Goal: Information Seeking & Learning: Learn about a topic

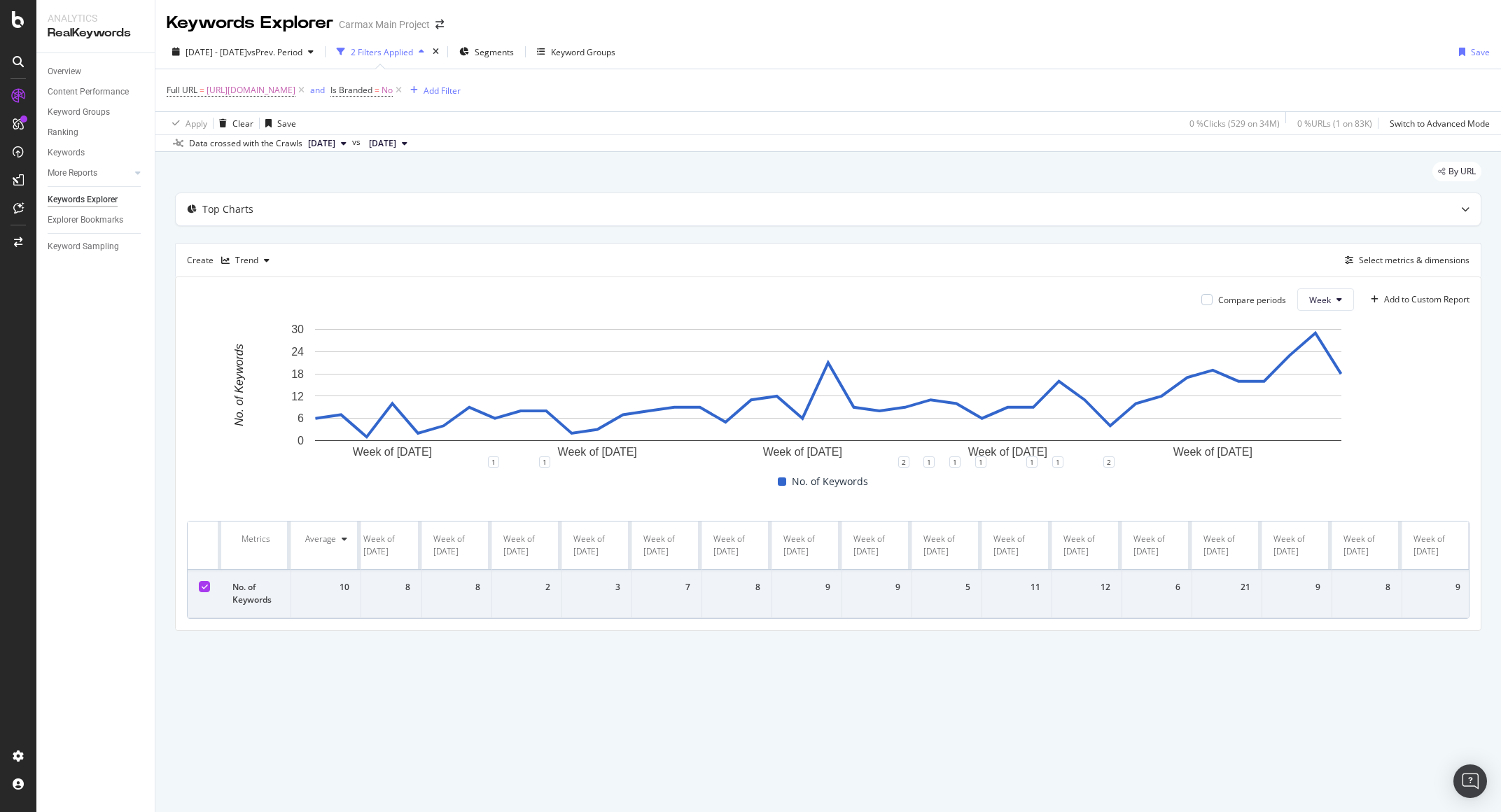
scroll to position [0, 1833]
drag, startPoint x: 292, startPoint y: 522, endPoint x: 1477, endPoint y: 588, distance: 1186.8
click at [1477, 588] on div "Compare periods Week Add to Custom Report Week of 20 Jan. 2025 Week of 17 Mar. …" at bounding box center [828, 453] width 1305 height 353
copy thead
click at [1329, 651] on div "By URL Top Charts Create Trend Select metrics & dimensions Compare periods Week…" at bounding box center [828, 415] width 1346 height 528
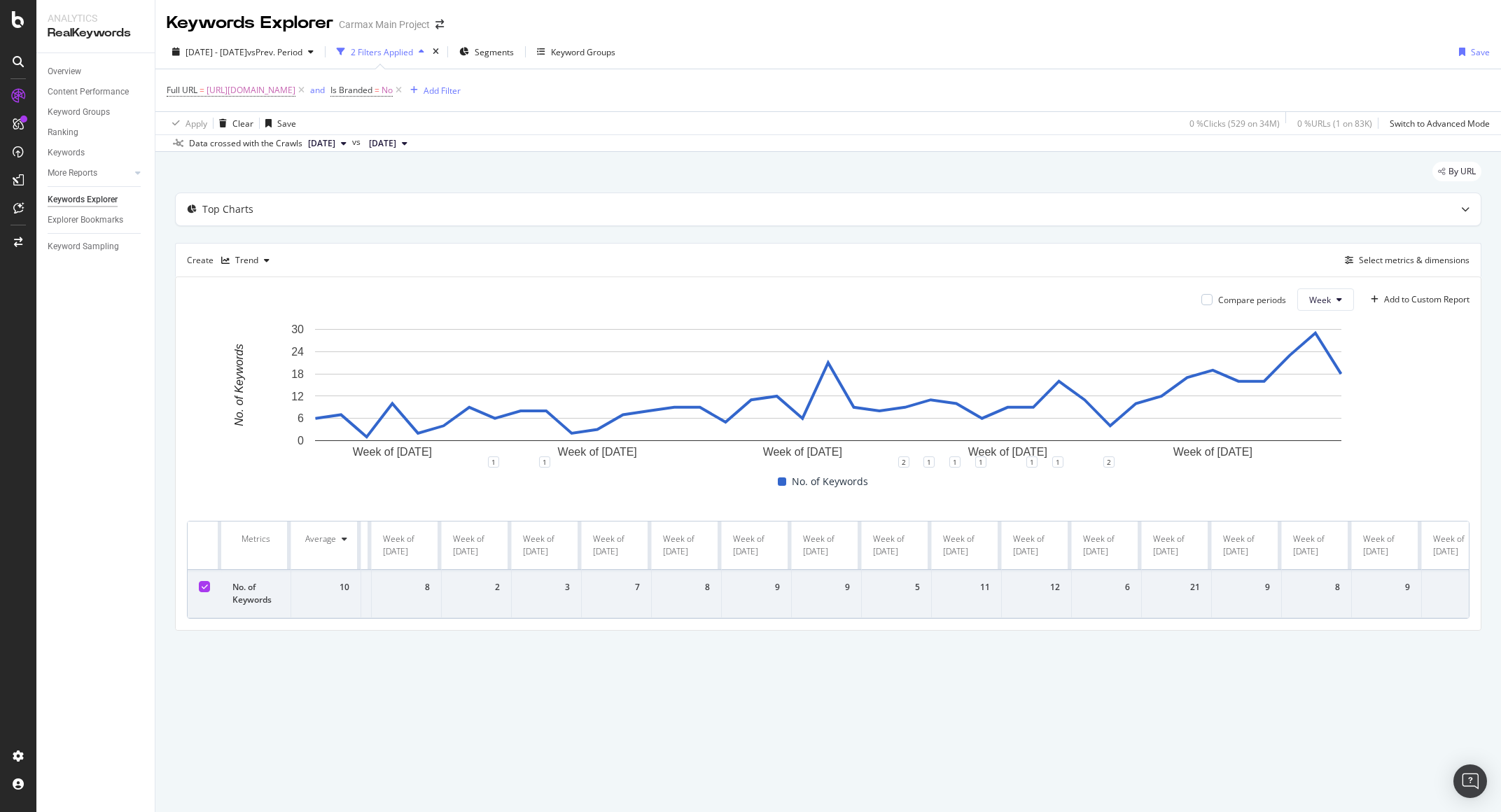
scroll to position [0, 0]
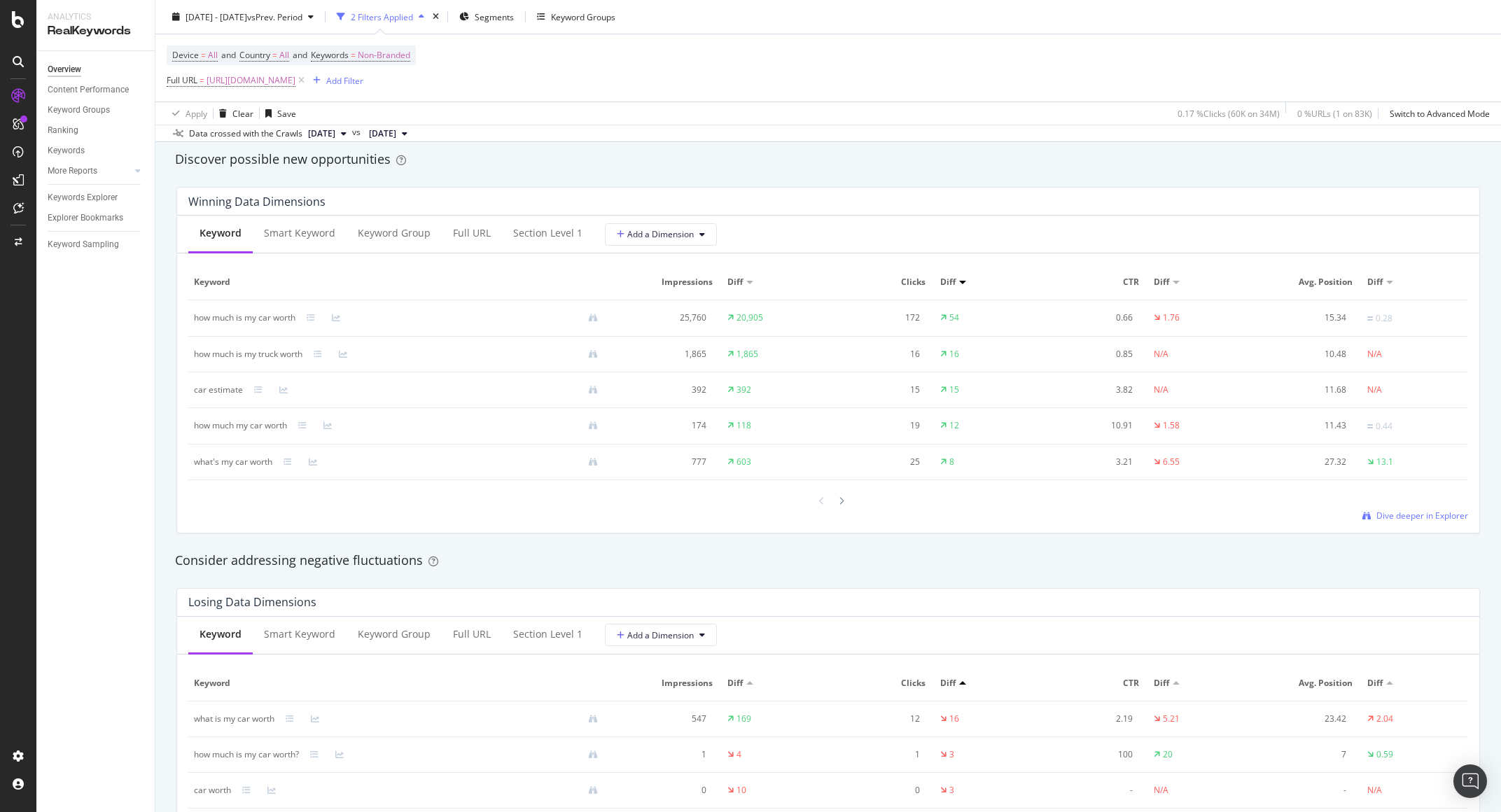
scroll to position [1202, 0]
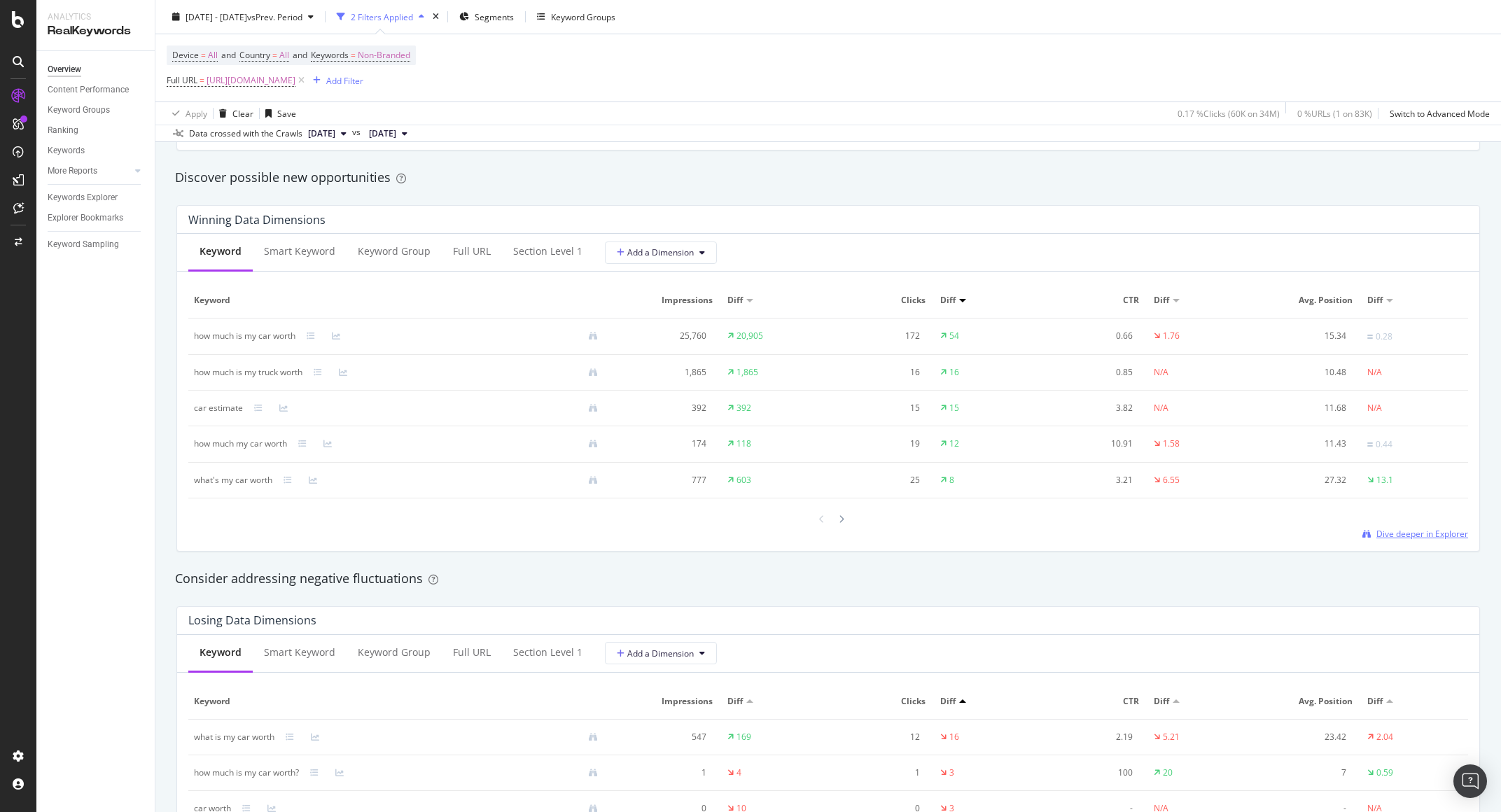
click at [1388, 535] on span "Dive deeper in Explorer" at bounding box center [1421, 534] width 91 height 12
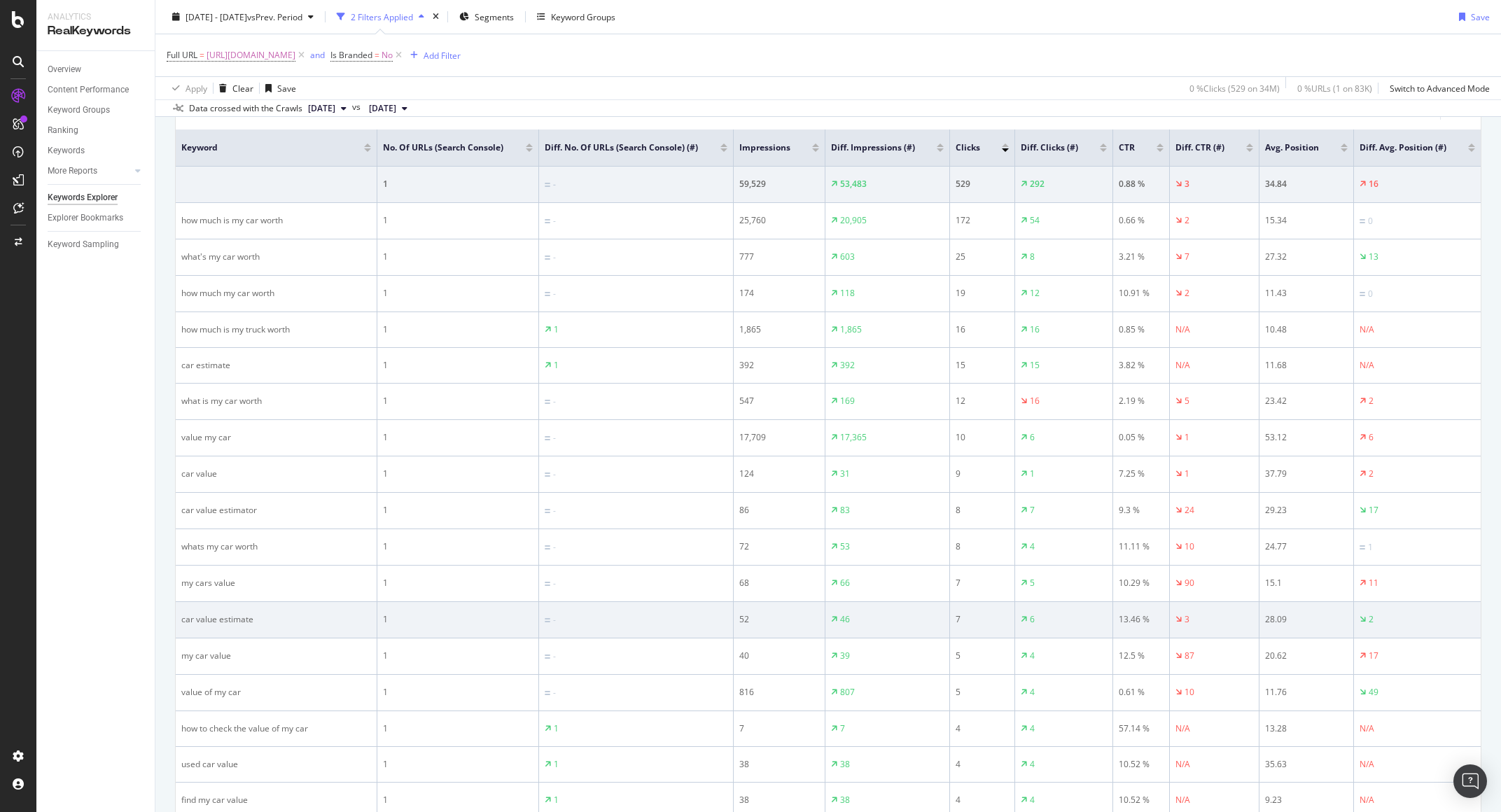
scroll to position [72, 0]
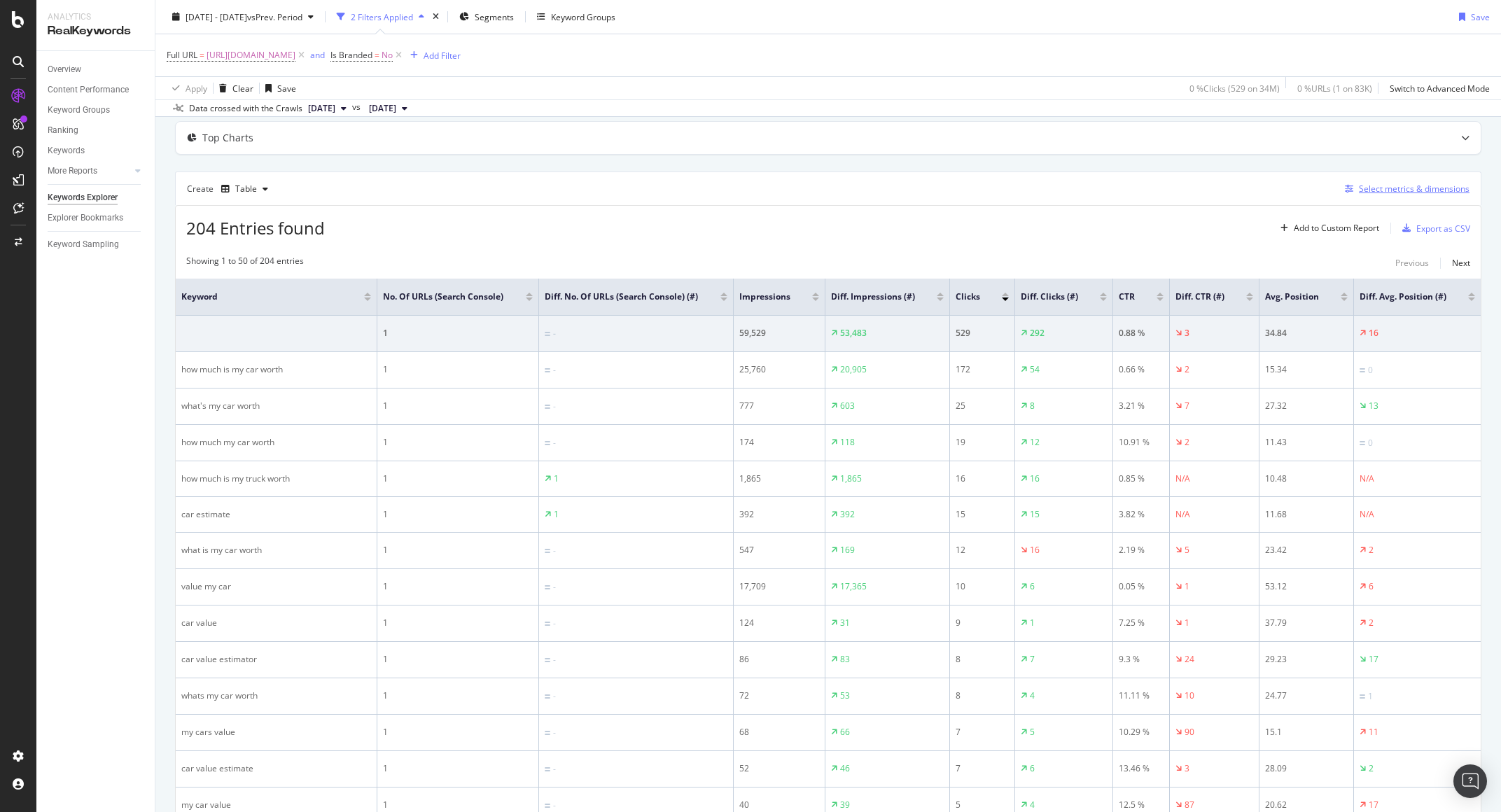
click at [1368, 191] on div "Select metrics & dimensions" at bounding box center [1413, 189] width 110 height 12
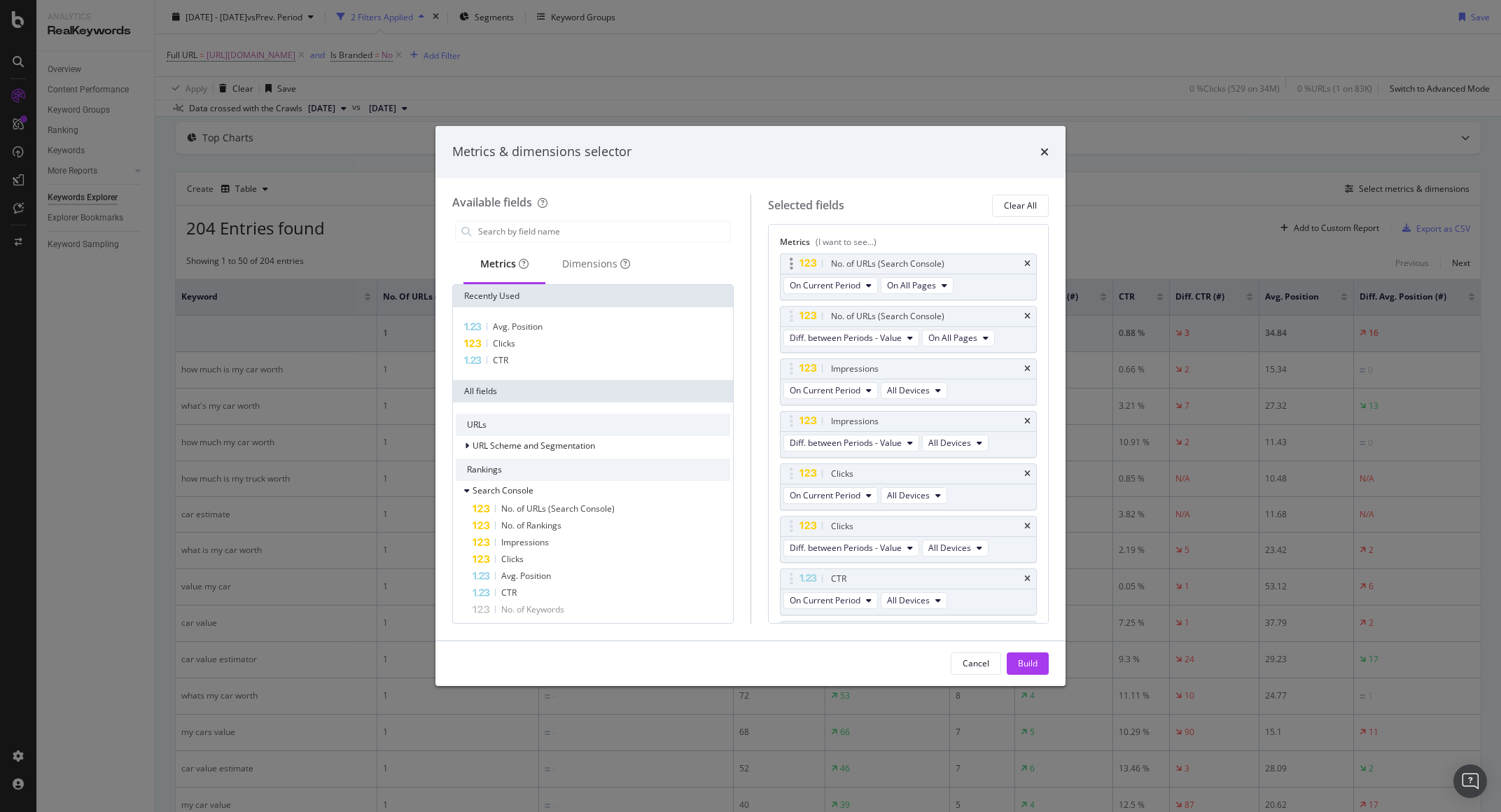
click at [1020, 261] on div "No. of URLs (Search Console)" at bounding box center [909, 263] width 256 height 20
click at [1024, 264] on icon "times" at bounding box center [1027, 263] width 6 height 9
click at [1019, 664] on div "Build" at bounding box center [1028, 663] width 20 height 12
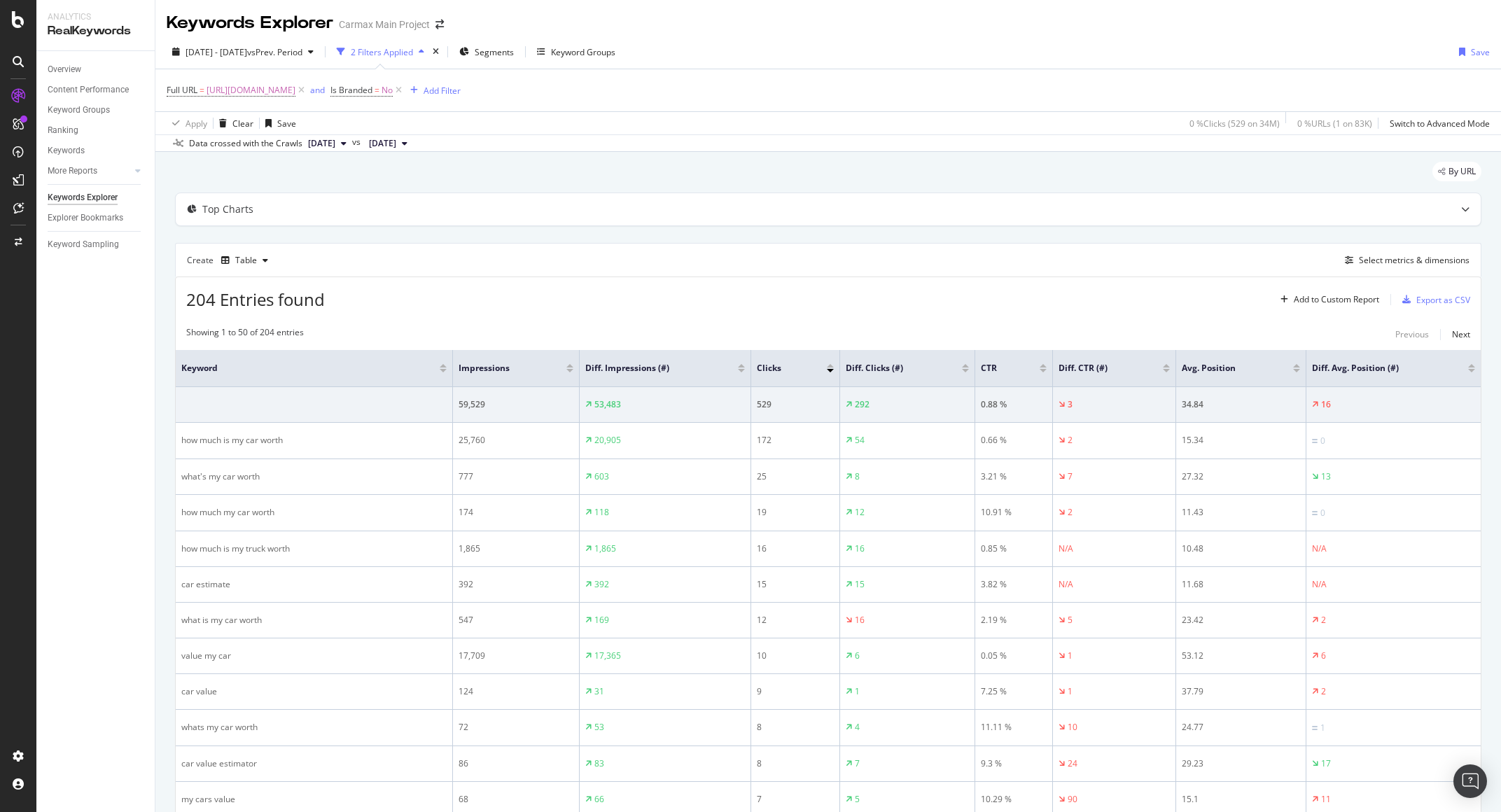
click at [396, 145] on span "[DATE]" at bounding box center [383, 143] width 28 height 13
click at [434, 182] on div "[DATE]" at bounding box center [428, 179] width 75 height 13
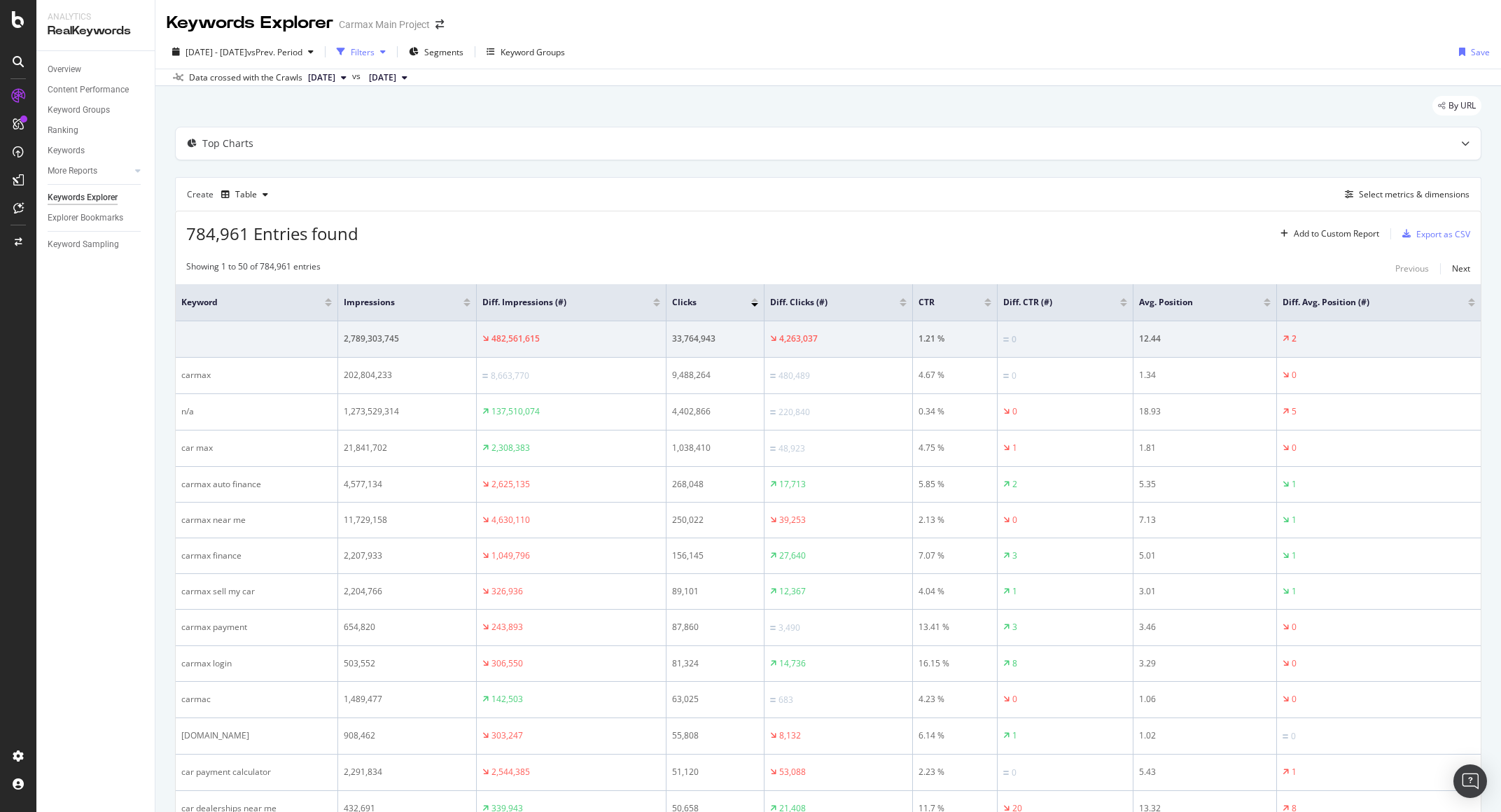
click at [391, 57] on div "Filters" at bounding box center [361, 51] width 60 height 21
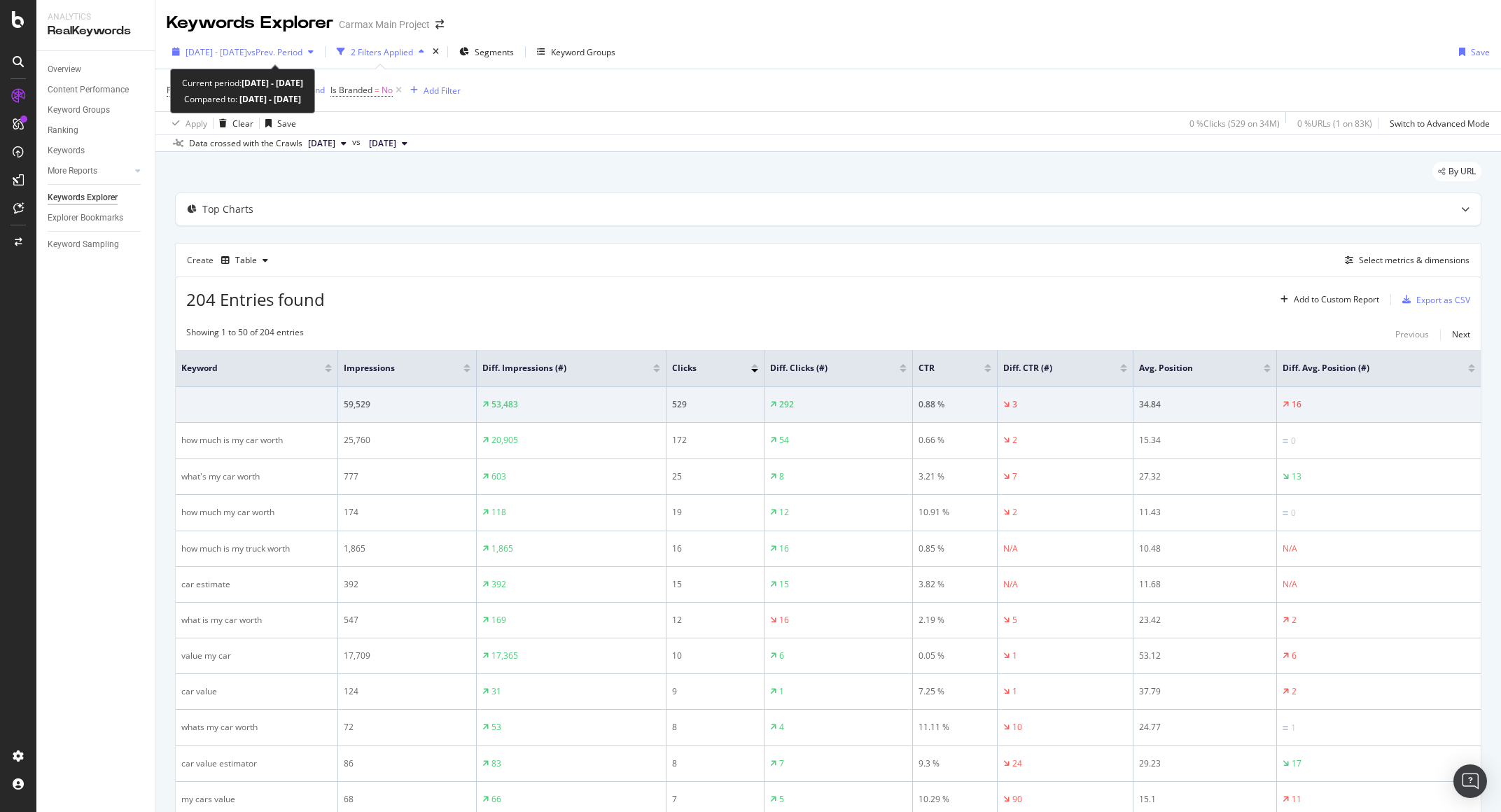
click at [302, 50] on span "vs Prev. Period" at bounding box center [274, 52] width 55 height 12
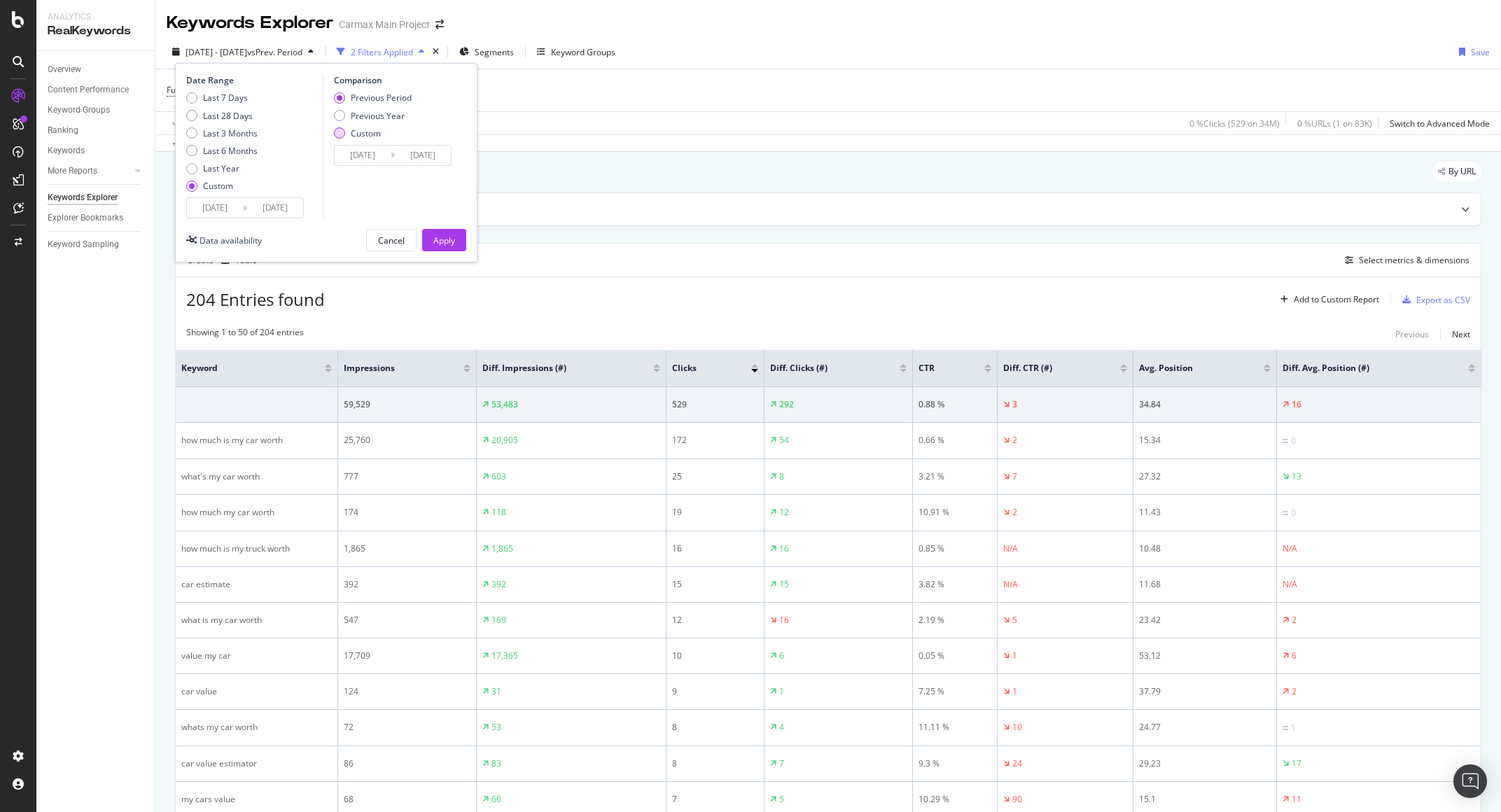
click at [366, 137] on div "Custom" at bounding box center [366, 134] width 30 height 12
click at [366, 156] on input "[DATE]" at bounding box center [362, 155] width 56 height 20
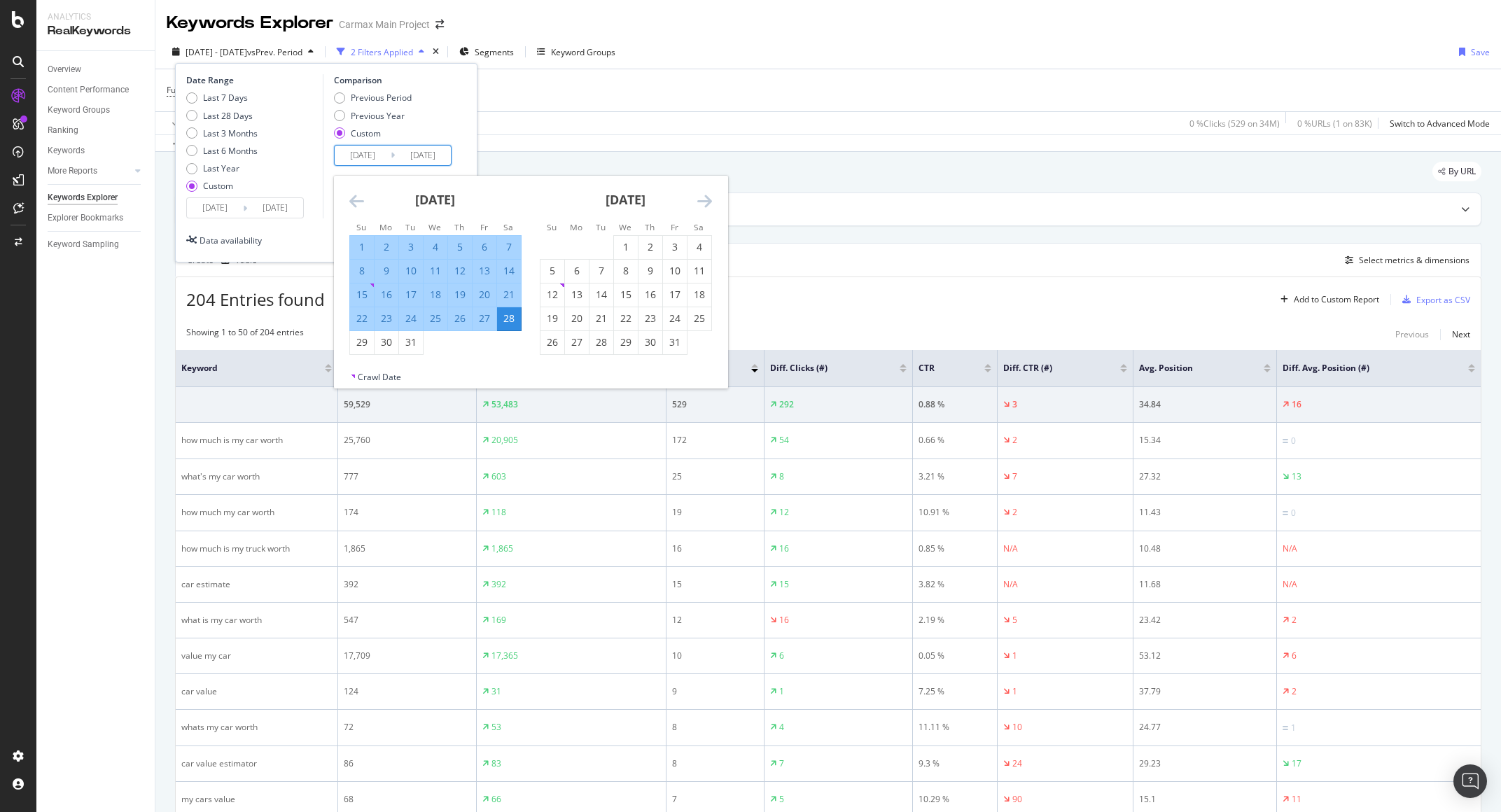
click at [227, 205] on input "[DATE]" at bounding box center [214, 207] width 56 height 20
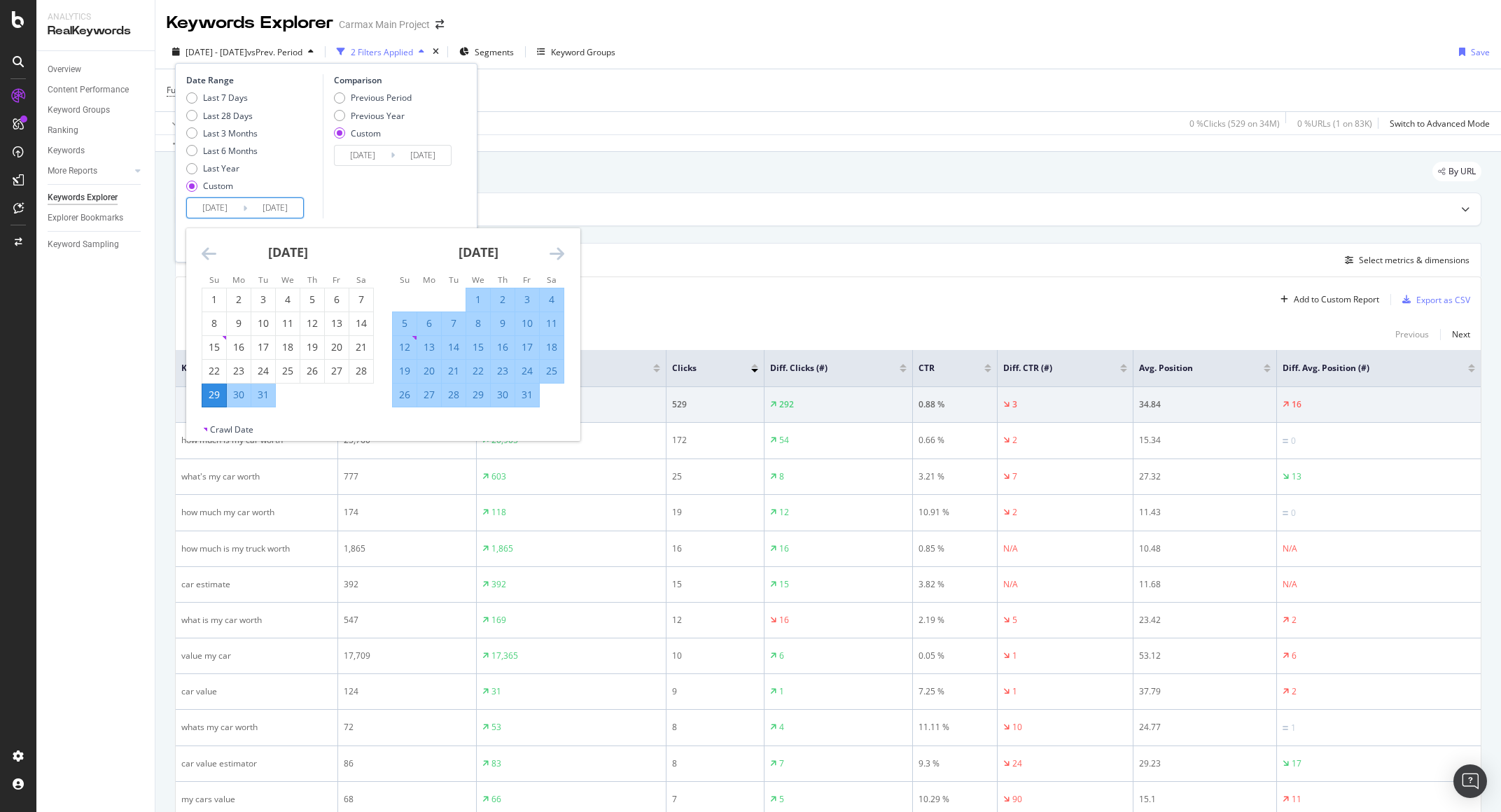
click at [553, 252] on icon "Move forward to switch to the next month." at bounding box center [557, 253] width 15 height 17
click at [554, 252] on icon "Move forward to switch to the next month." at bounding box center [557, 253] width 15 height 17
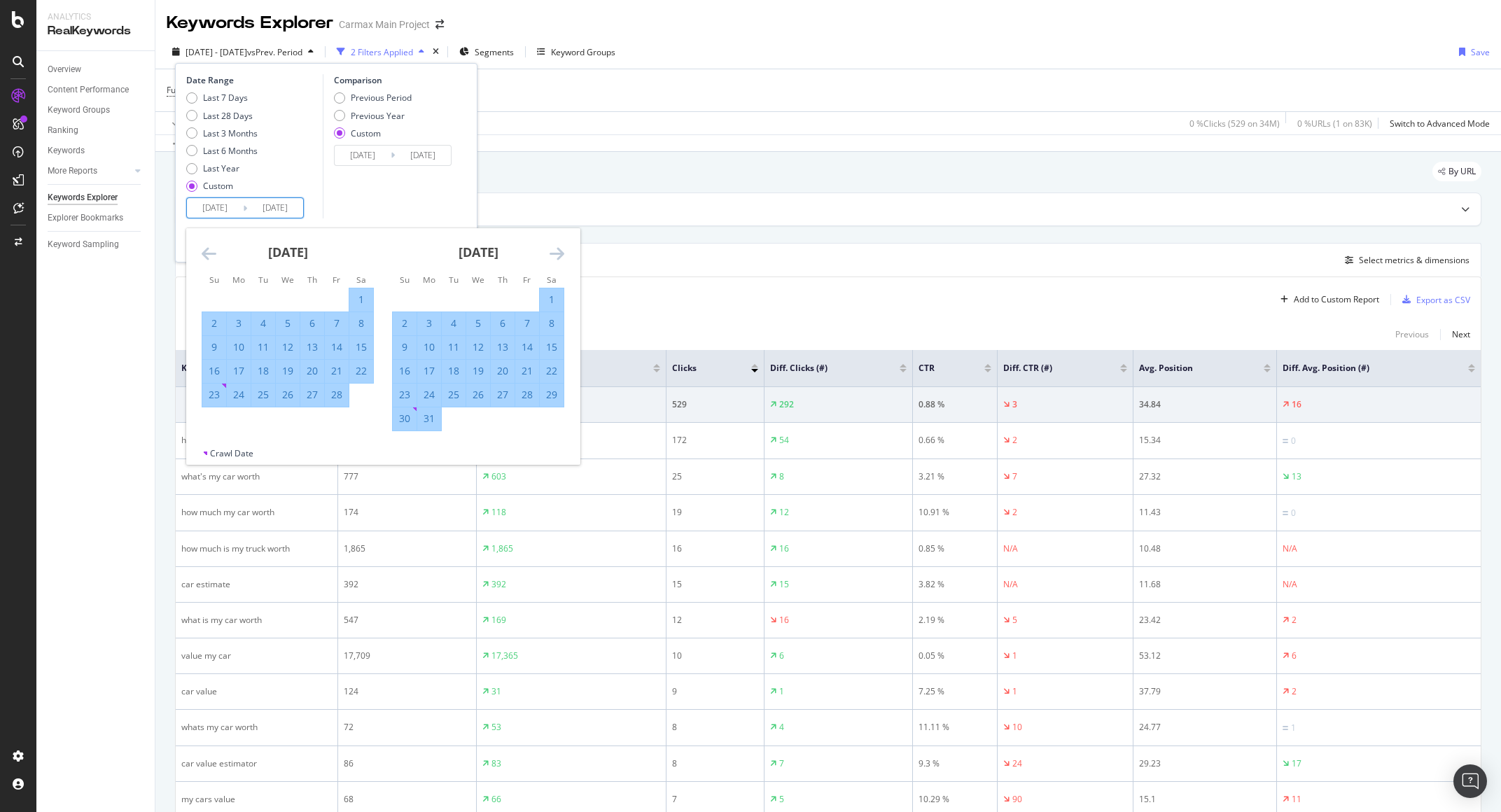
click at [554, 252] on icon "Move forward to switch to the next month." at bounding box center [557, 253] width 15 height 17
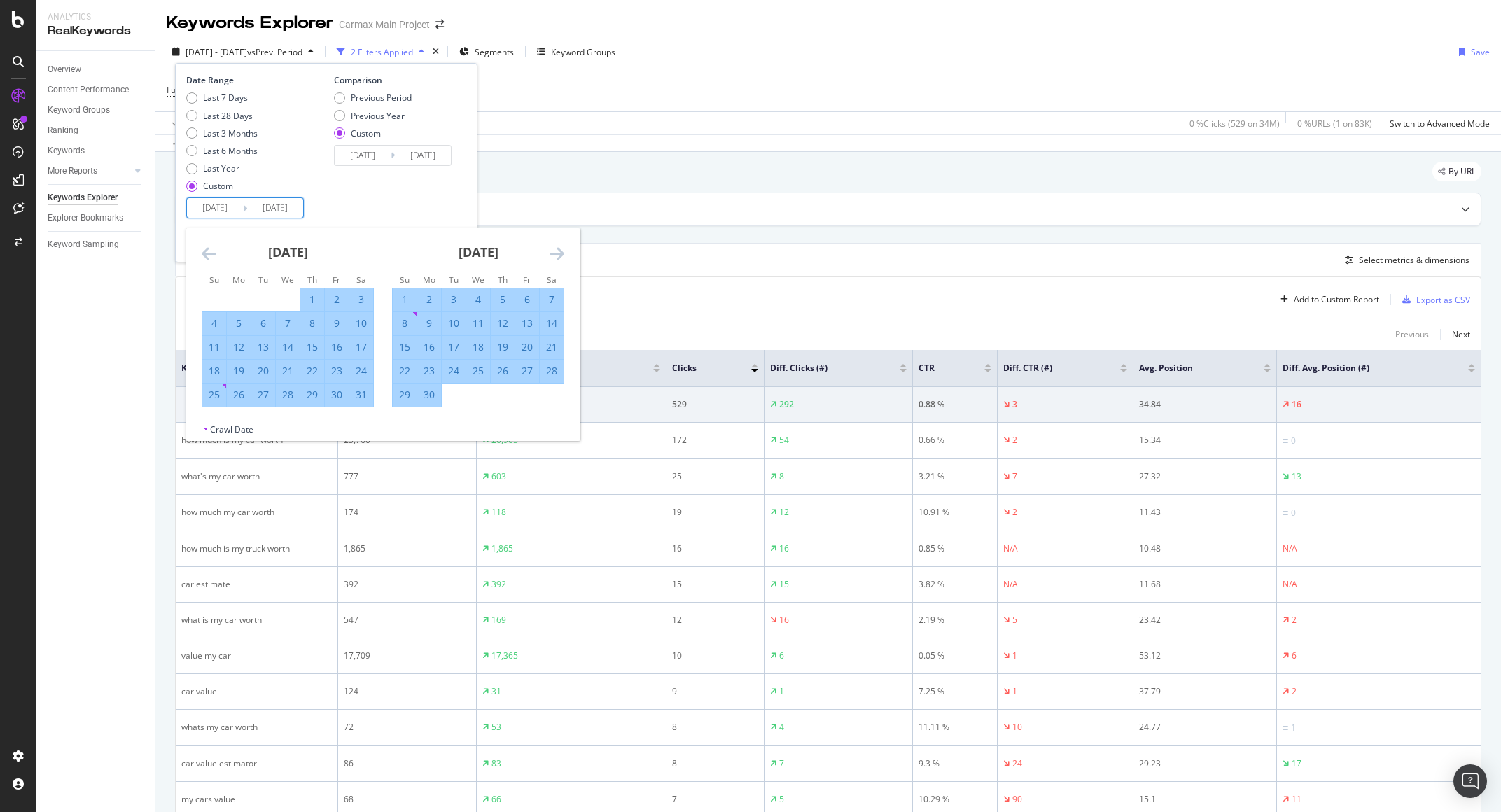
click at [554, 252] on icon "Move forward to switch to the next month." at bounding box center [557, 253] width 15 height 17
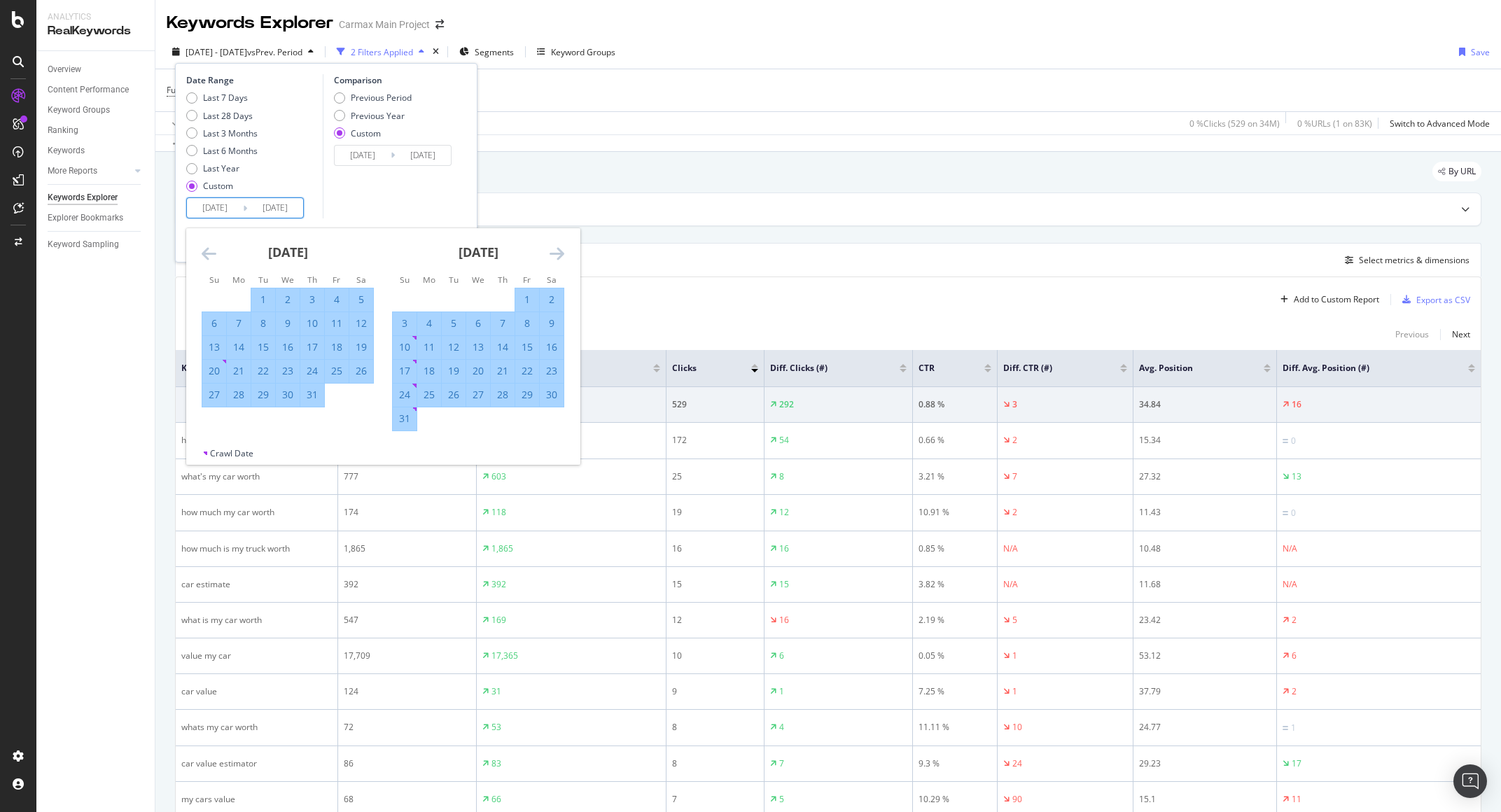
click at [554, 252] on icon "Move forward to switch to the next month." at bounding box center [557, 253] width 15 height 17
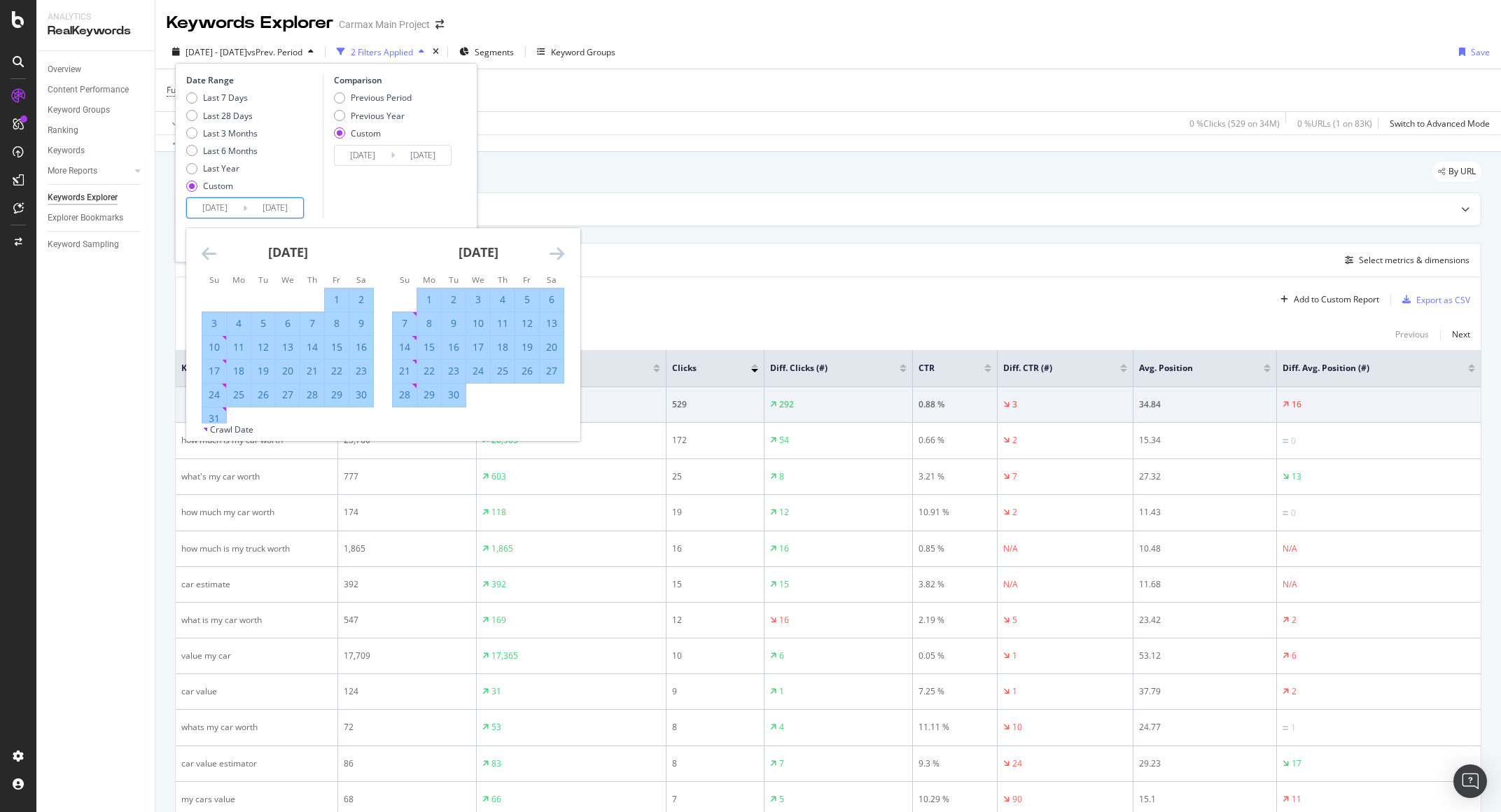
click at [552, 252] on icon "Move forward to switch to the next month." at bounding box center [557, 253] width 15 height 17
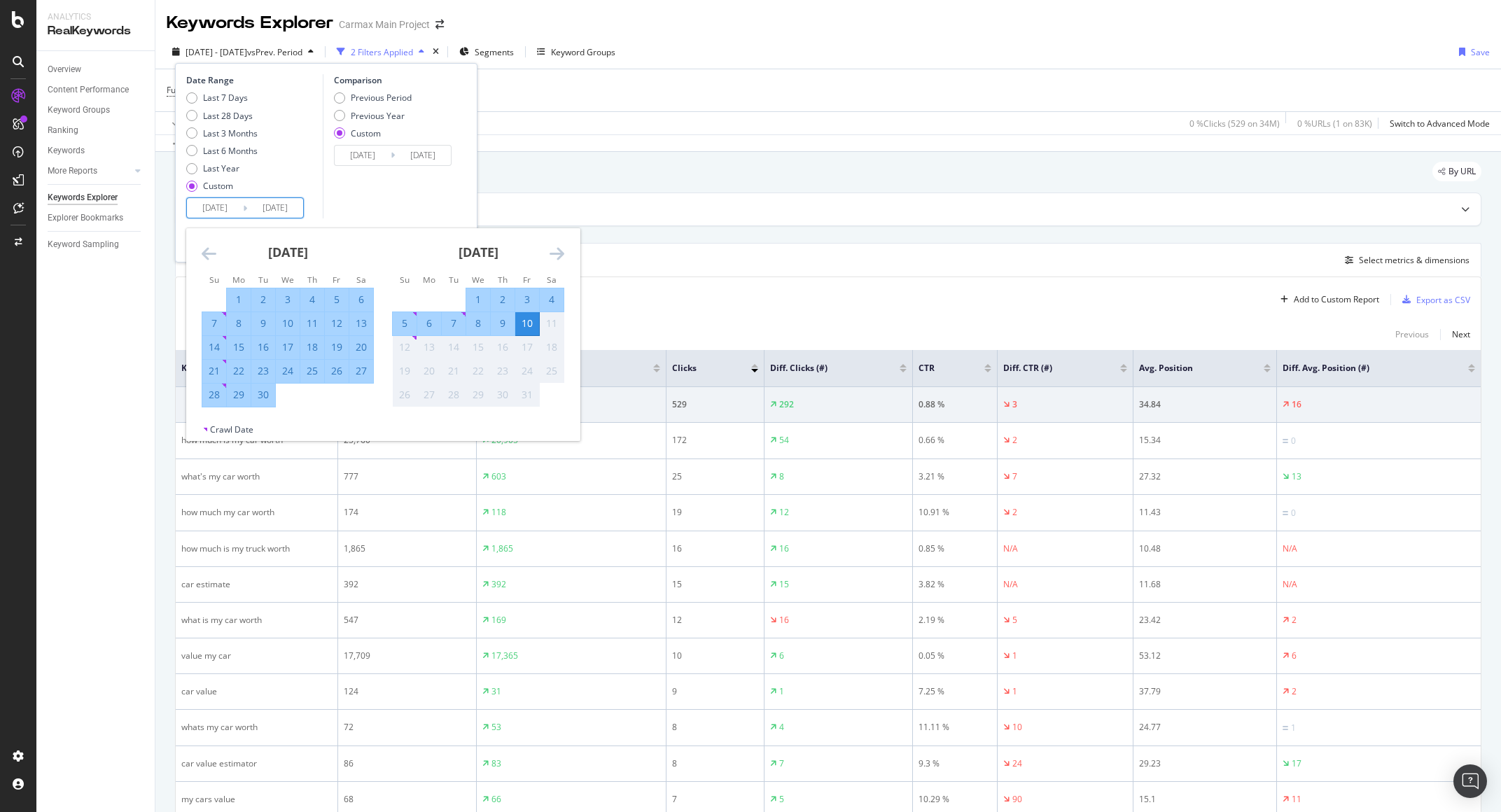
click at [206, 252] on icon "Move backward to switch to the previous month." at bounding box center [209, 253] width 15 height 17
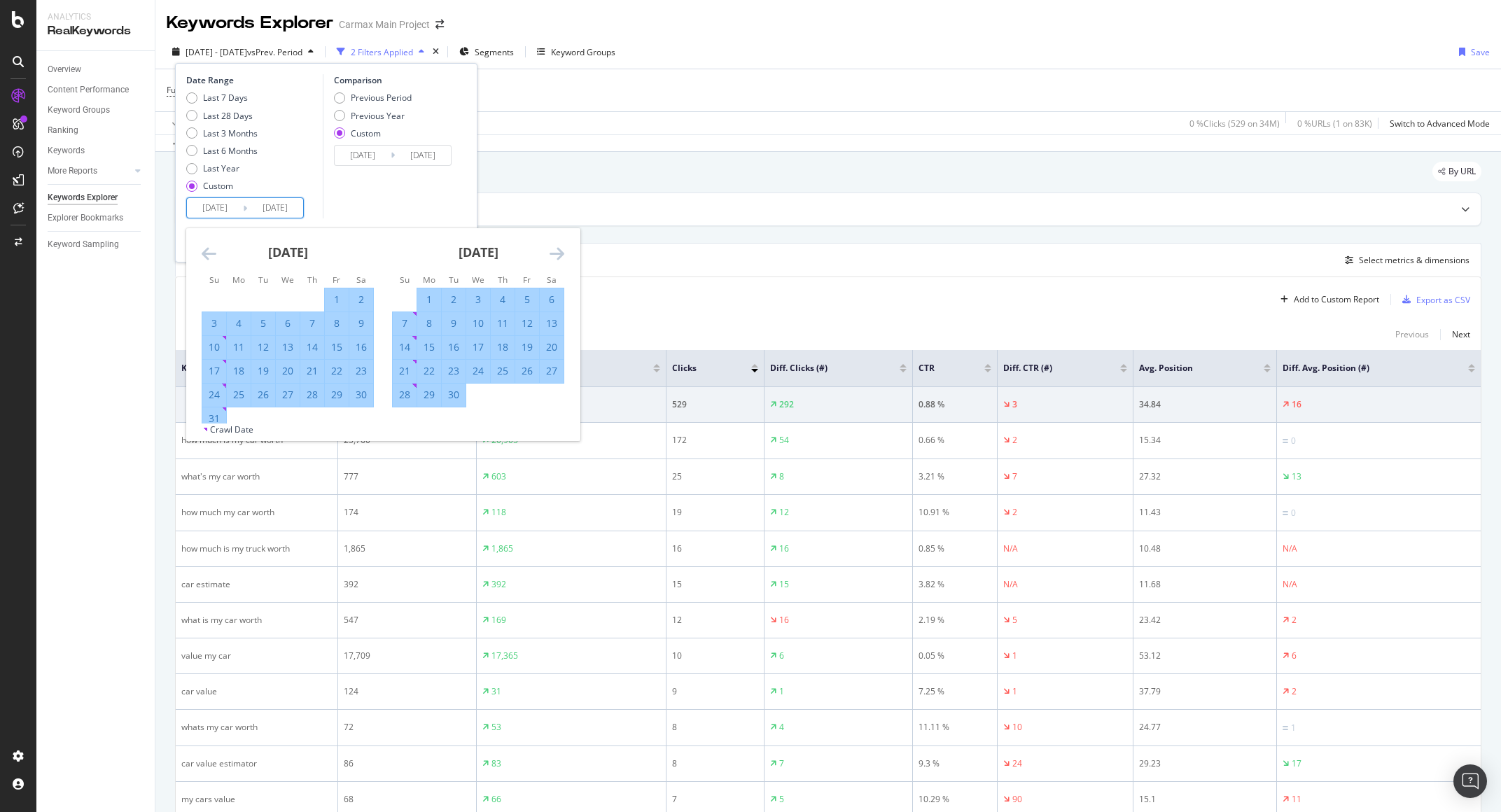
click at [214, 393] on div "24" at bounding box center [214, 394] width 24 height 14
type input "[DATE]"
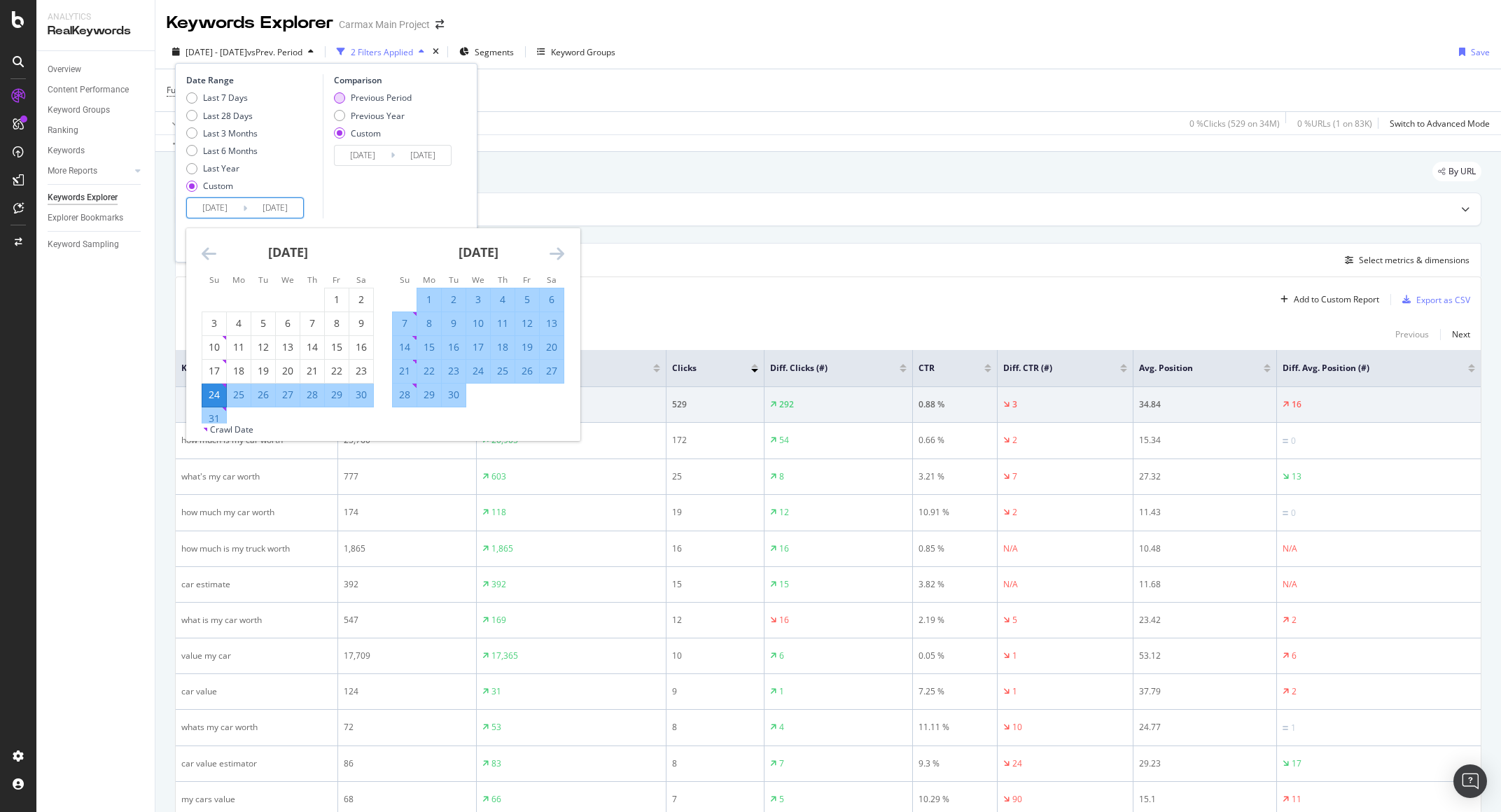
click at [346, 97] on div "Previous Period" at bounding box center [372, 97] width 78 height 12
type input "[DATE]"
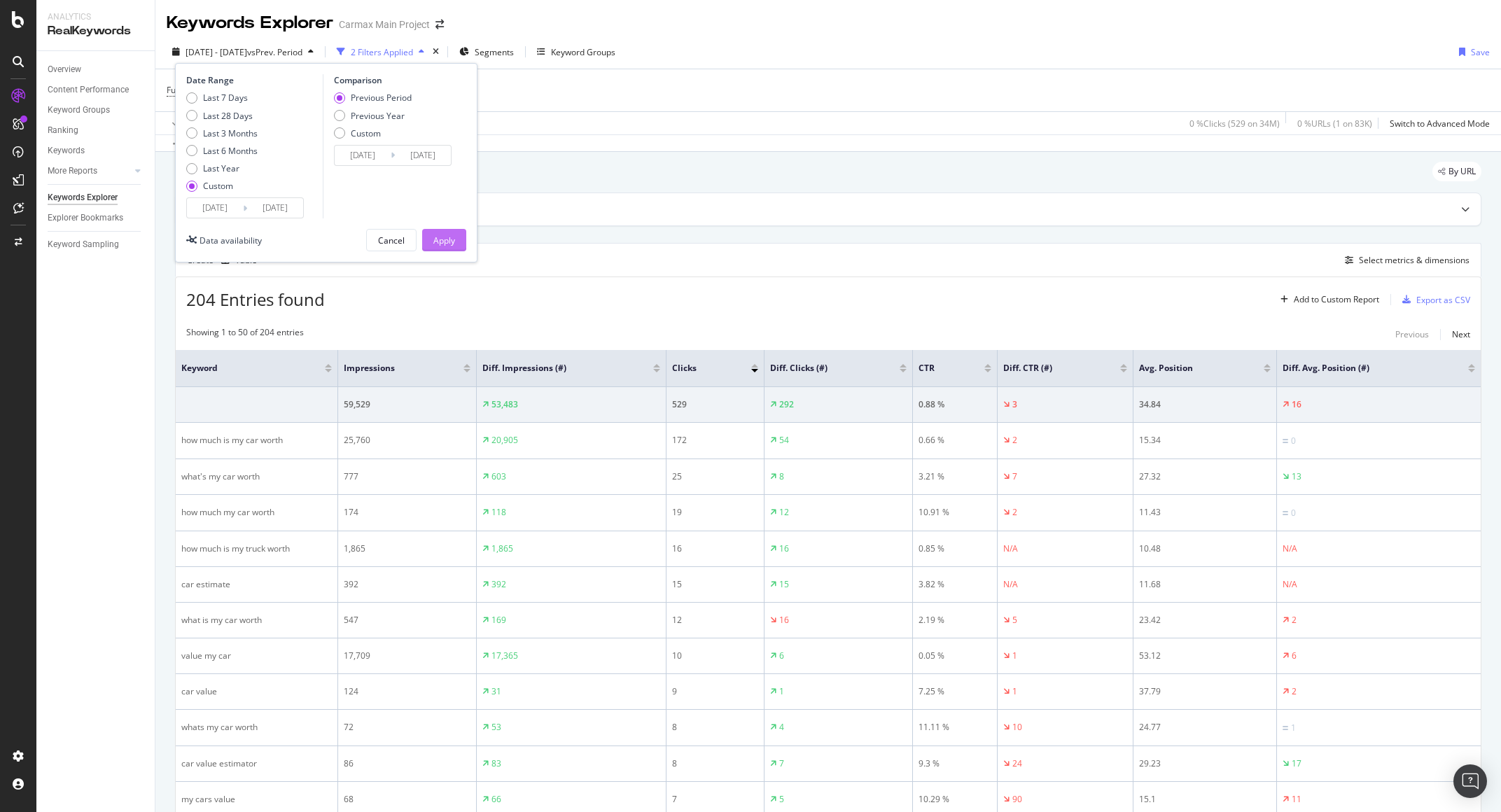
click at [452, 247] on div "Apply" at bounding box center [445, 239] width 22 height 21
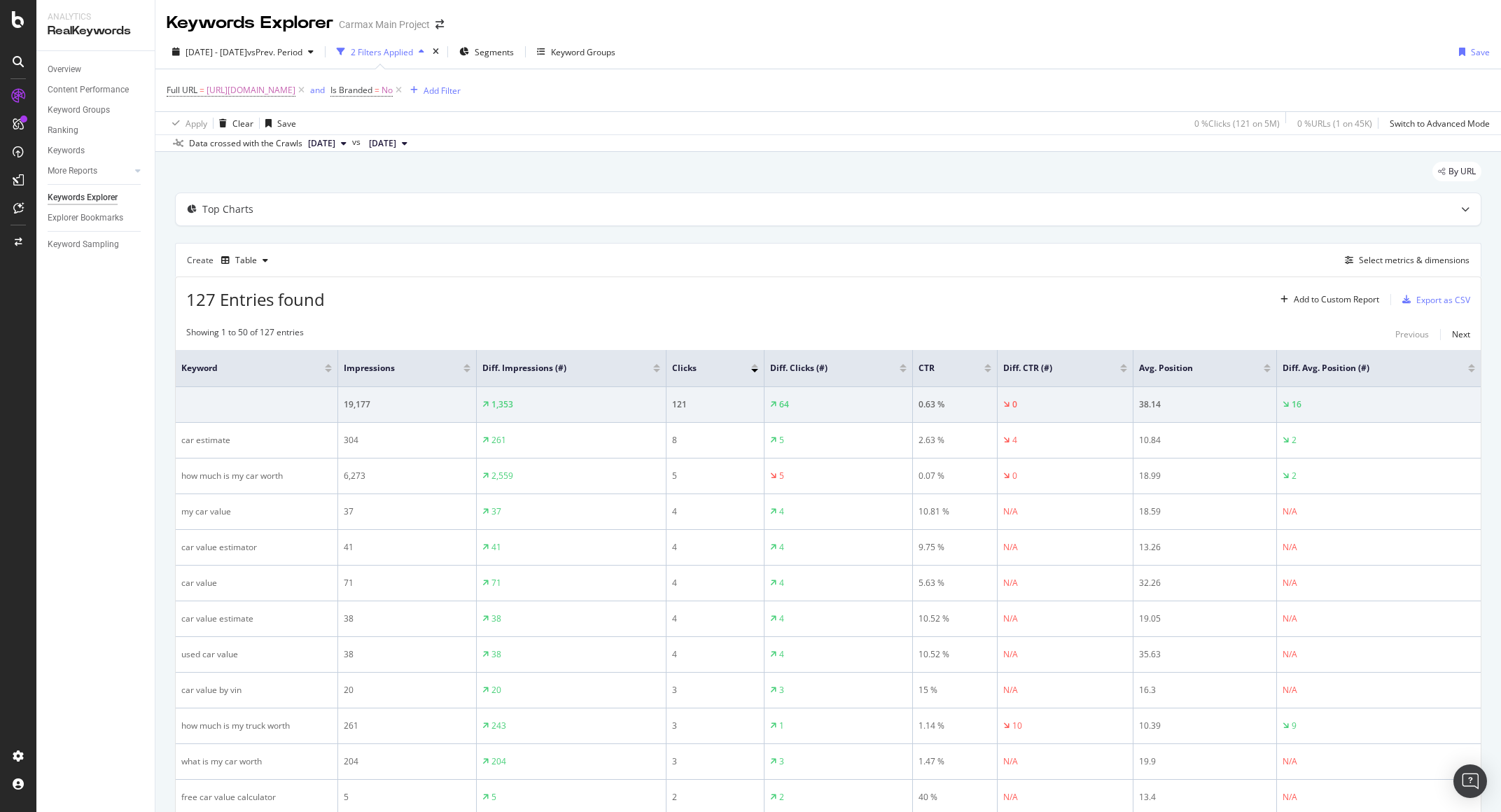
click at [657, 371] on div at bounding box center [656, 371] width 7 height 4
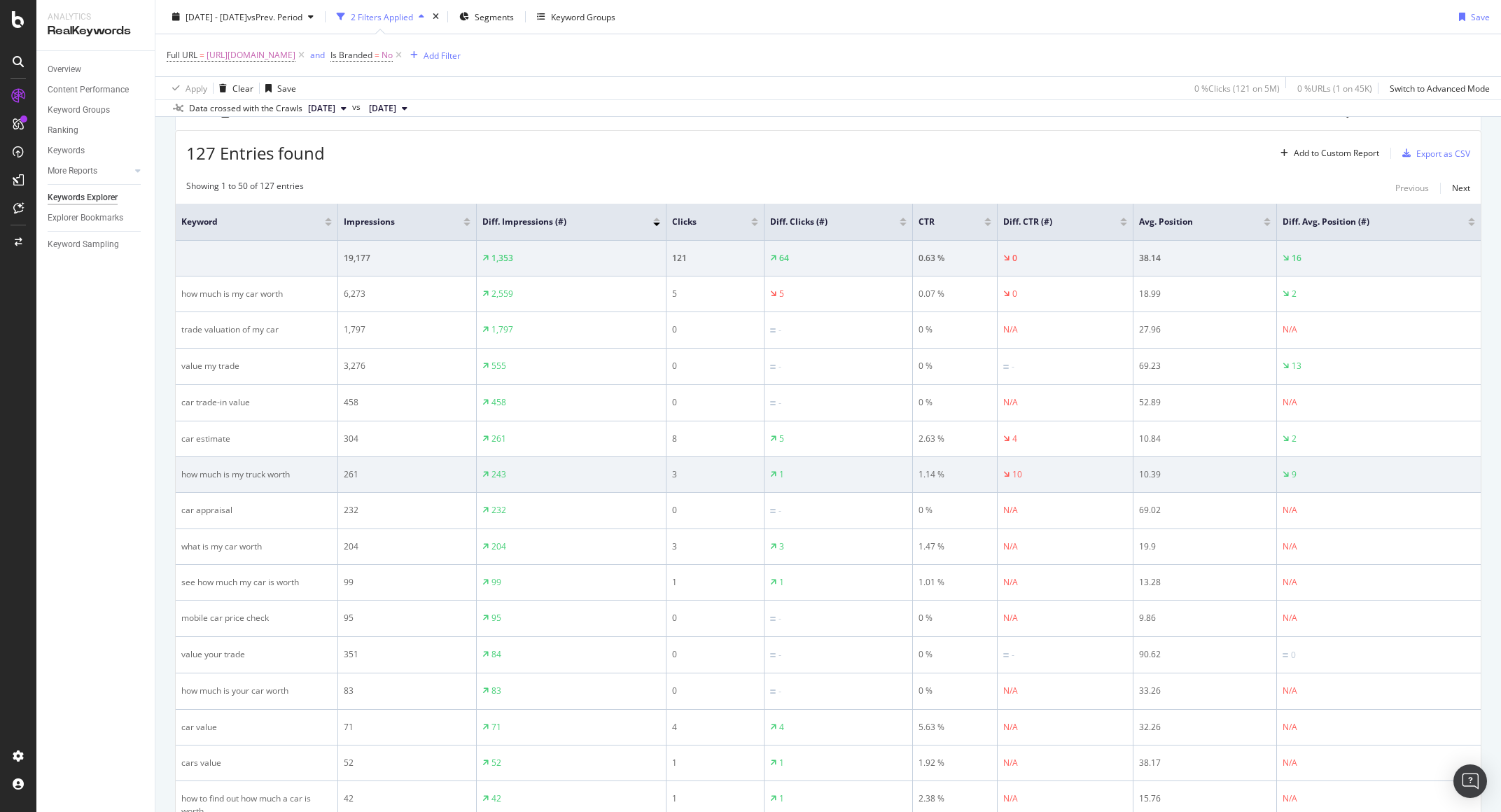
scroll to position [158, 0]
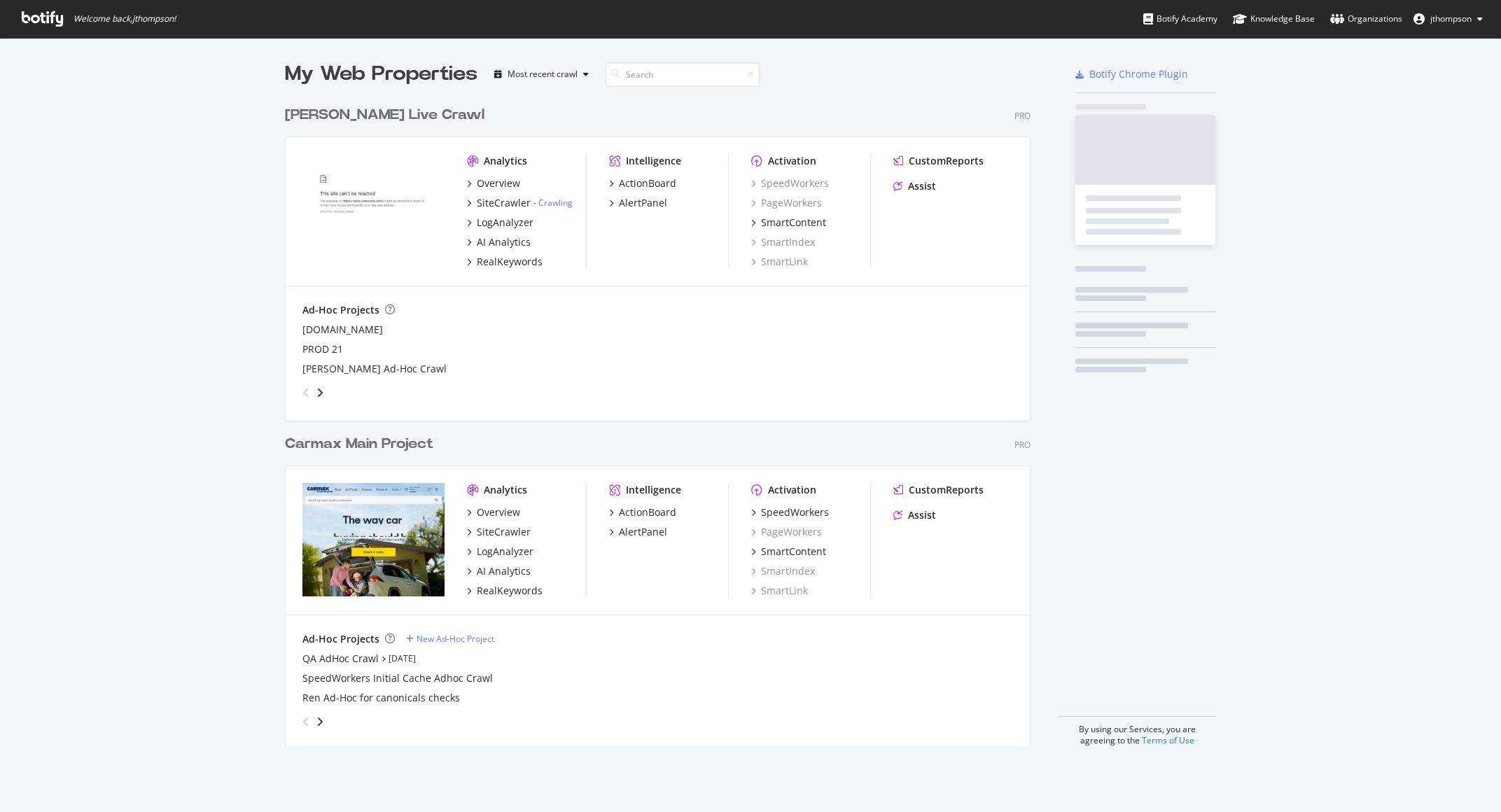
scroll to position [647, 747]
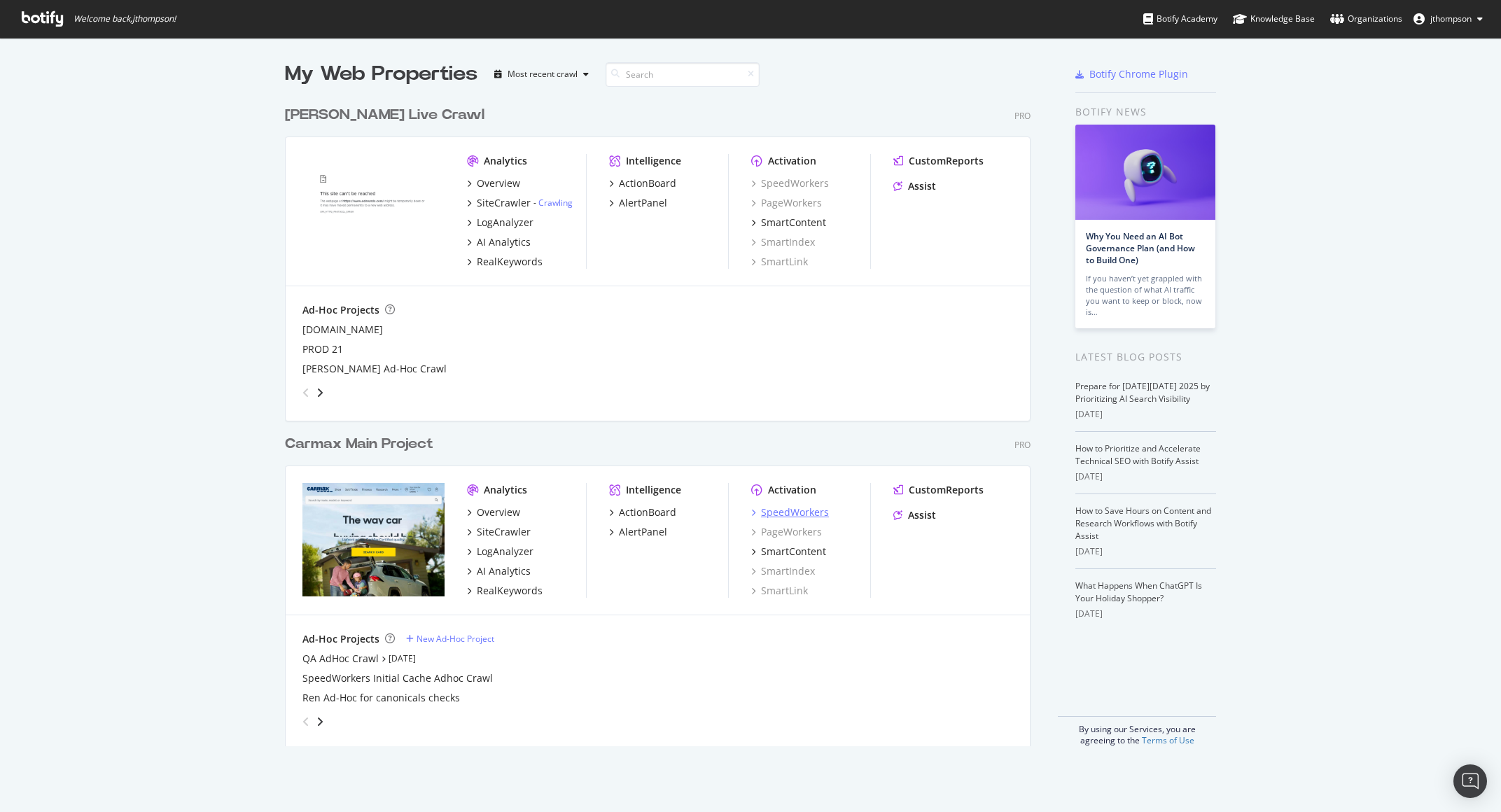
click at [793, 512] on div "SpeedWorkers" at bounding box center [795, 512] width 68 height 14
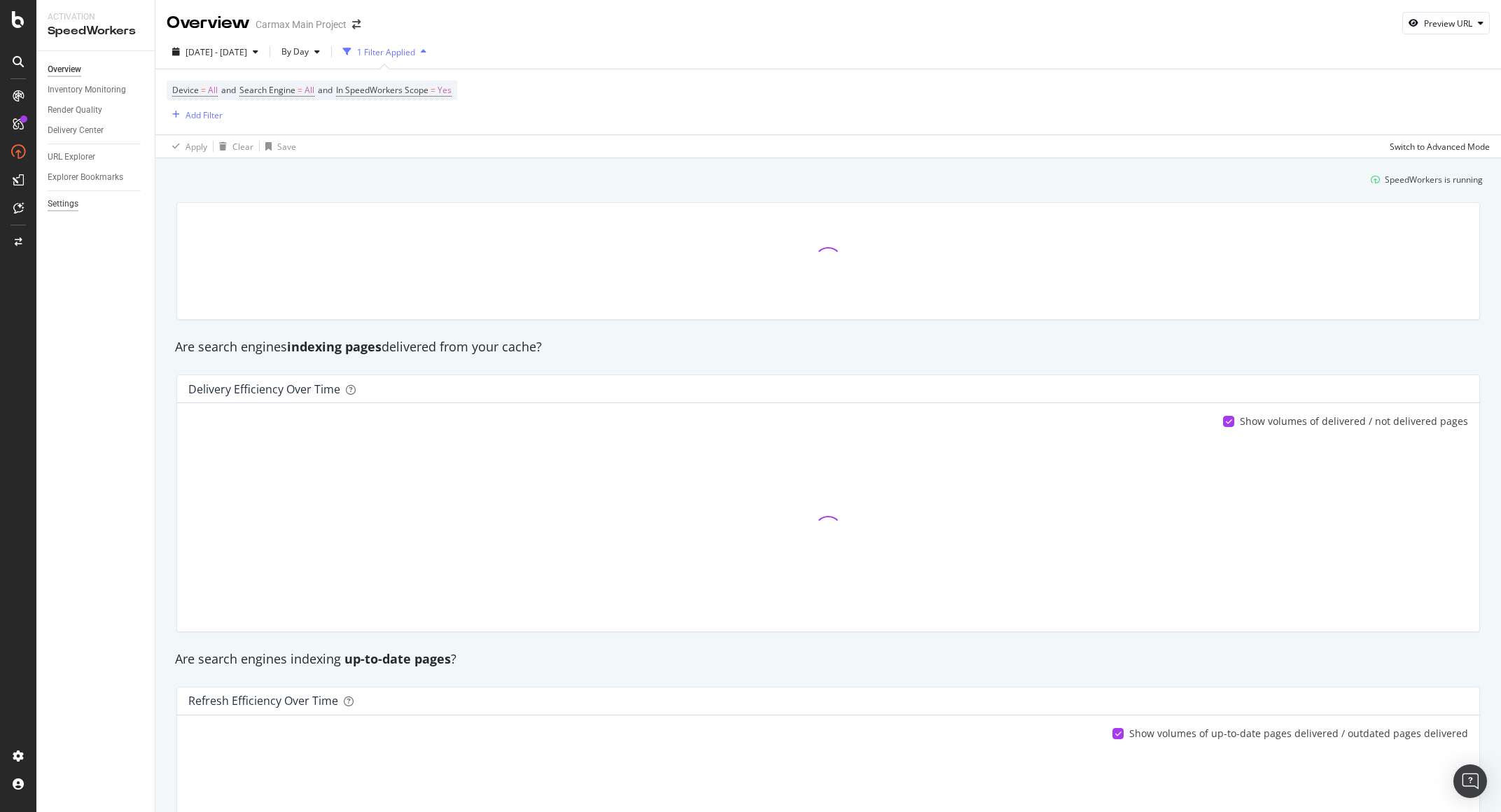
click at [72, 202] on div "Settings" at bounding box center [62, 203] width 30 height 15
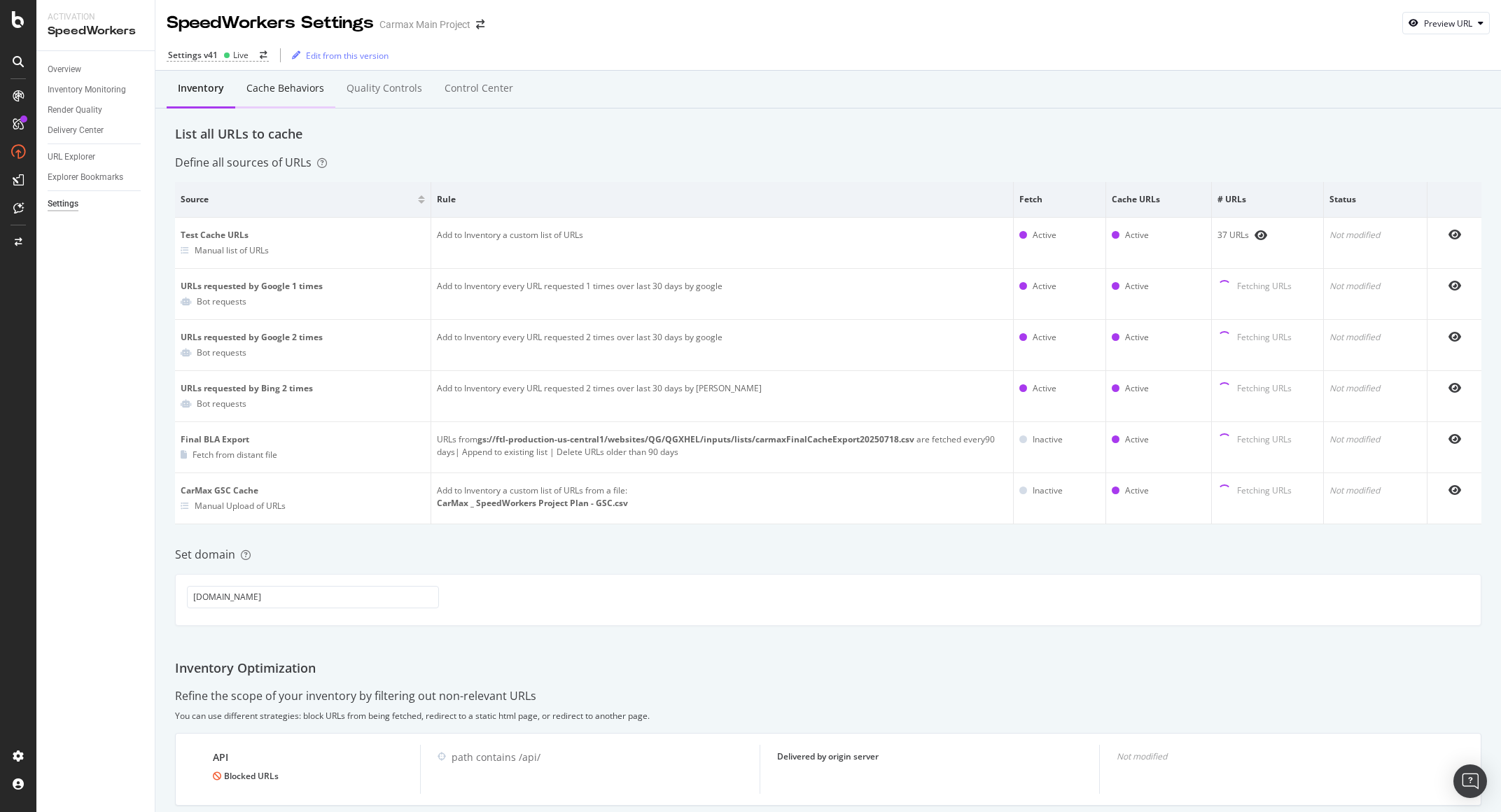
click at [281, 84] on div "Cache behaviors" at bounding box center [285, 88] width 78 height 14
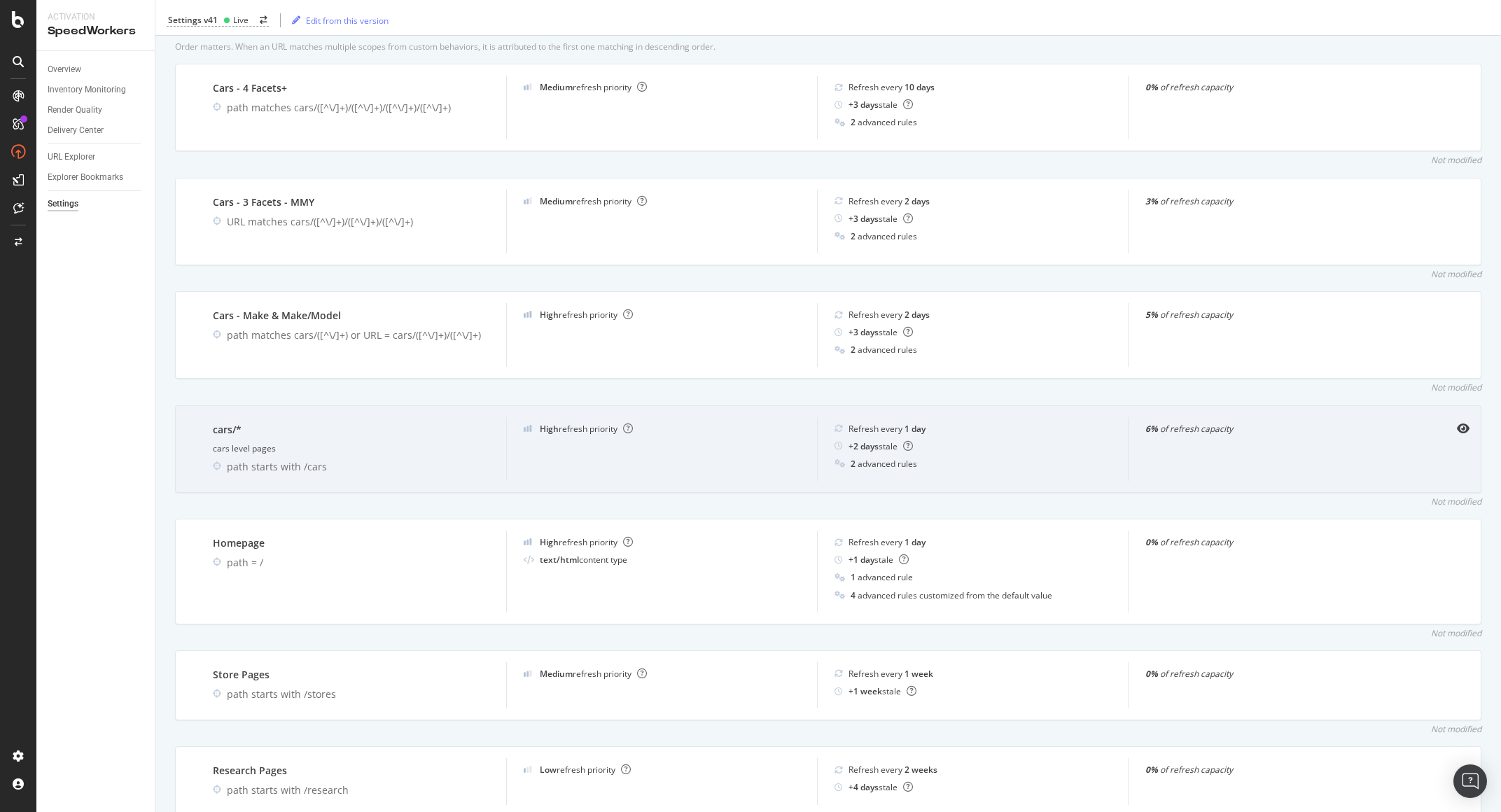
scroll to position [456, 0]
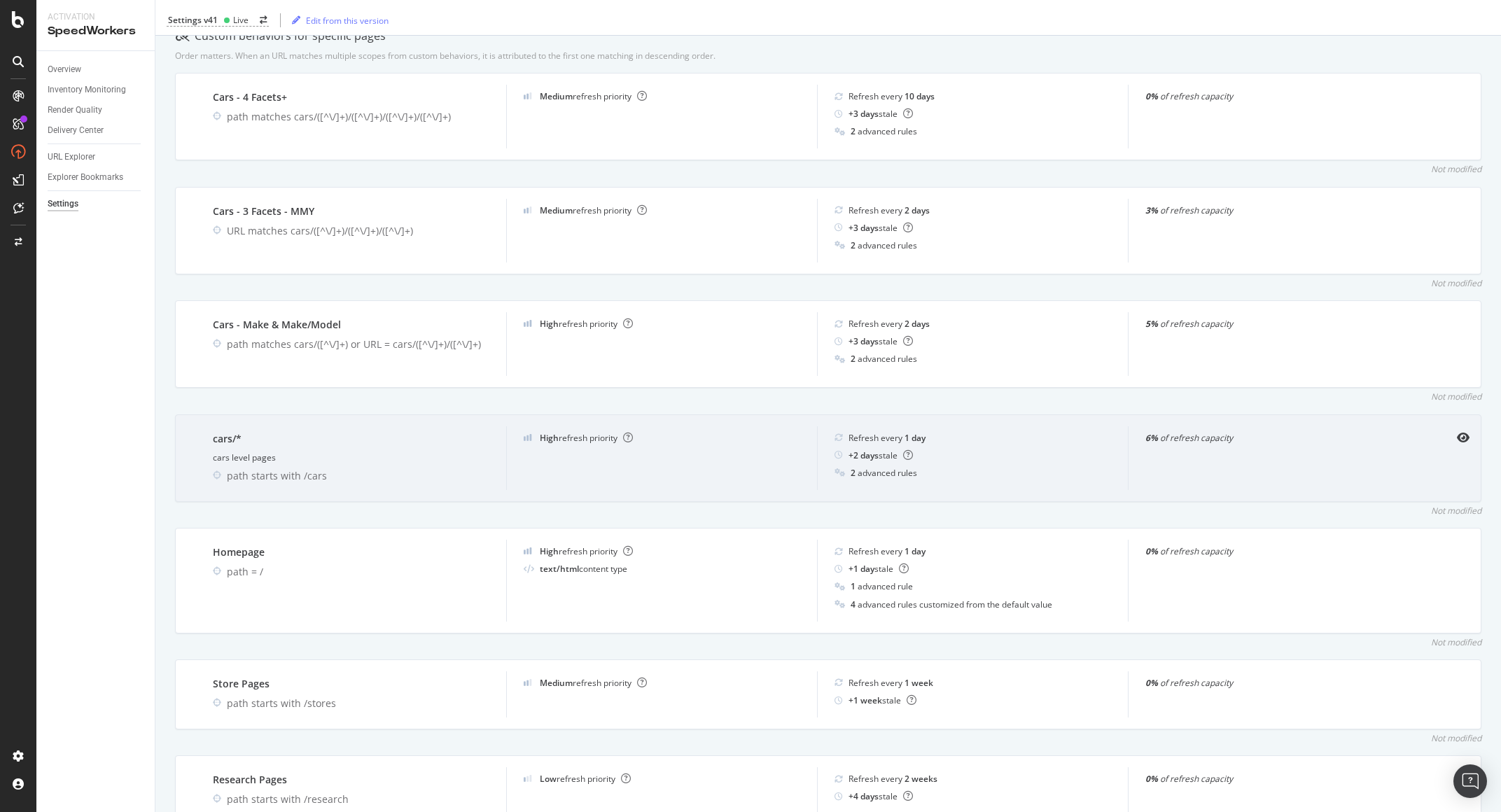
click at [297, 445] on div "cars/* cars level pages path starts with /cars" at bounding box center [350, 457] width 310 height 64
click at [1457, 438] on icon "eye" at bounding box center [1463, 436] width 13 height 11
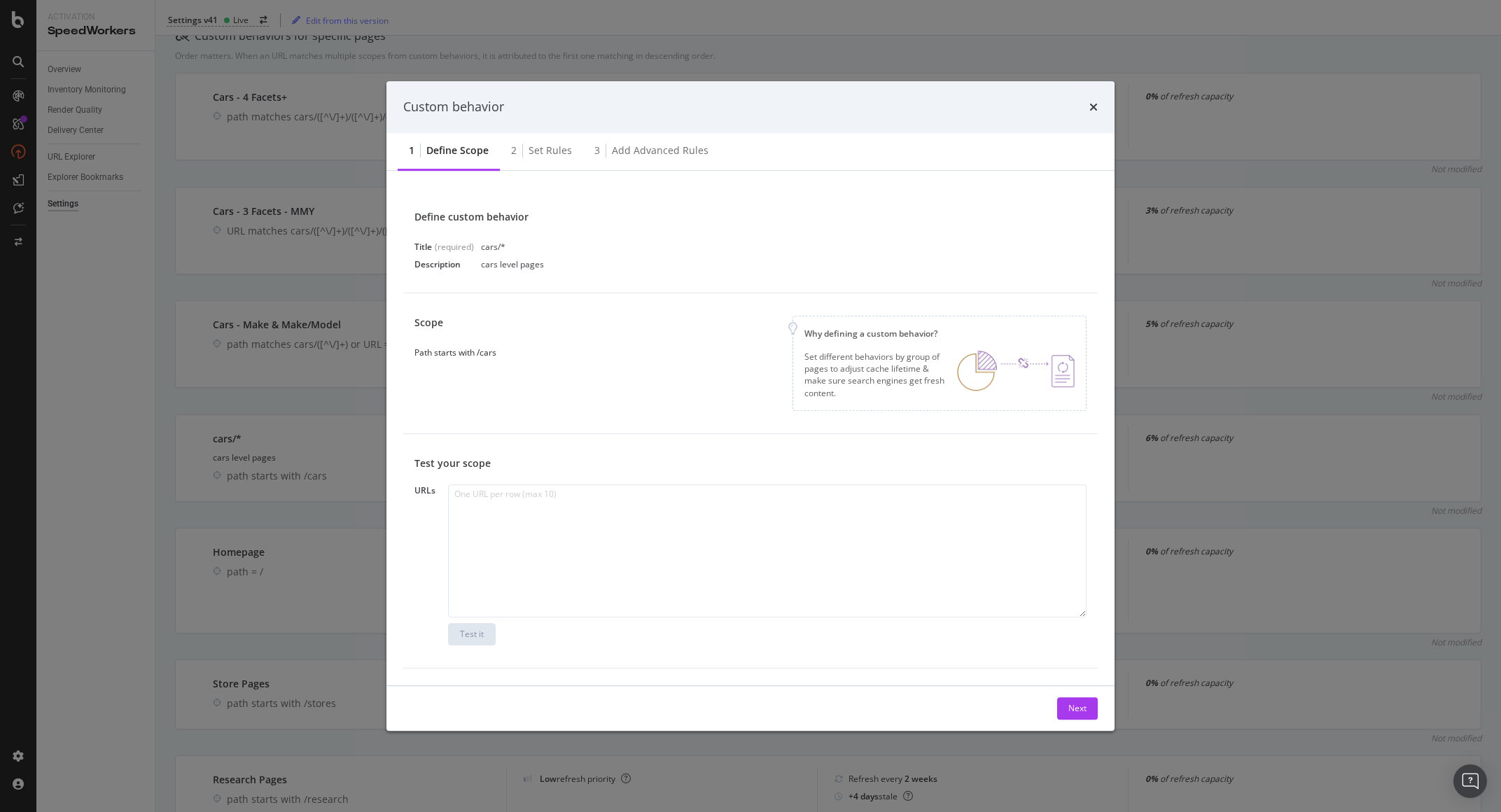
click at [1101, 110] on div "Custom behavior" at bounding box center [750, 107] width 728 height 52
click at [1094, 110] on icon "times" at bounding box center [1093, 106] width 9 height 11
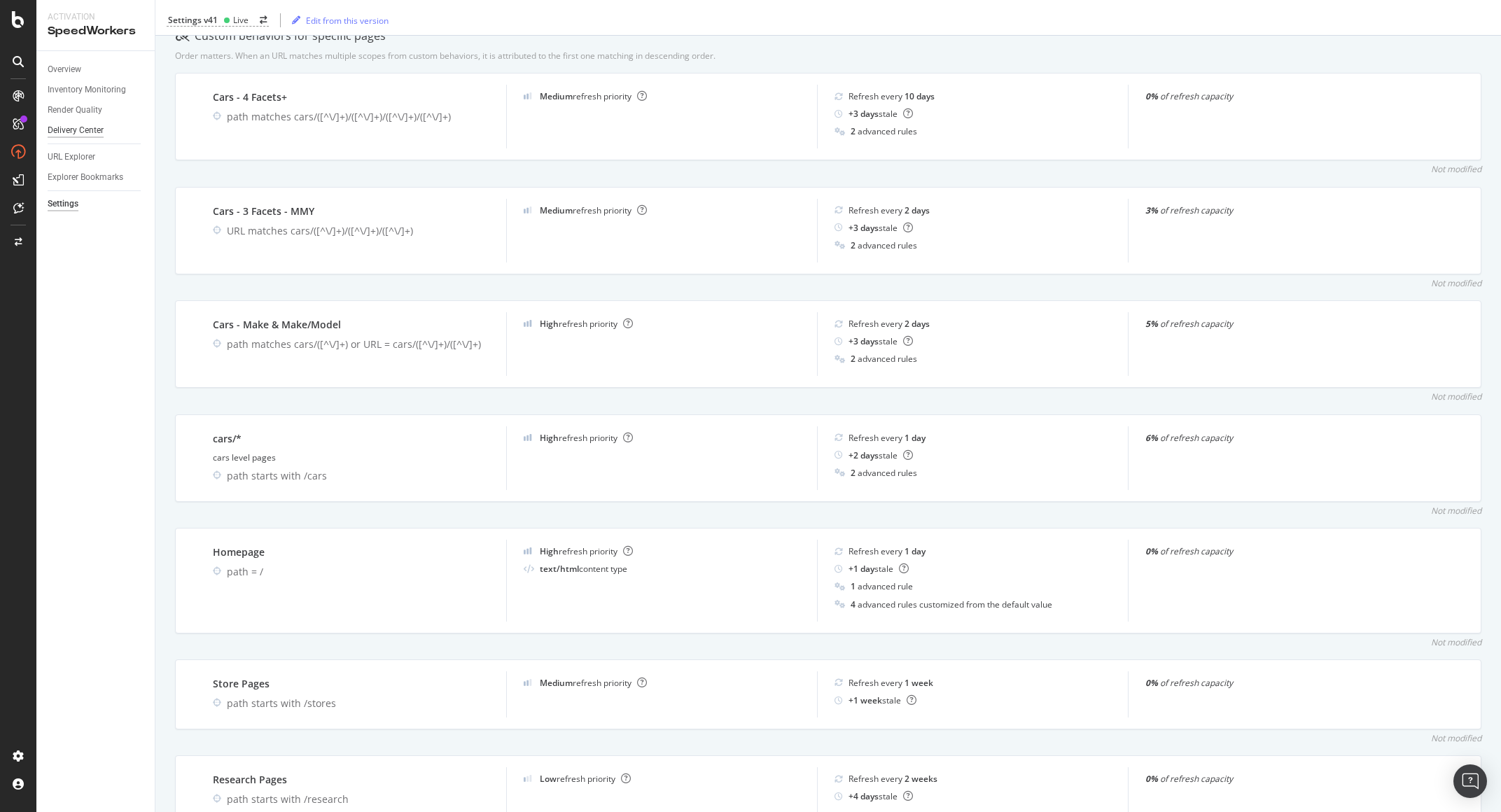
click at [100, 133] on div "Delivery Center" at bounding box center [75, 130] width 56 height 15
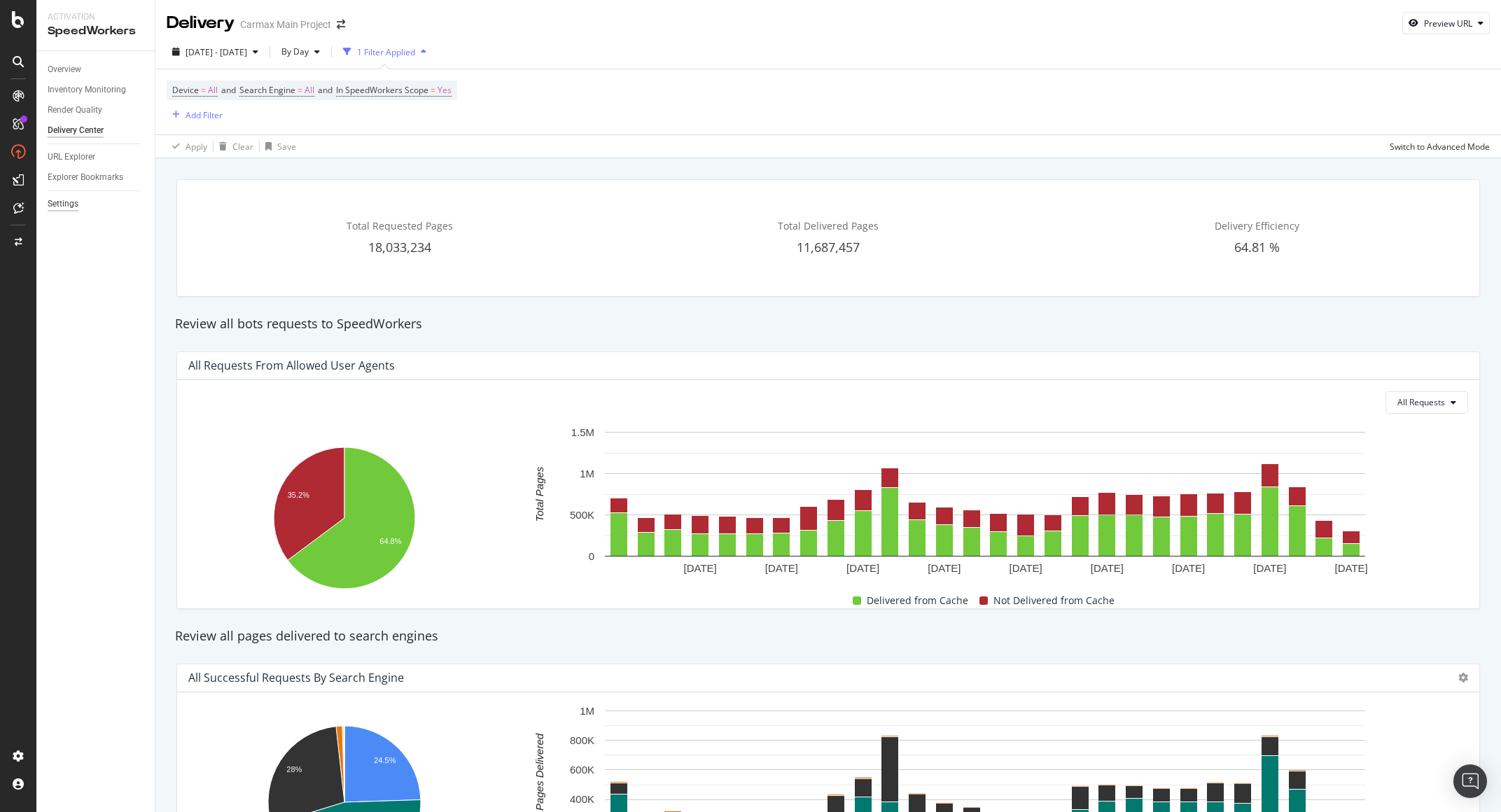
click at [59, 203] on div "Settings" at bounding box center [62, 203] width 30 height 15
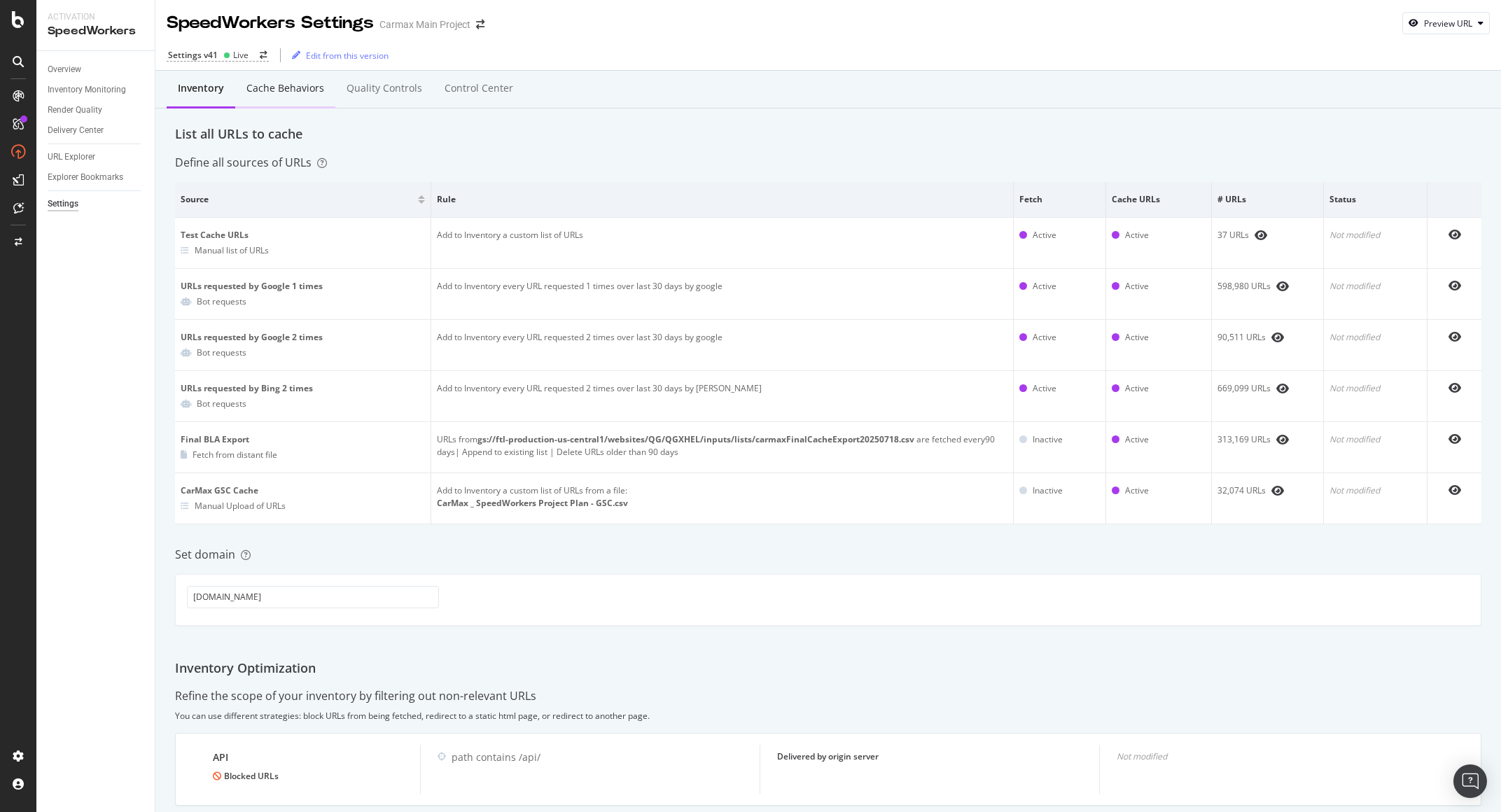
click at [299, 87] on div "Cache behaviors" at bounding box center [285, 88] width 78 height 14
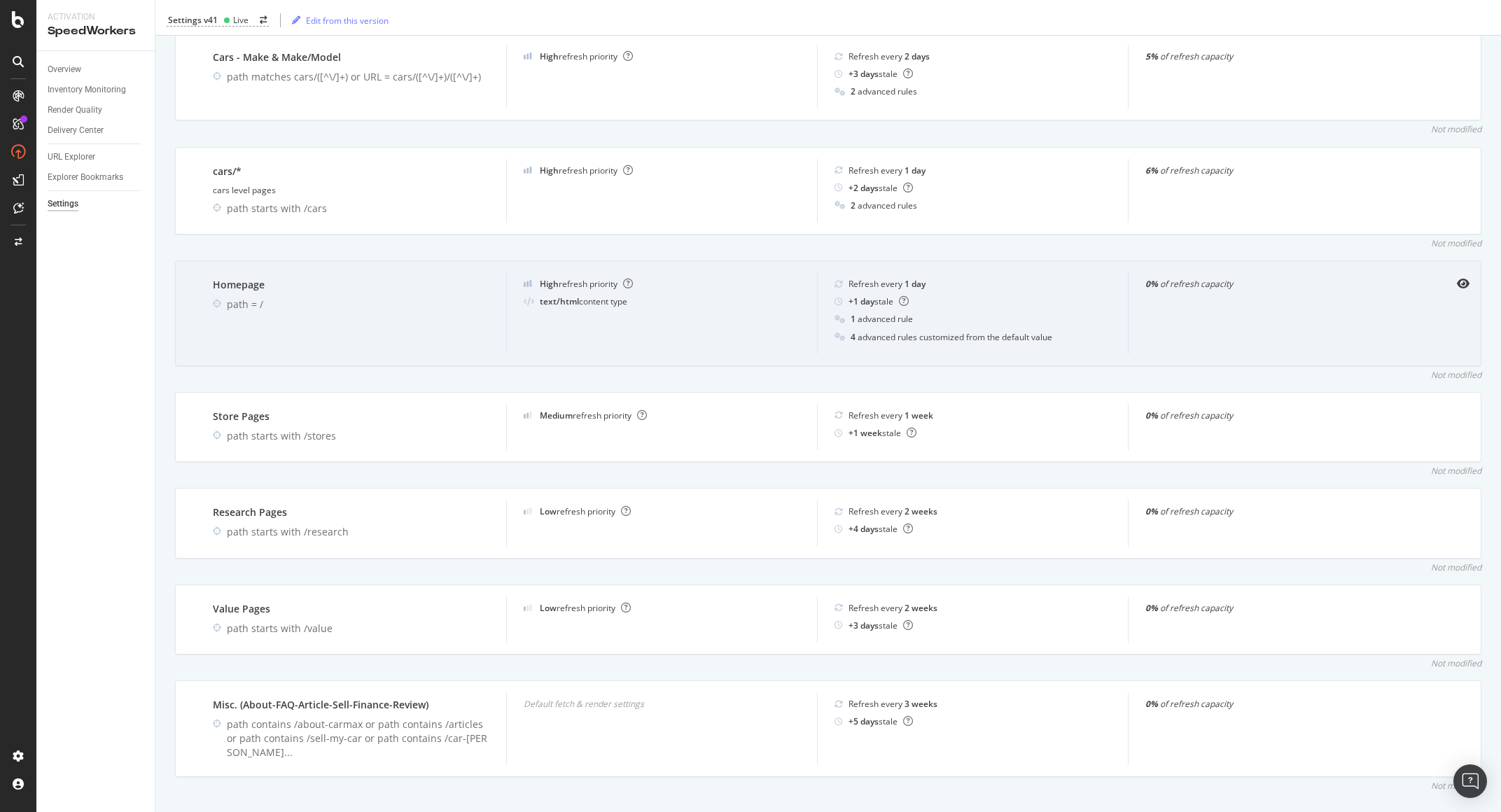
scroll to position [720, 0]
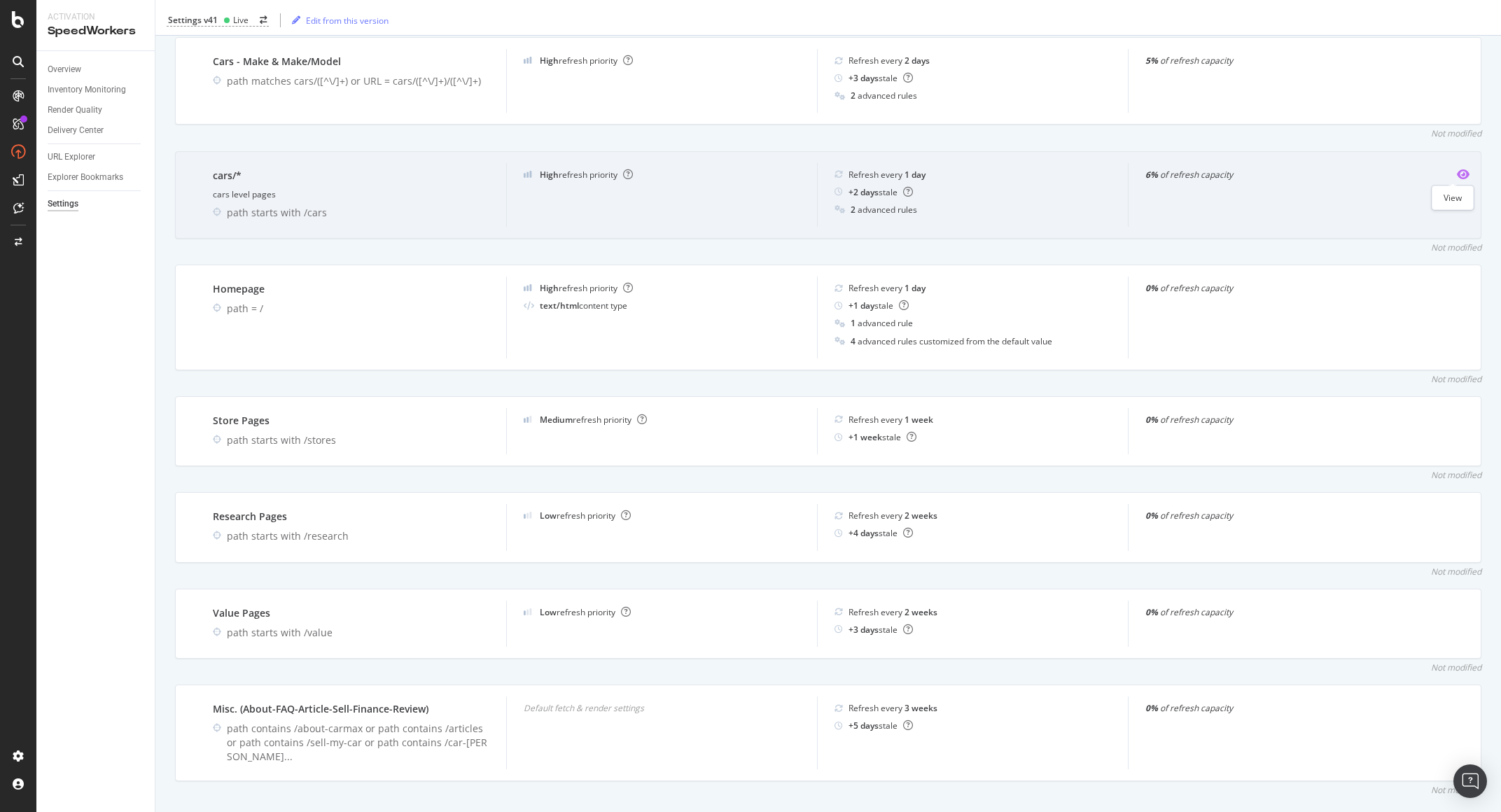
click at [1457, 176] on icon "eye" at bounding box center [1463, 174] width 13 height 11
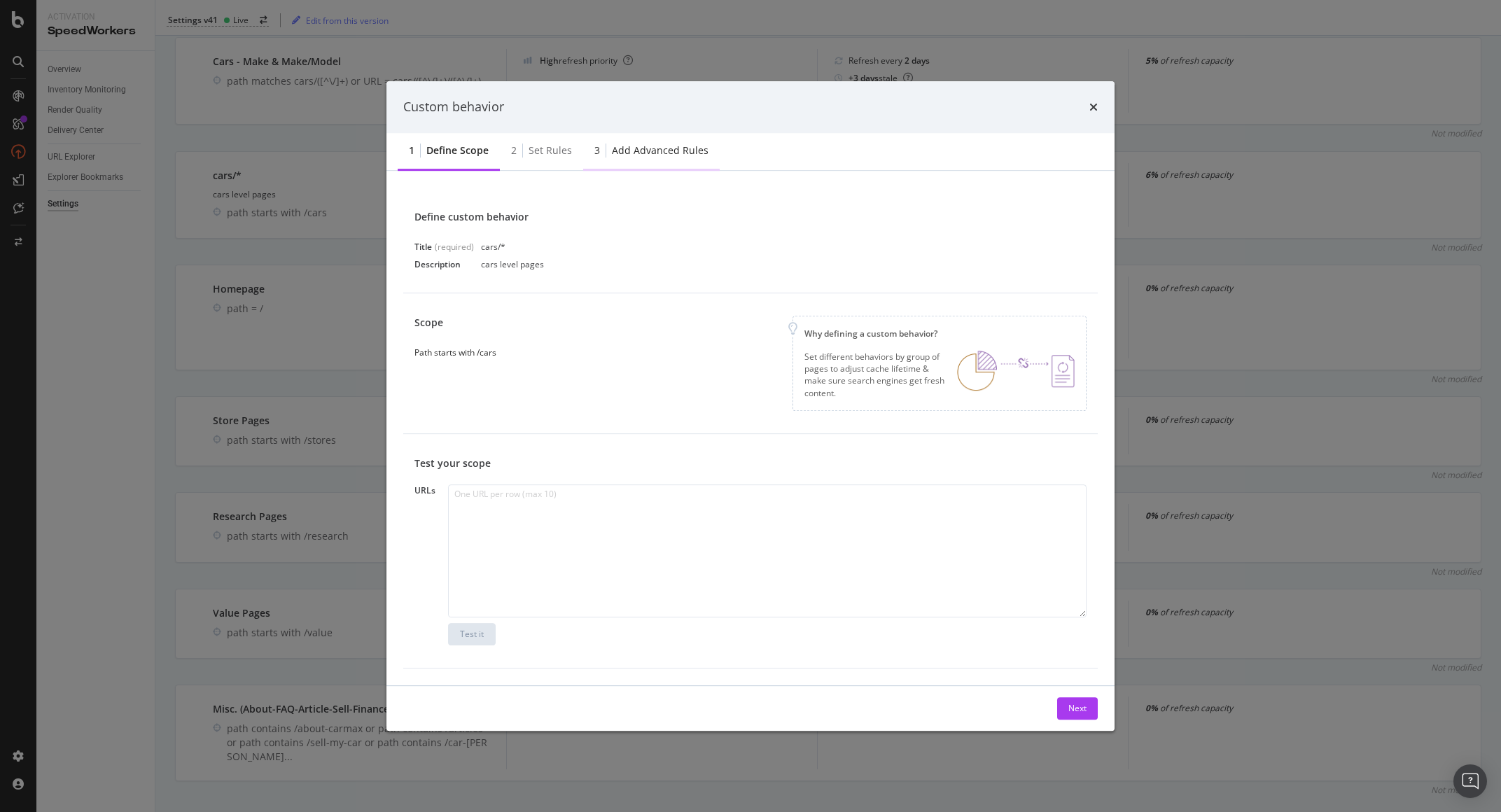
click at [615, 154] on div "Add advanced rules" at bounding box center [660, 150] width 96 height 14
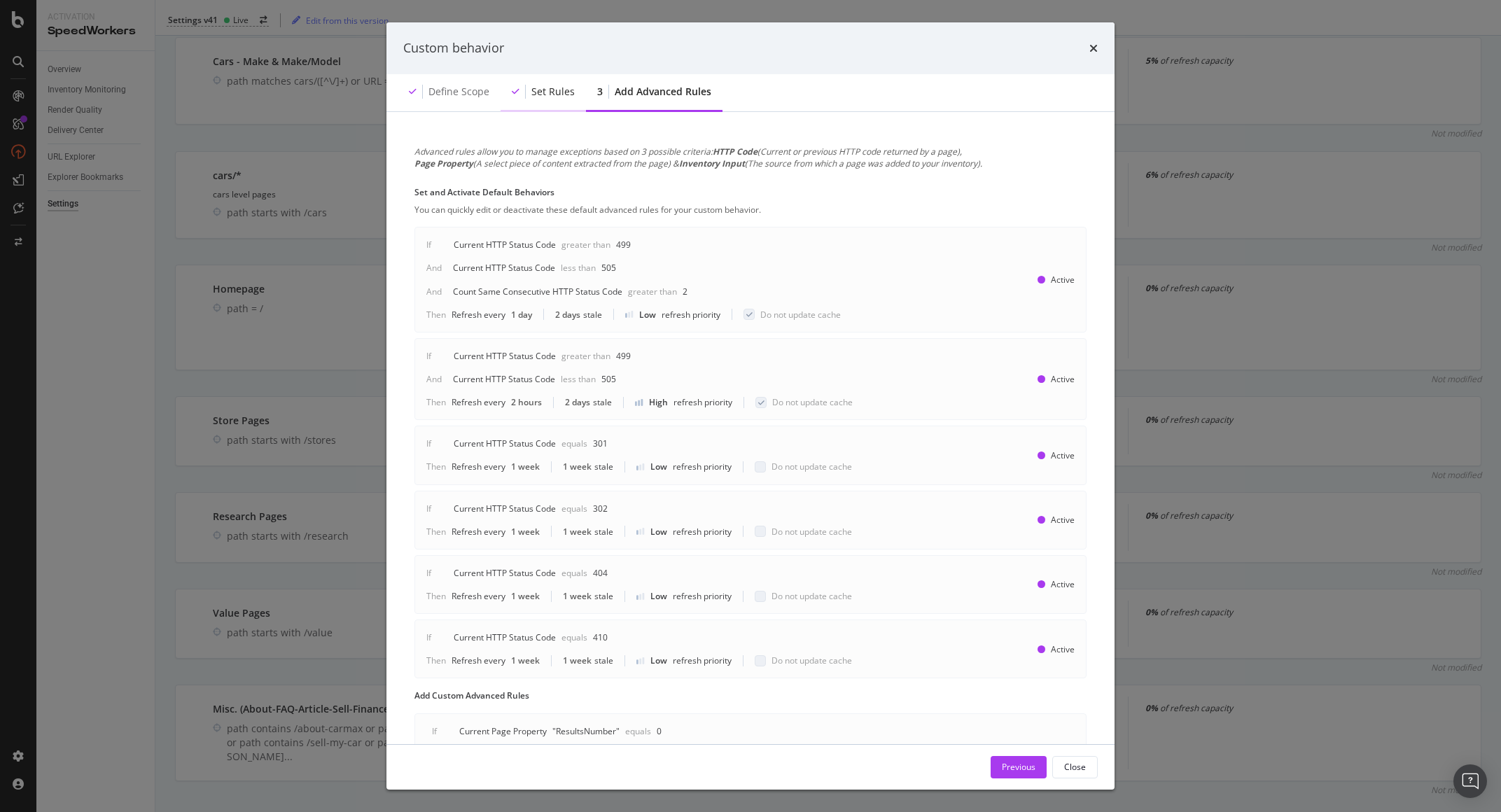
click at [553, 100] on div "Set rules" at bounding box center [543, 92] width 86 height 38
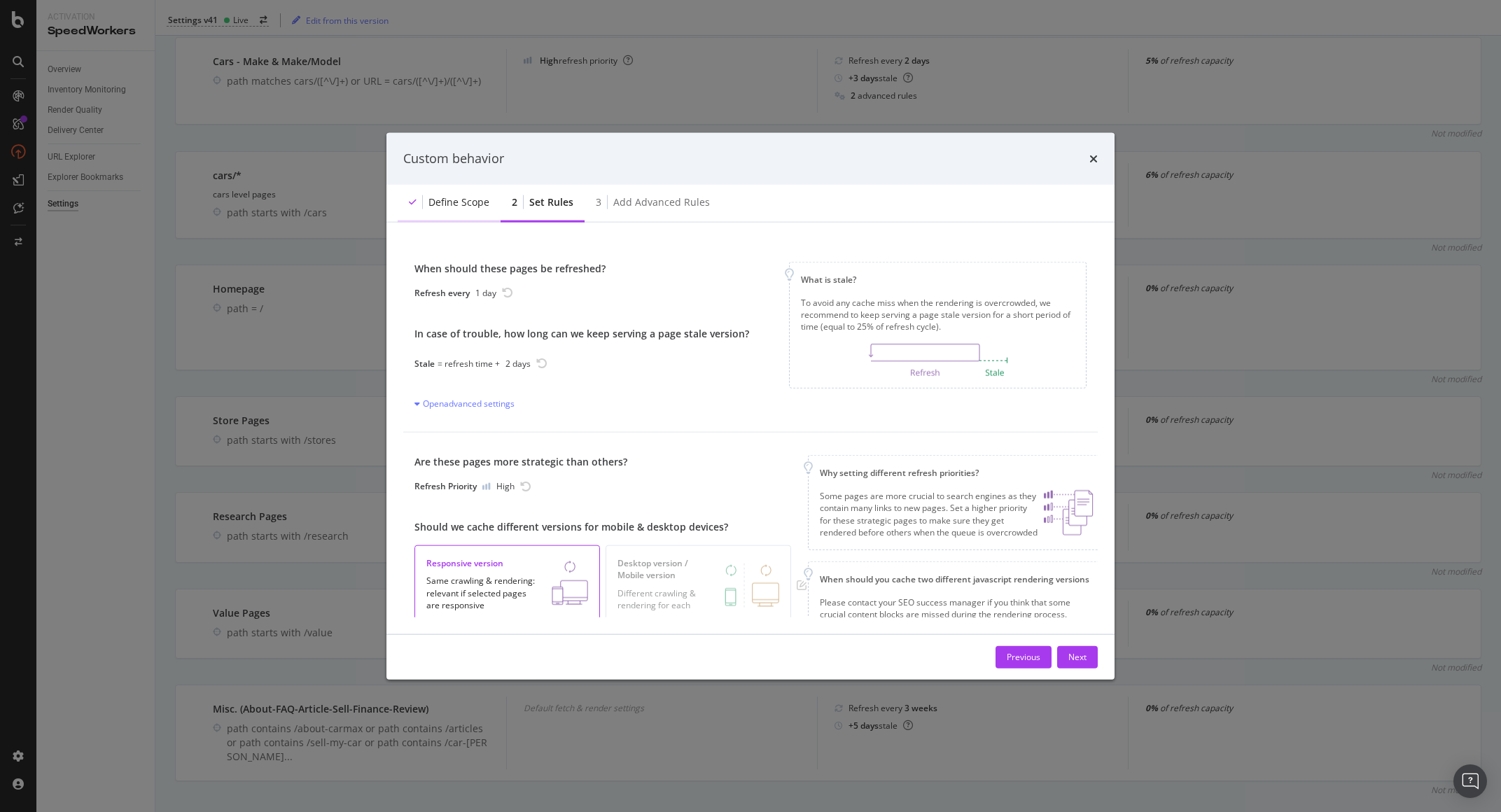
click at [462, 212] on div "Define scope" at bounding box center [449, 202] width 103 height 38
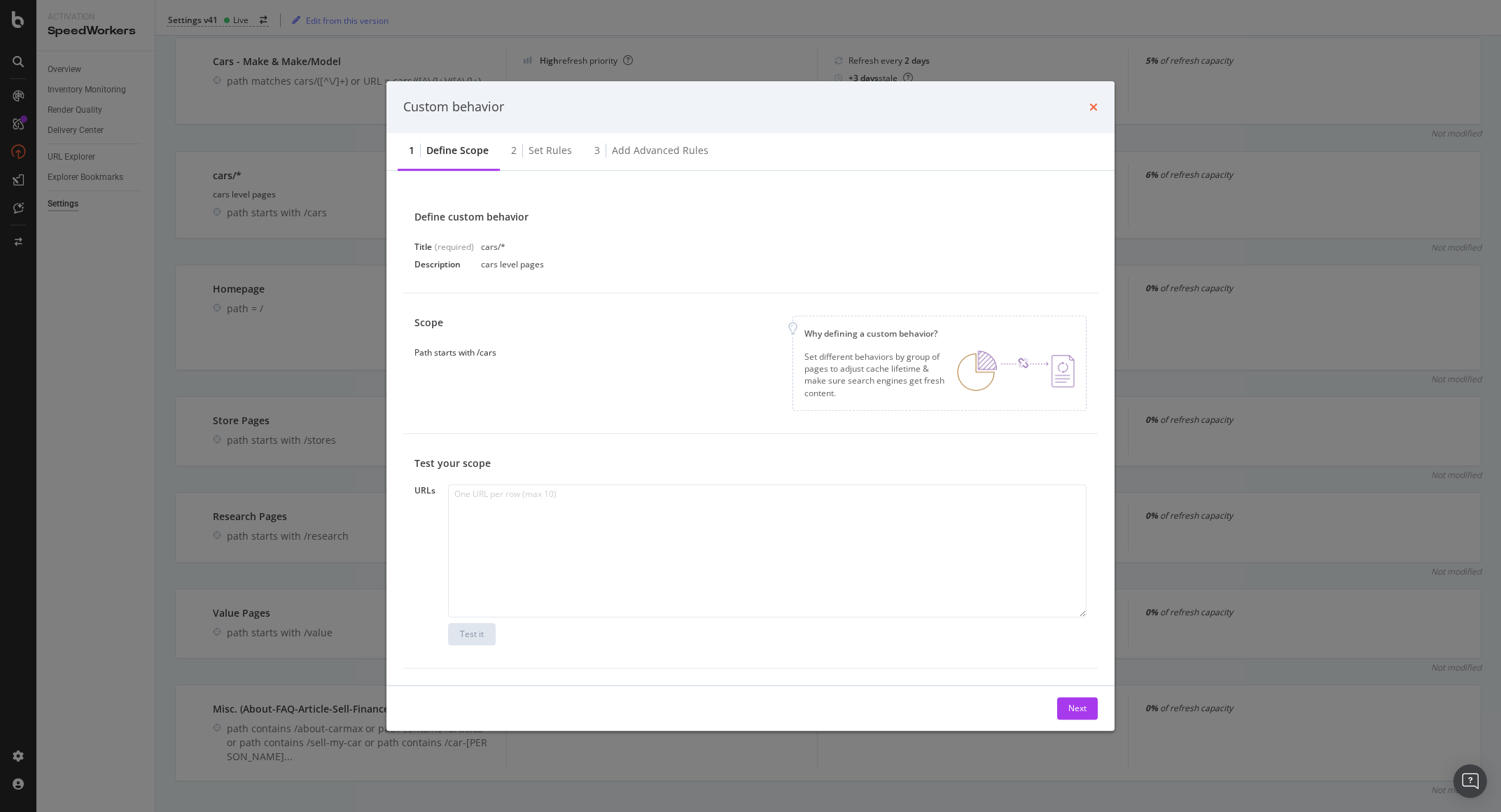
click at [1091, 108] on icon "times" at bounding box center [1093, 106] width 9 height 11
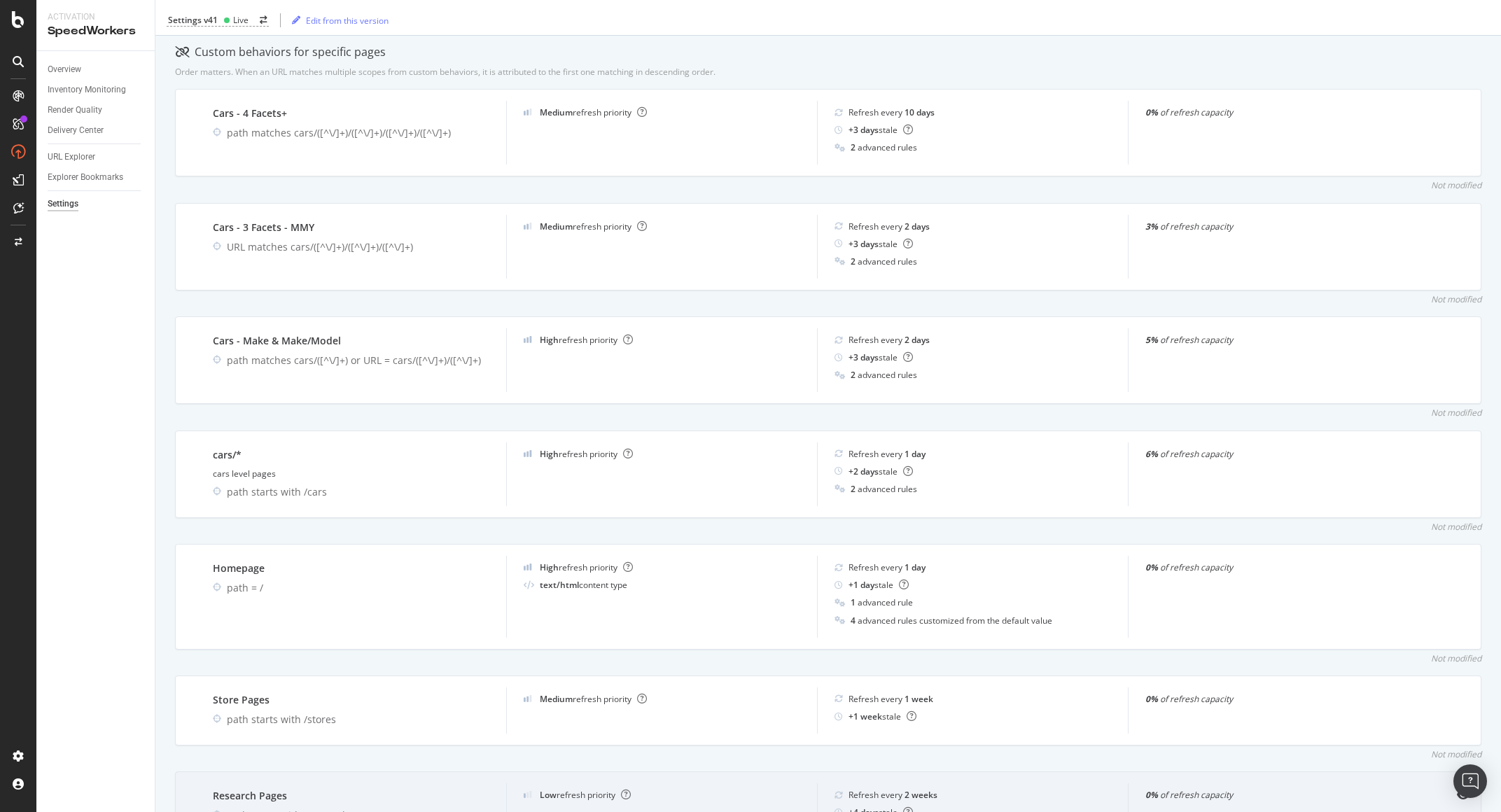
scroll to position [0, 0]
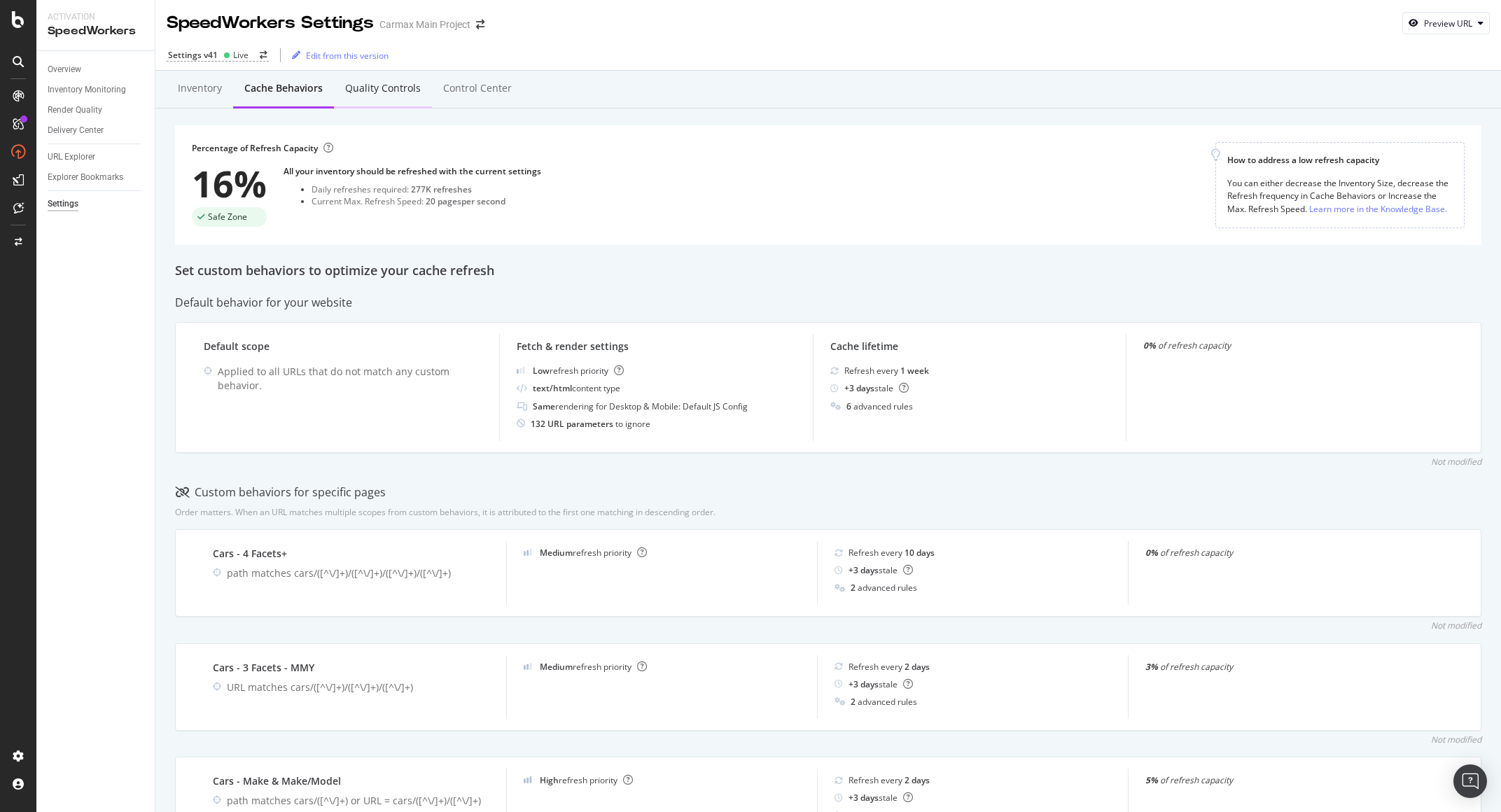
click at [391, 91] on div "Quality Controls" at bounding box center [383, 88] width 76 height 14
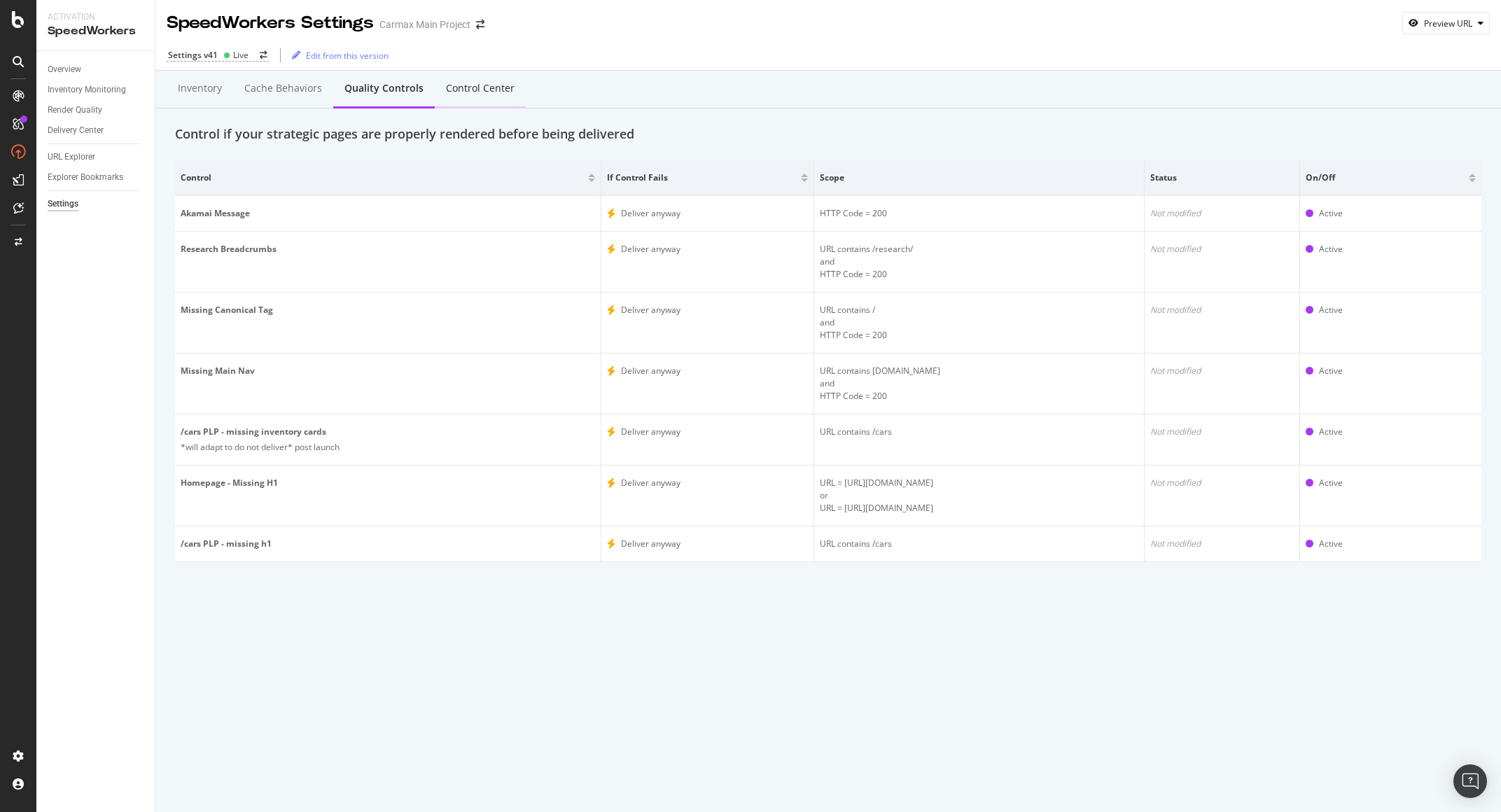
click at [497, 90] on div "Control Center" at bounding box center [480, 88] width 69 height 14
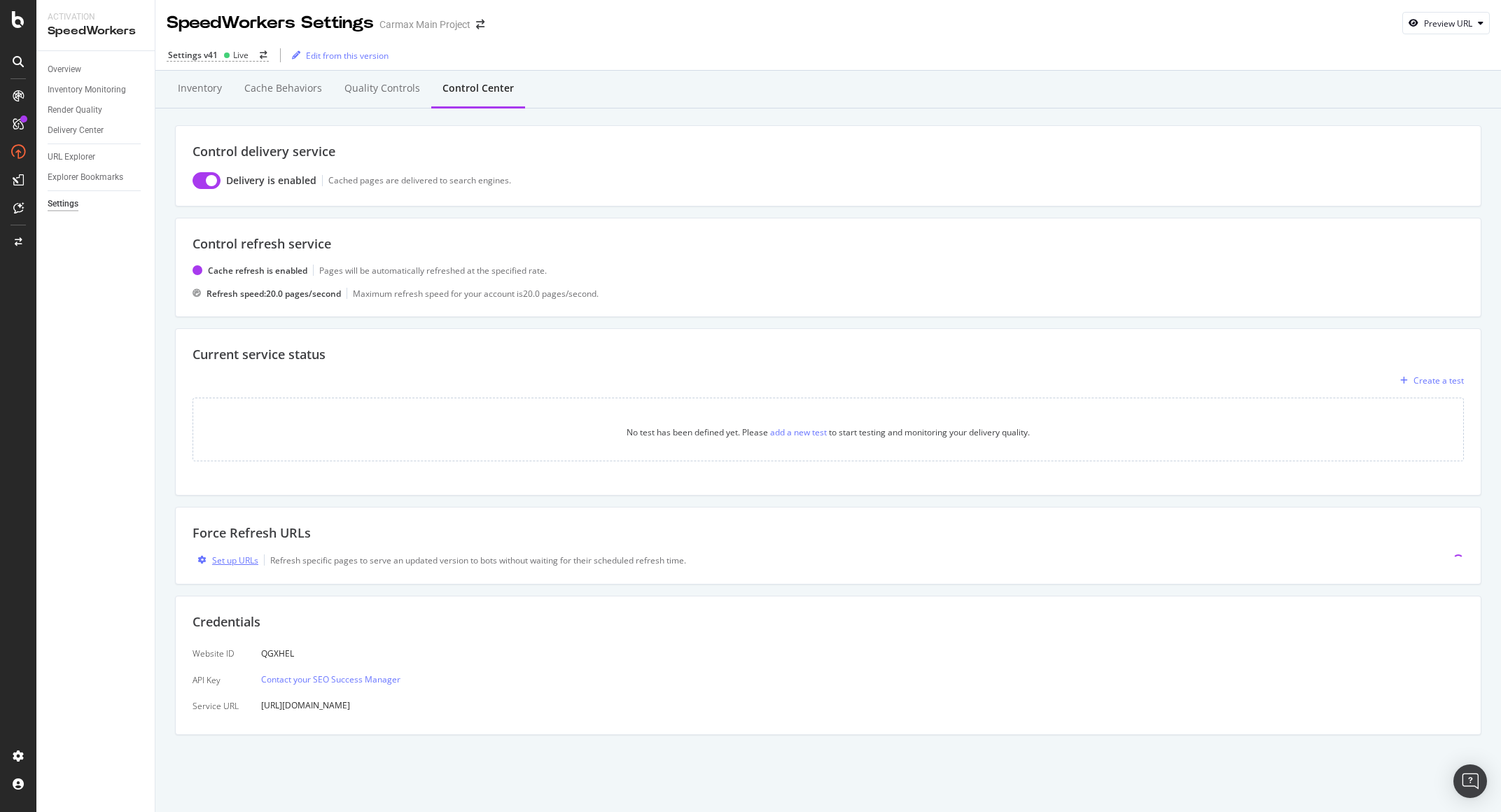
click at [245, 559] on div "Set up URLs" at bounding box center [235, 560] width 46 height 12
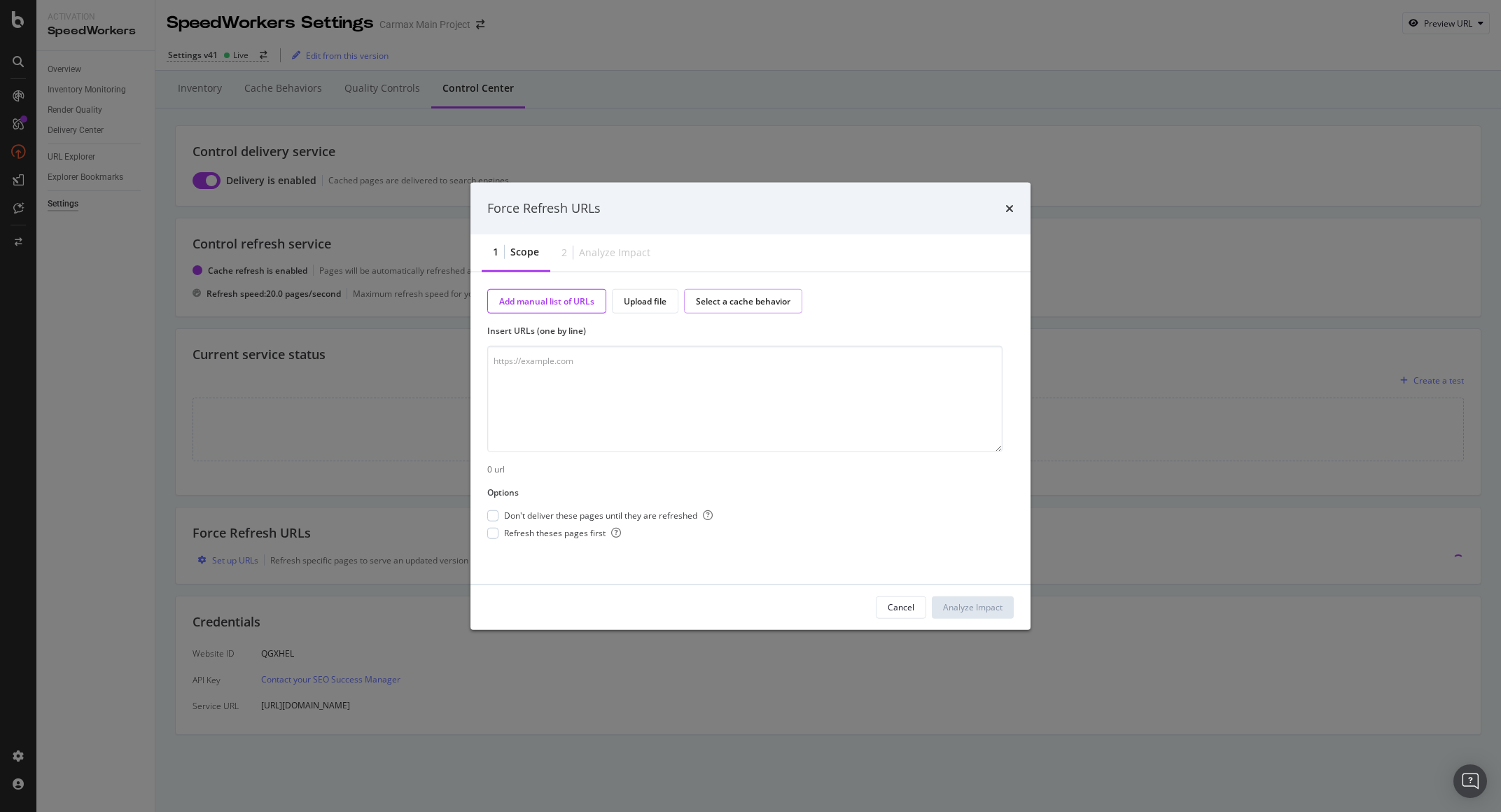
click at [715, 295] on div "Select a cache behavior" at bounding box center [743, 301] width 94 height 12
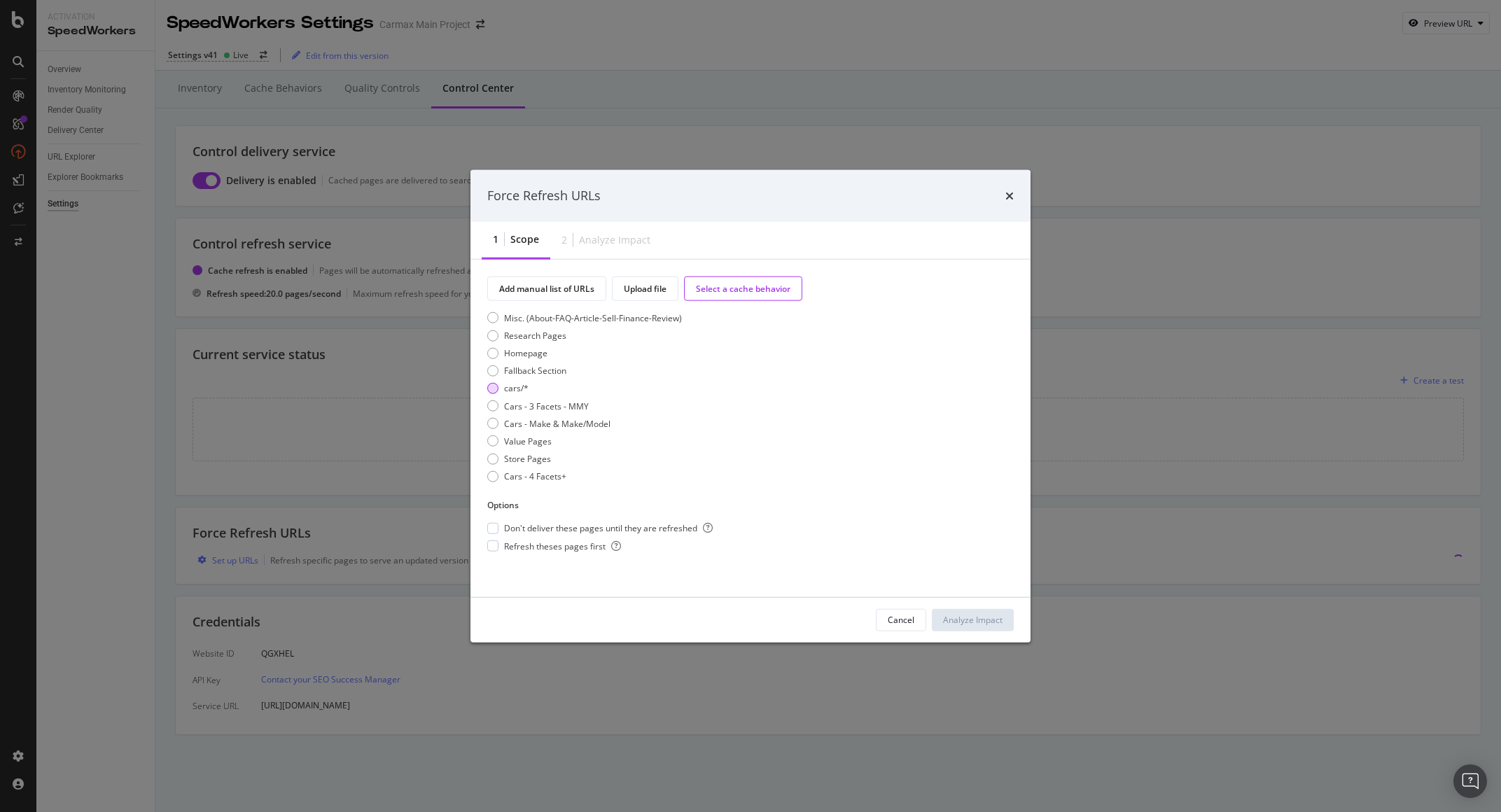
click at [494, 390] on div "cars/*" at bounding box center [492, 387] width 11 height 11
click at [969, 619] on div "Analyze Impact" at bounding box center [973, 619] width 59 height 12
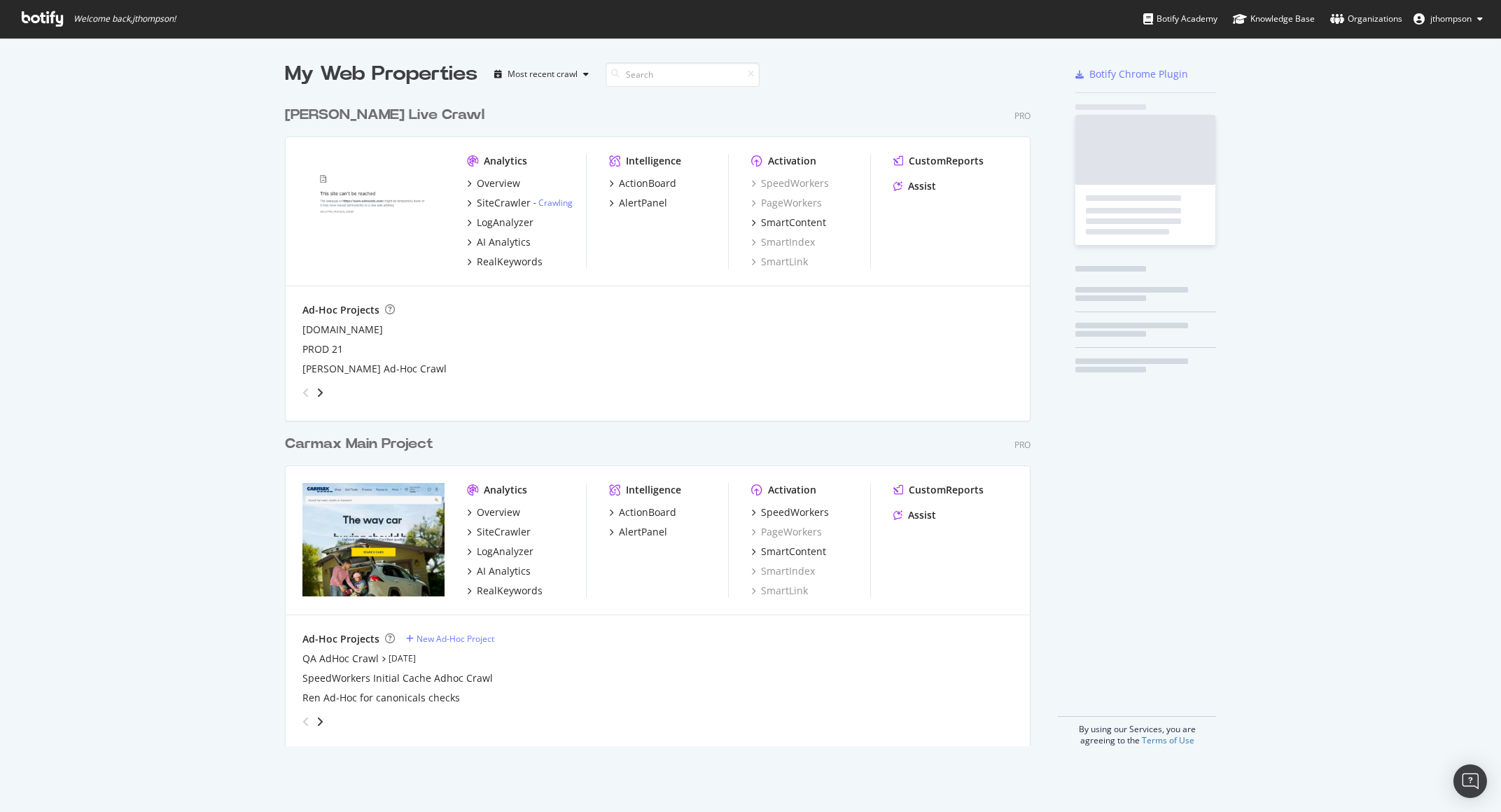
scroll to position [647, 747]
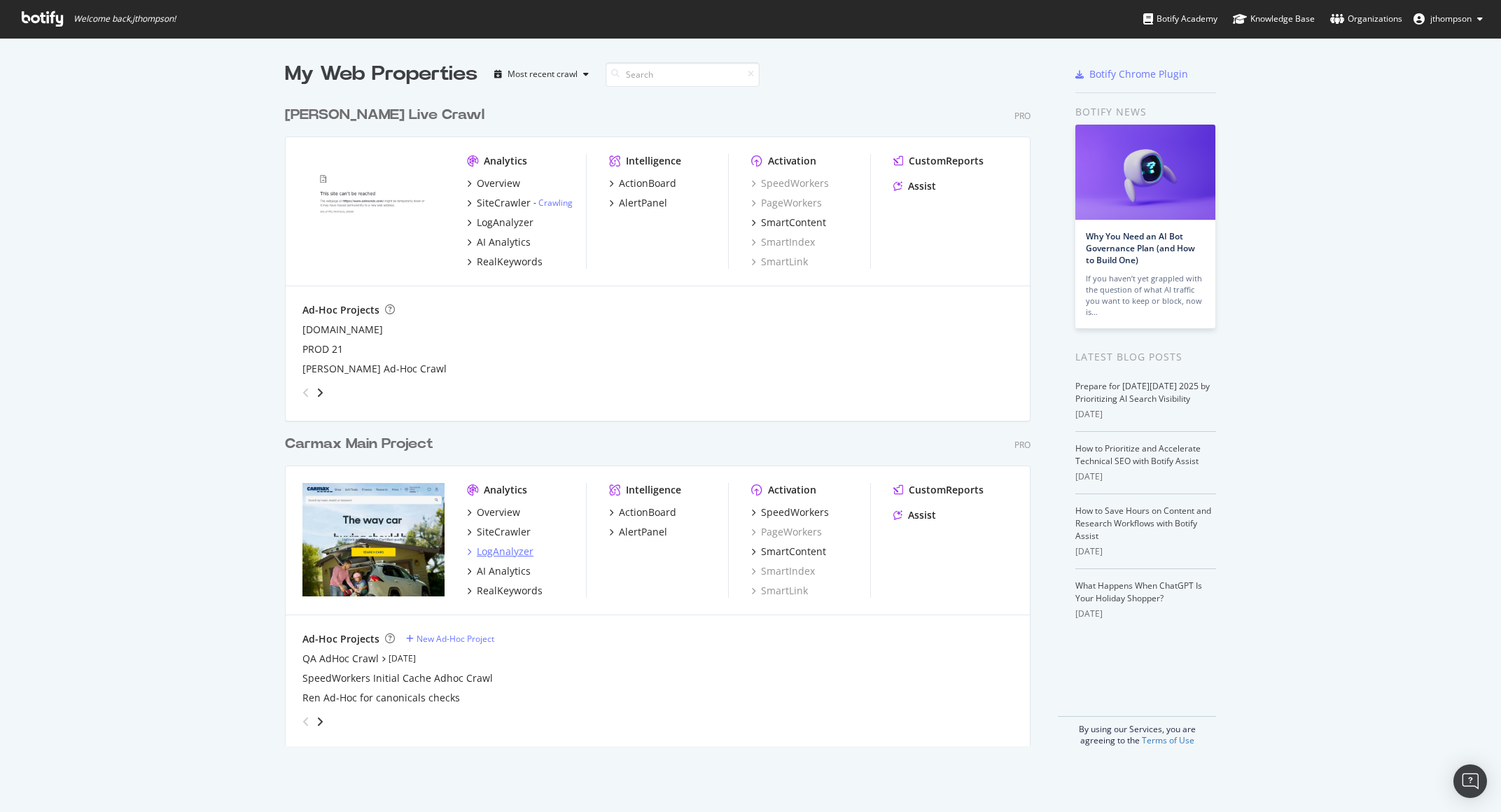
click at [513, 549] on div "LogAnalyzer" at bounding box center [506, 551] width 57 height 14
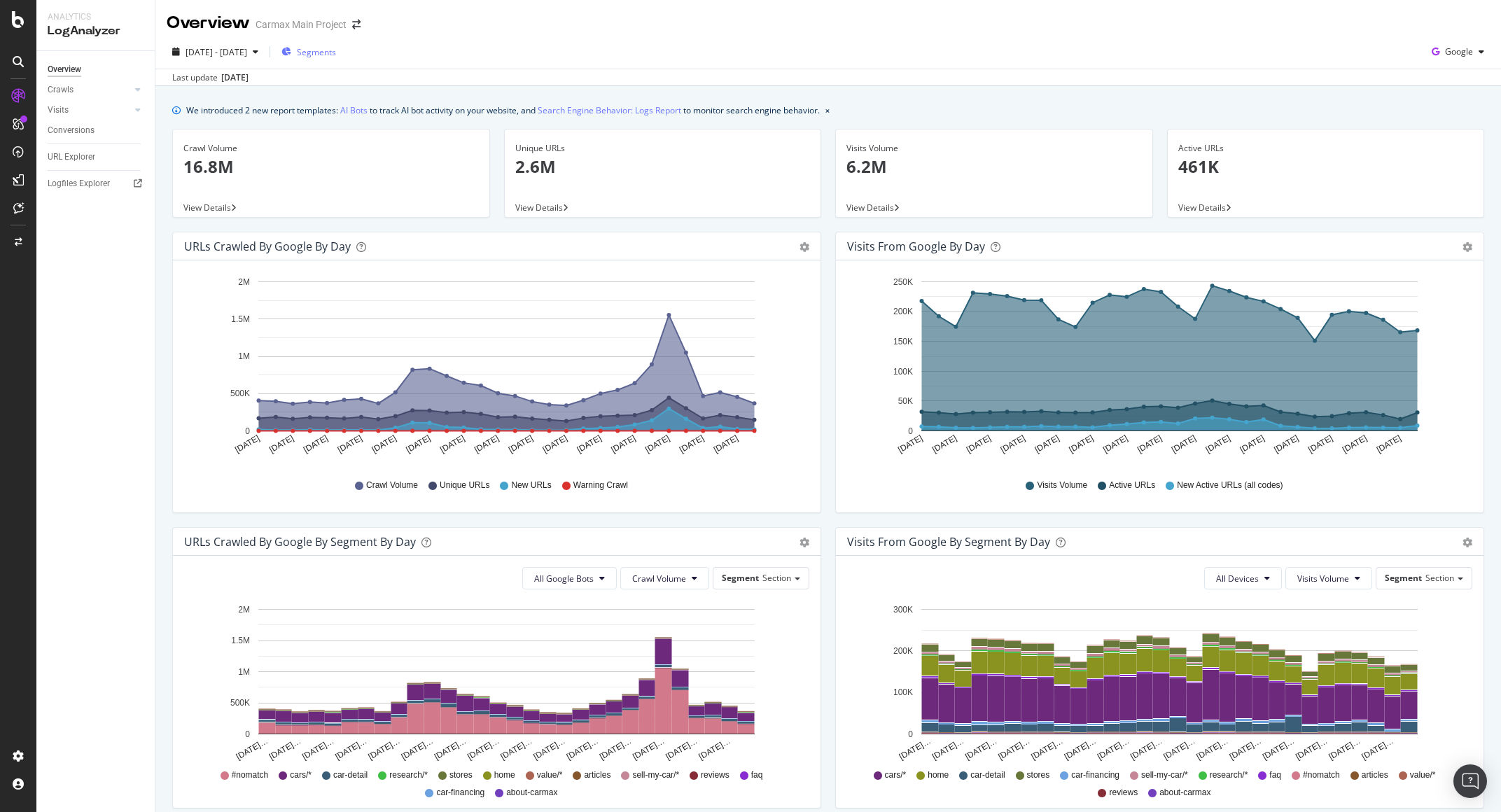
click at [336, 47] on span "Segments" at bounding box center [317, 52] width 39 height 12
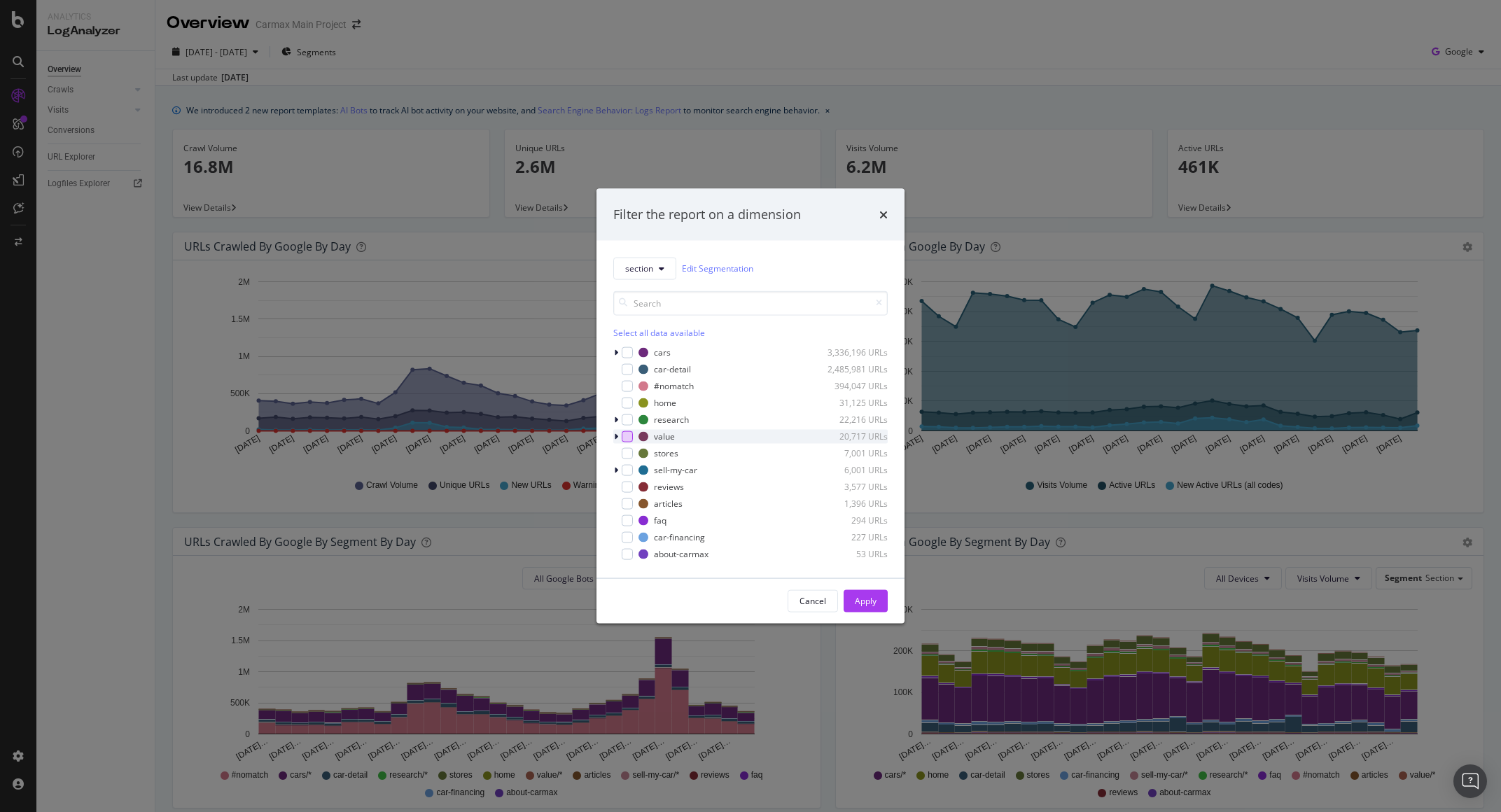
click at [630, 437] on div "modal" at bounding box center [627, 435] width 11 height 11
click at [859, 599] on div "Apply" at bounding box center [866, 601] width 22 height 12
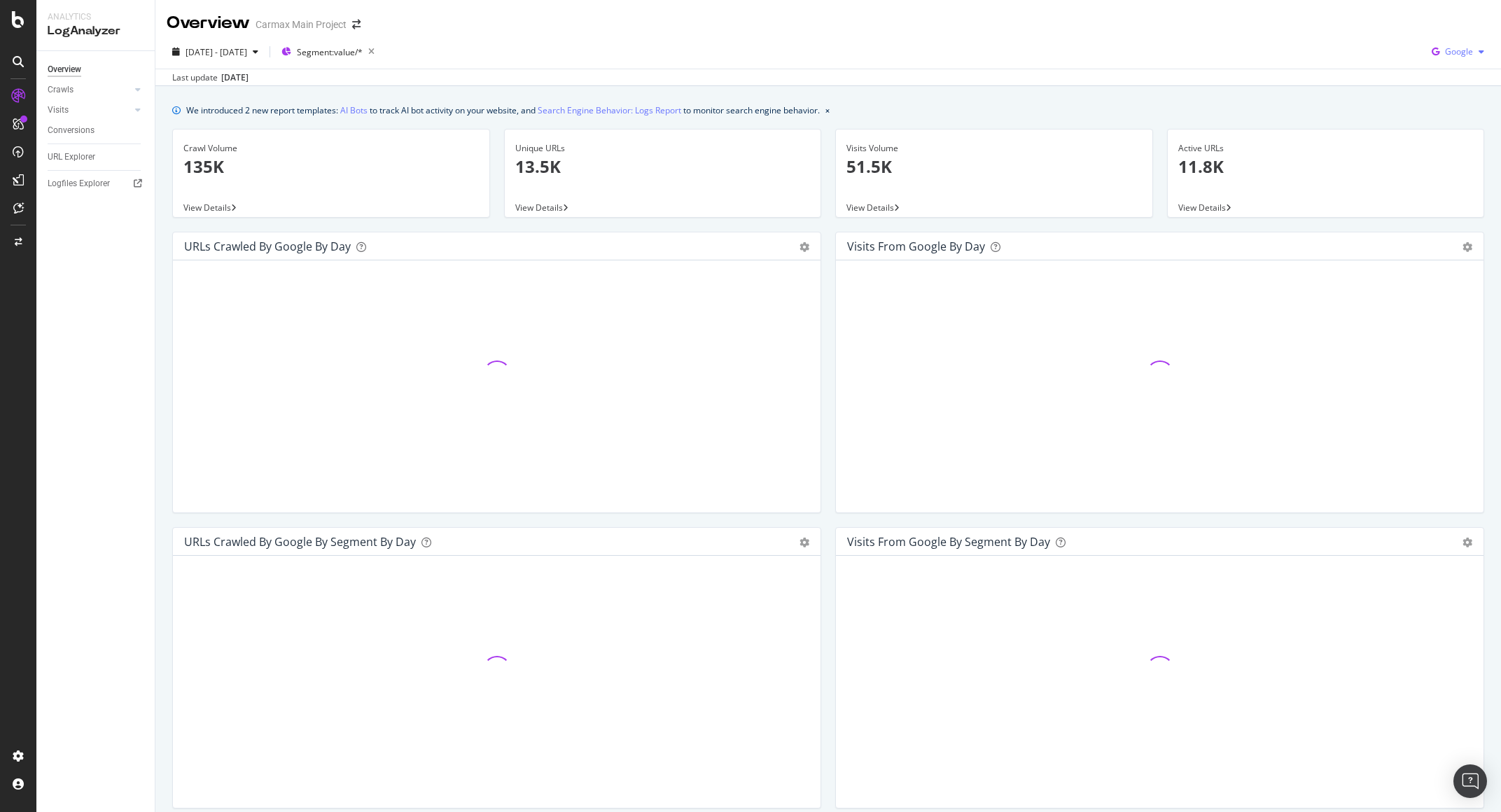
click at [1450, 56] on span "Google" at bounding box center [1459, 51] width 28 height 12
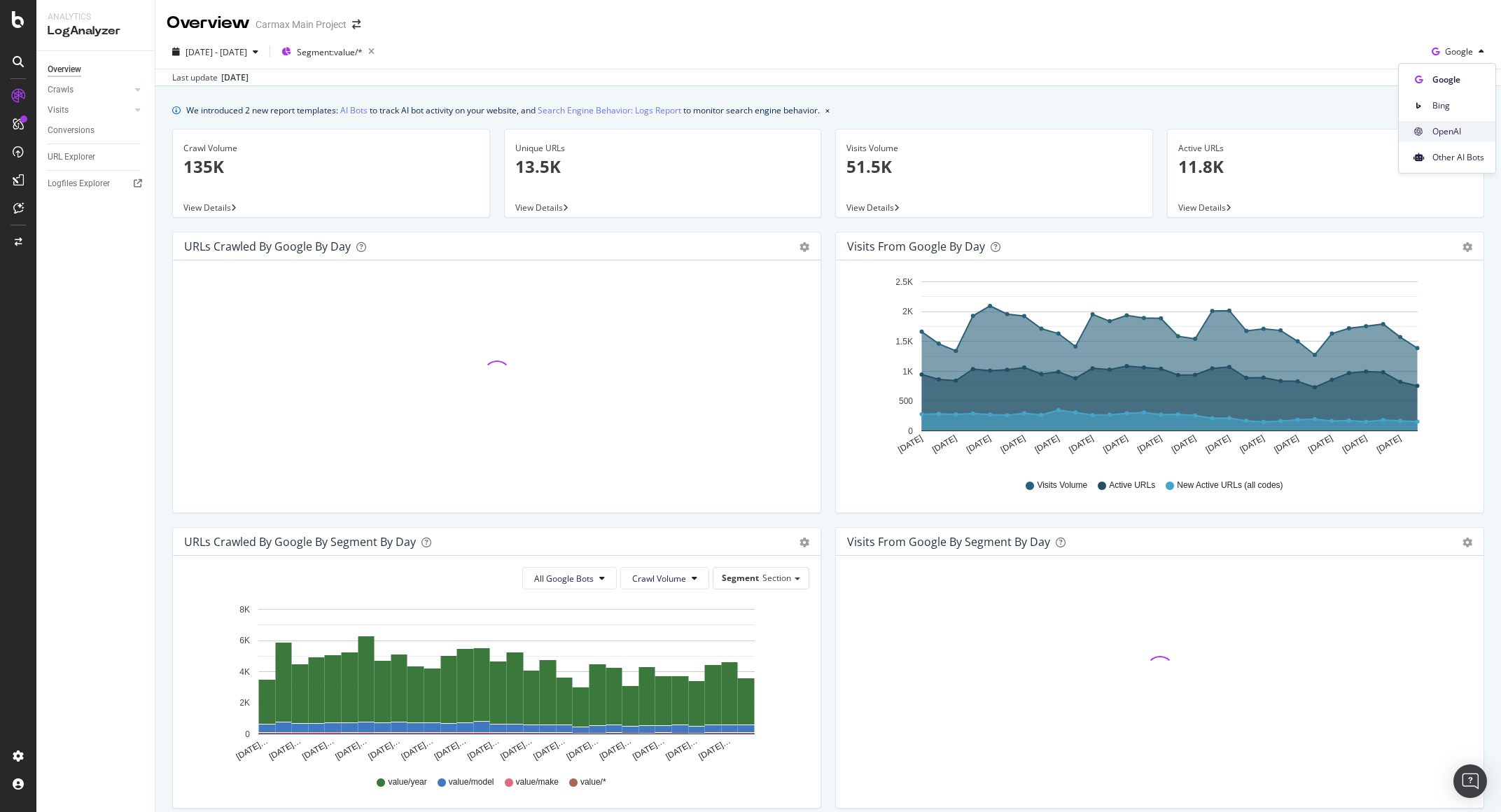
click at [1445, 133] on span "OpenAI" at bounding box center [1458, 131] width 52 height 13
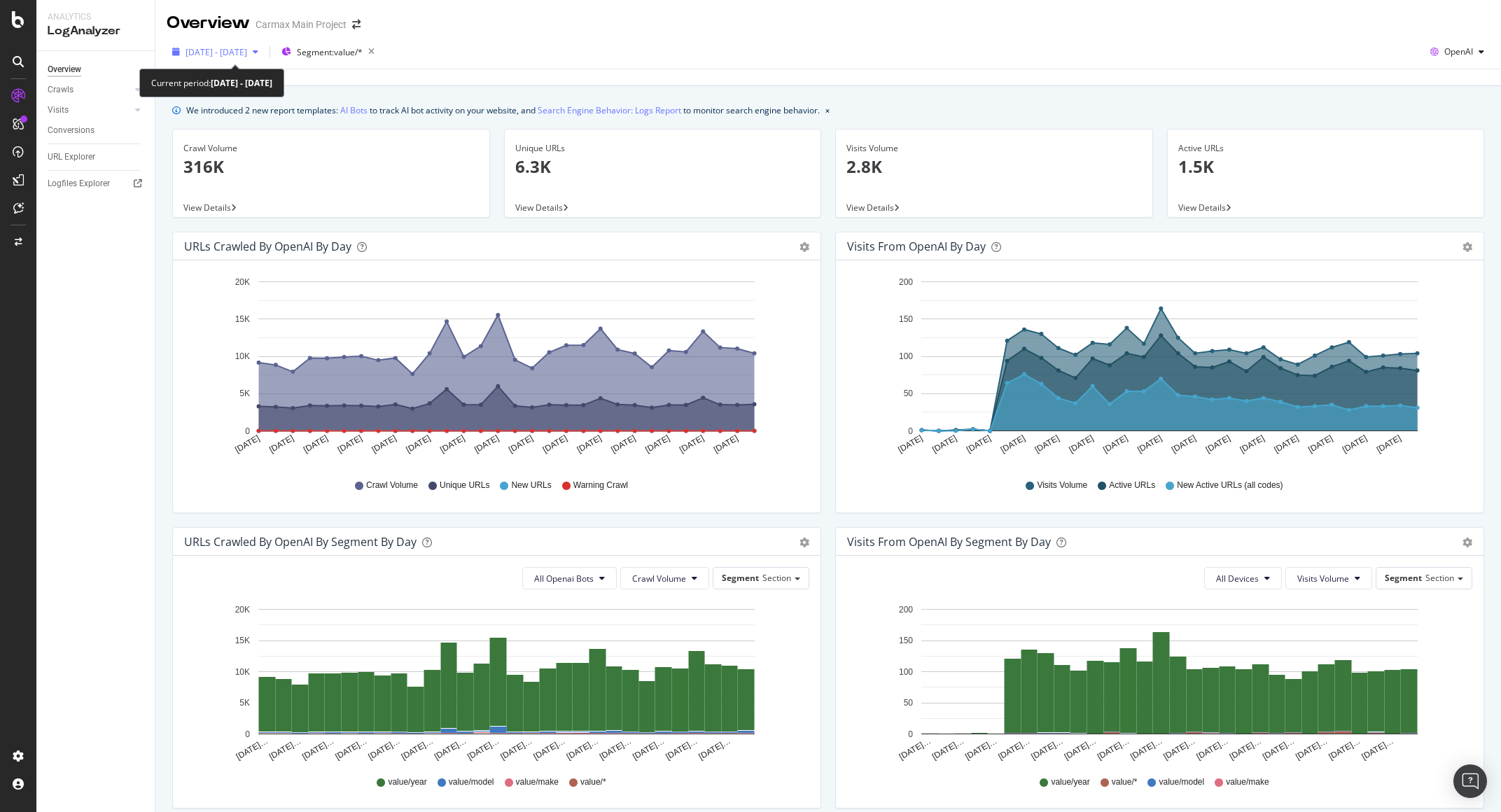
click at [236, 52] on span "2025 Sep. 12th - Oct. 11th" at bounding box center [216, 52] width 62 height 12
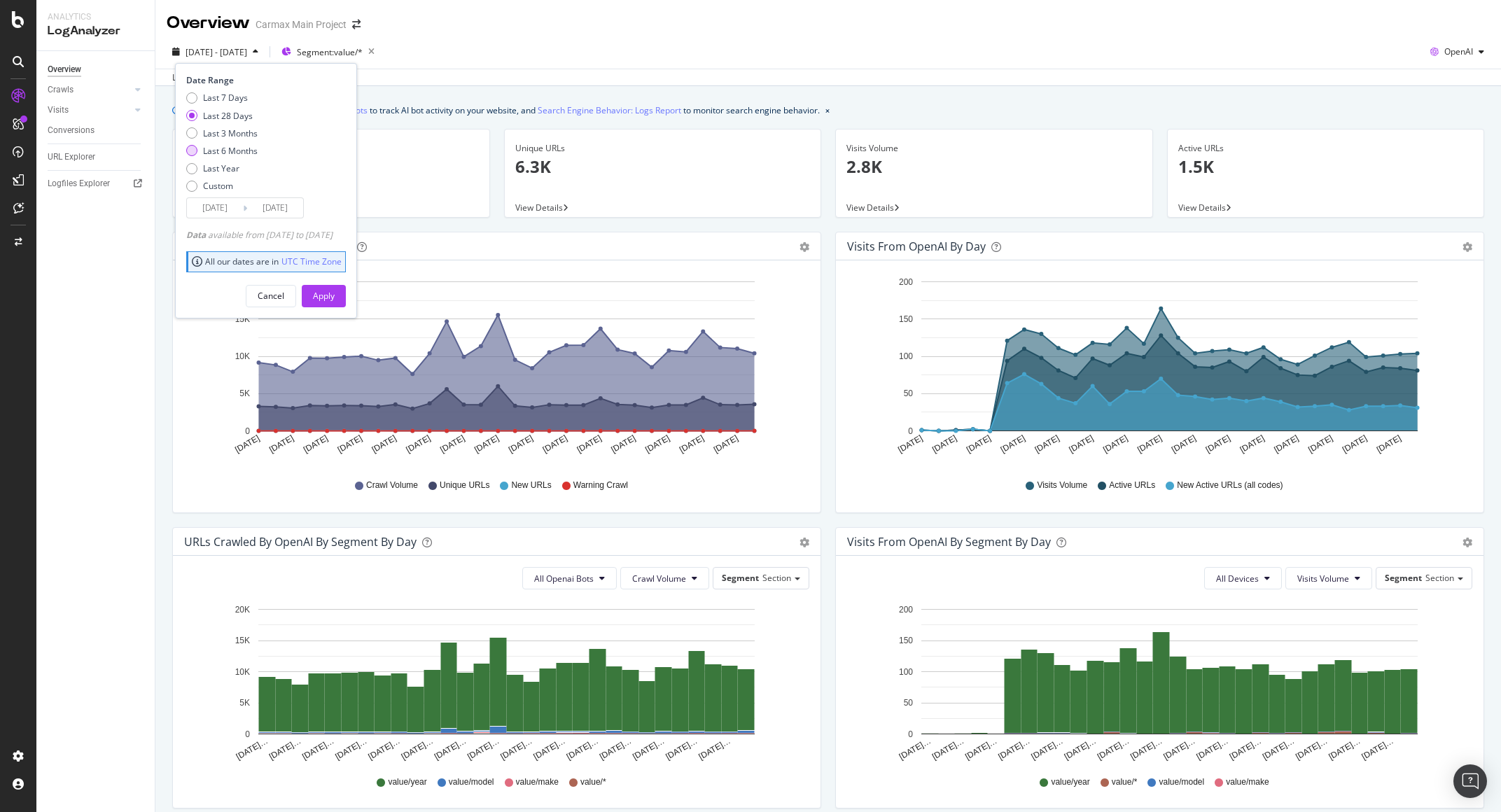
click at [211, 145] on div "Last 6 Months" at bounding box center [230, 150] width 55 height 12
type input "2025/04/12"
click at [334, 295] on div "Apply" at bounding box center [324, 296] width 22 height 12
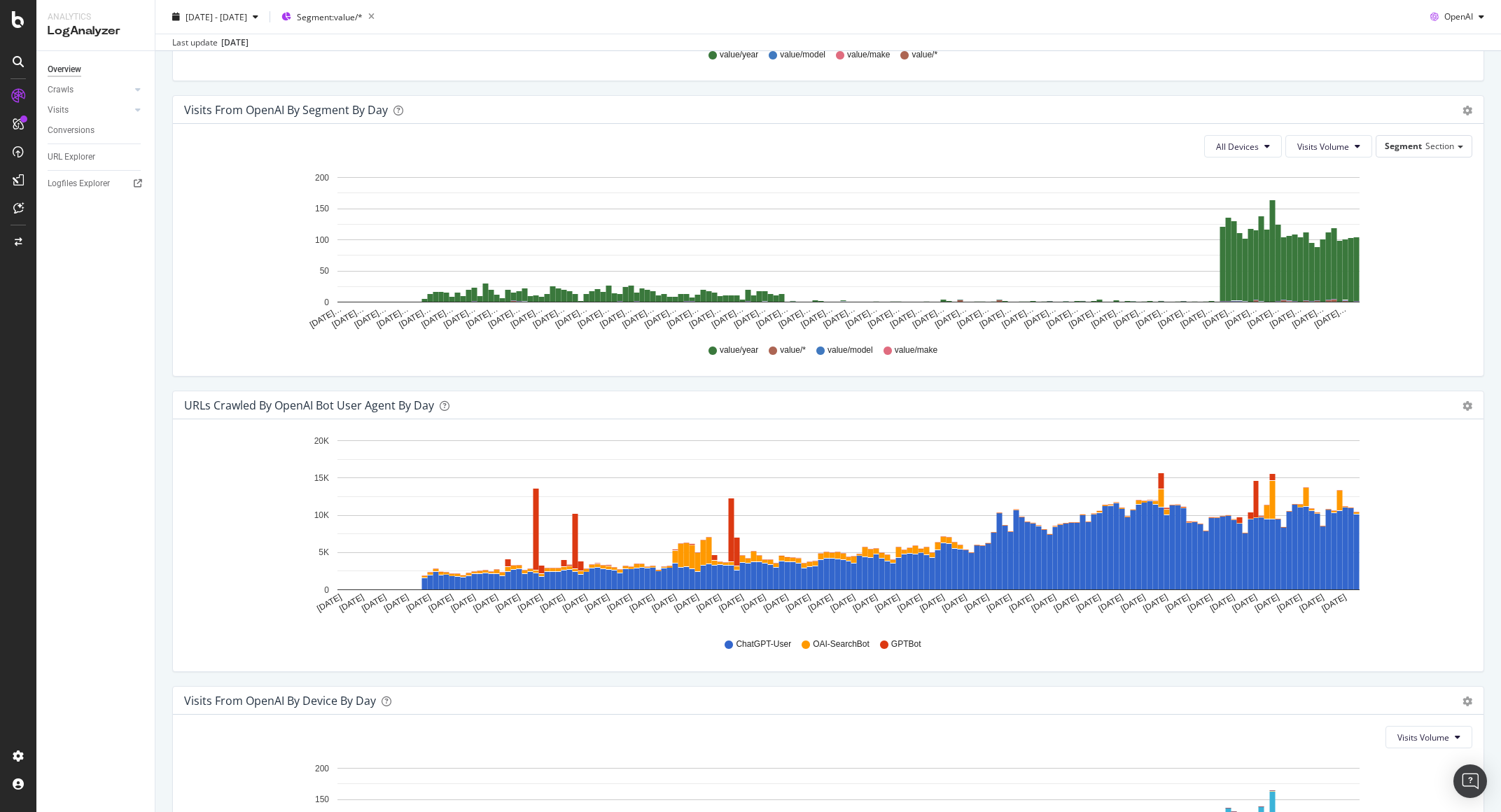
scroll to position [1030, 0]
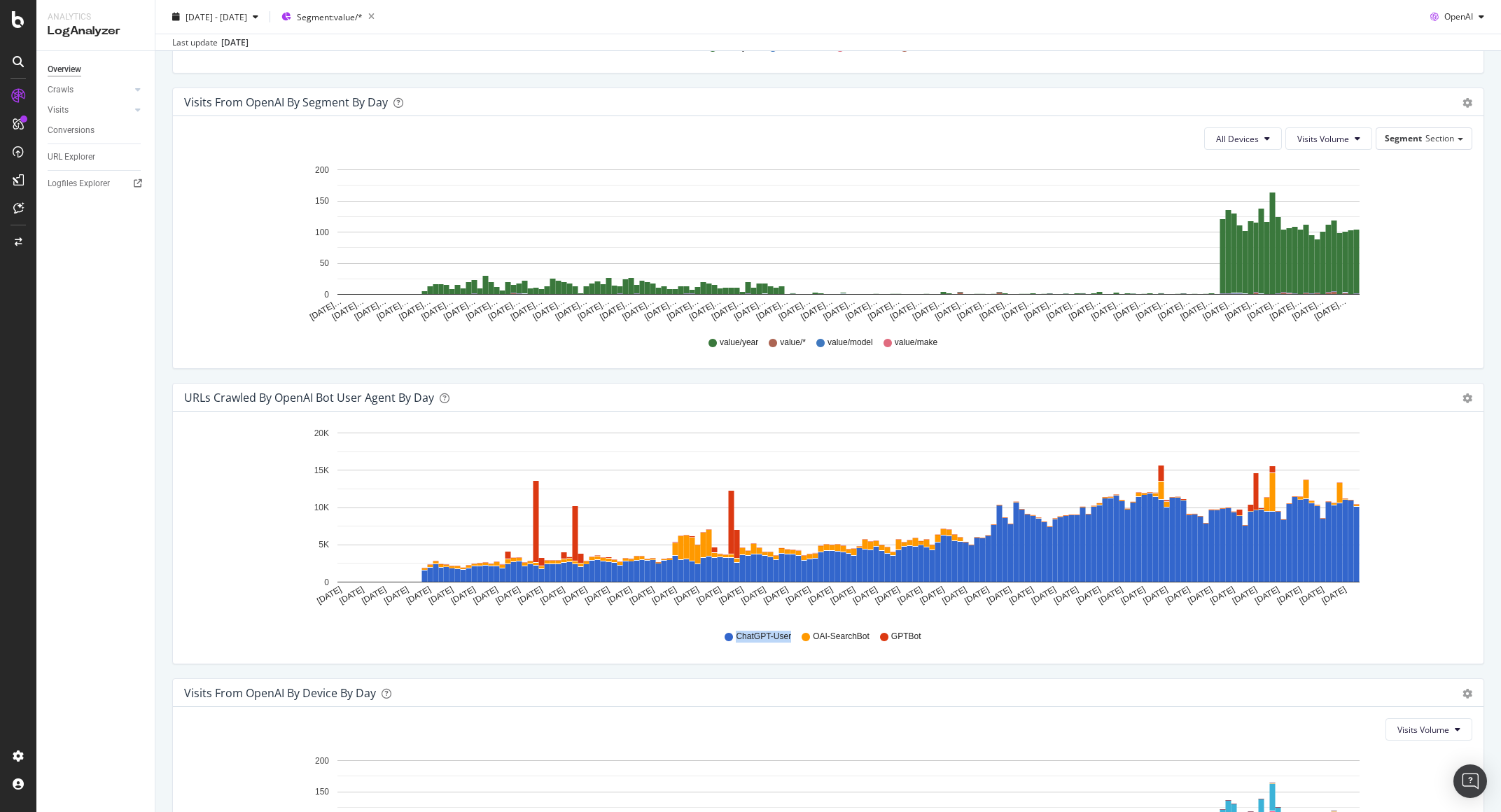
drag, startPoint x: 787, startPoint y: 635, endPoint x: 732, endPoint y: 629, distance: 55.3
click at [732, 629] on div "ChatGPT-User OAI-SearchBot GPTBot" at bounding box center [827, 636] width 1274 height 31
copy span "ChatGPT-User"
click at [586, 627] on div "ChatGPT-User OAI-SearchBot GPTBot" at bounding box center [827, 636] width 1274 height 31
drag, startPoint x: 865, startPoint y: 636, endPoint x: 811, endPoint y: 635, distance: 54.0
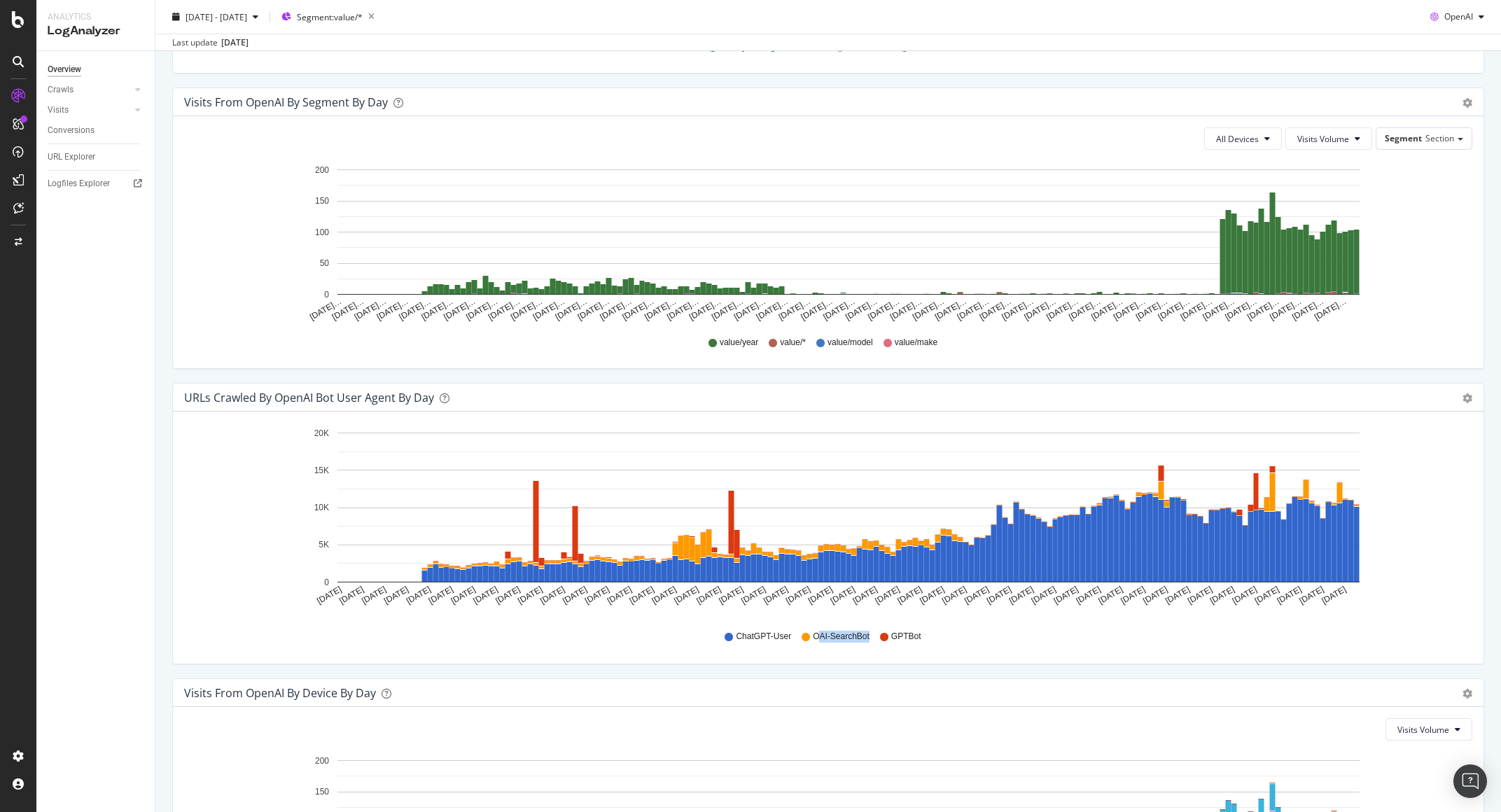
click at [811, 635] on div "ChatGPT-User OAI-SearchBot GPTBot" at bounding box center [827, 636] width 1274 height 31
click at [927, 640] on div "ChatGPT-User OAI-SearchBot GPTBot" at bounding box center [827, 636] width 1274 height 31
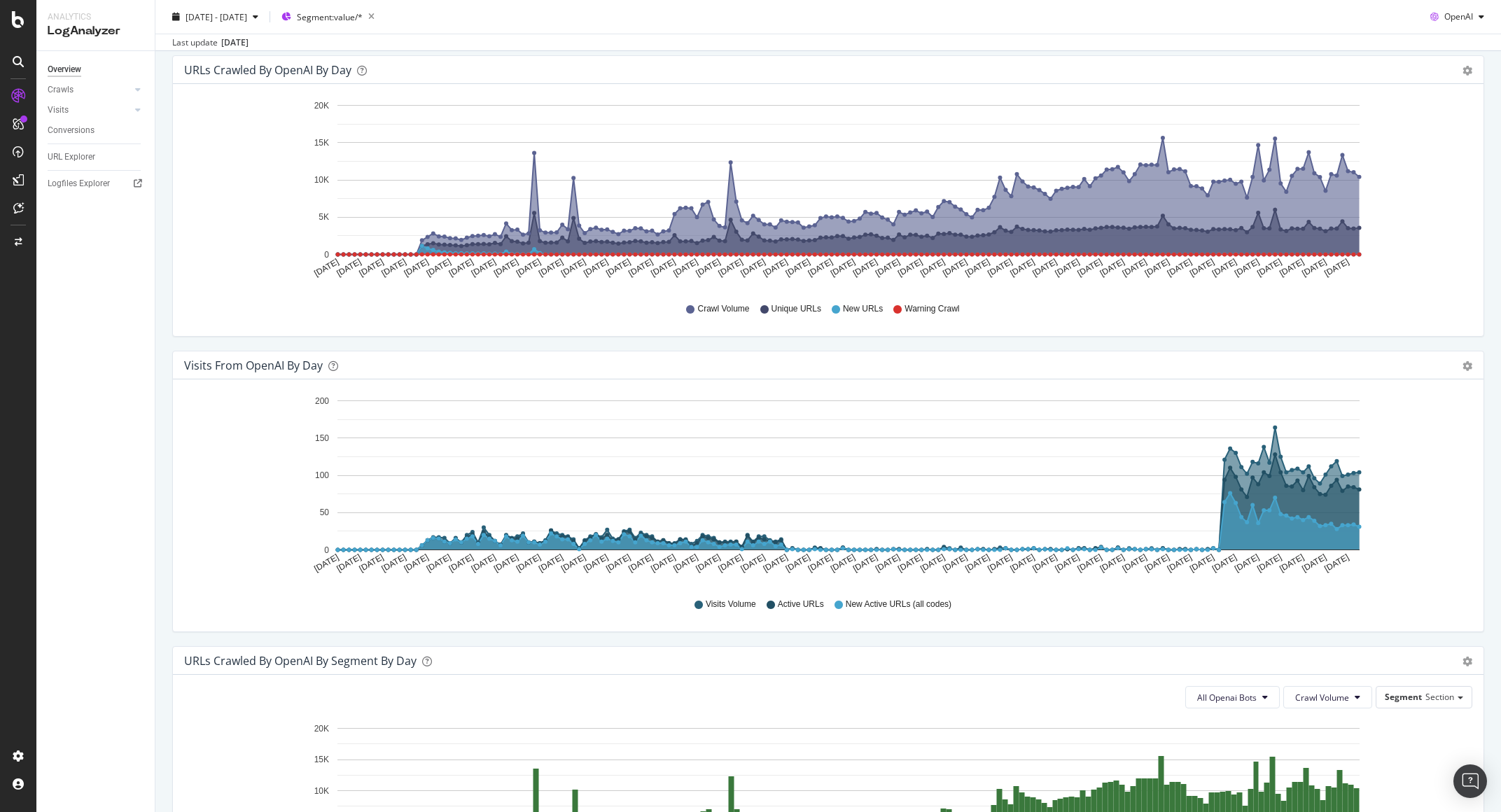
scroll to position [0, 0]
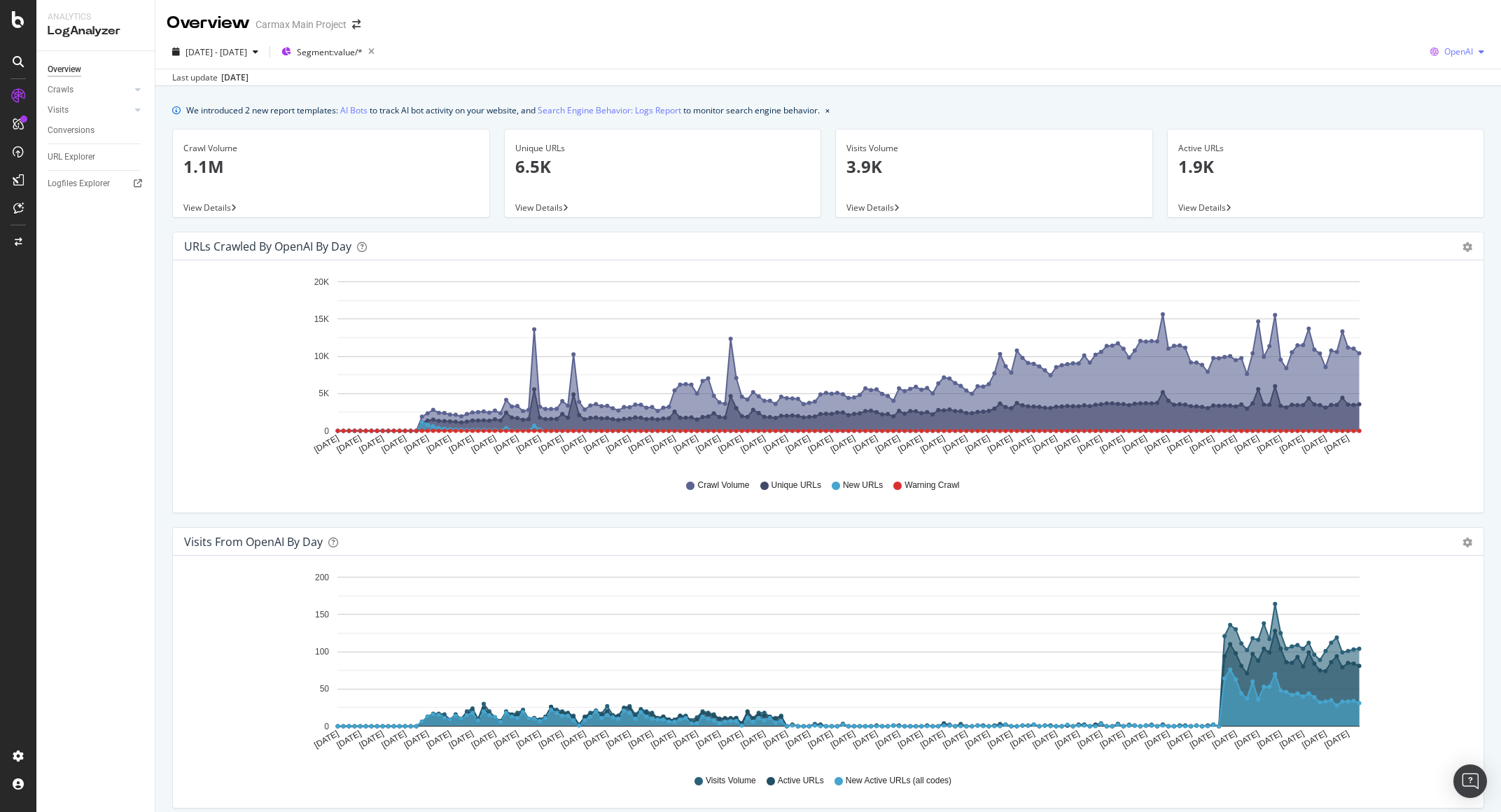
click at [1453, 57] on span "OpenAI" at bounding box center [1458, 51] width 29 height 12
click at [1443, 158] on span "Other AI Bots" at bounding box center [1457, 157] width 52 height 13
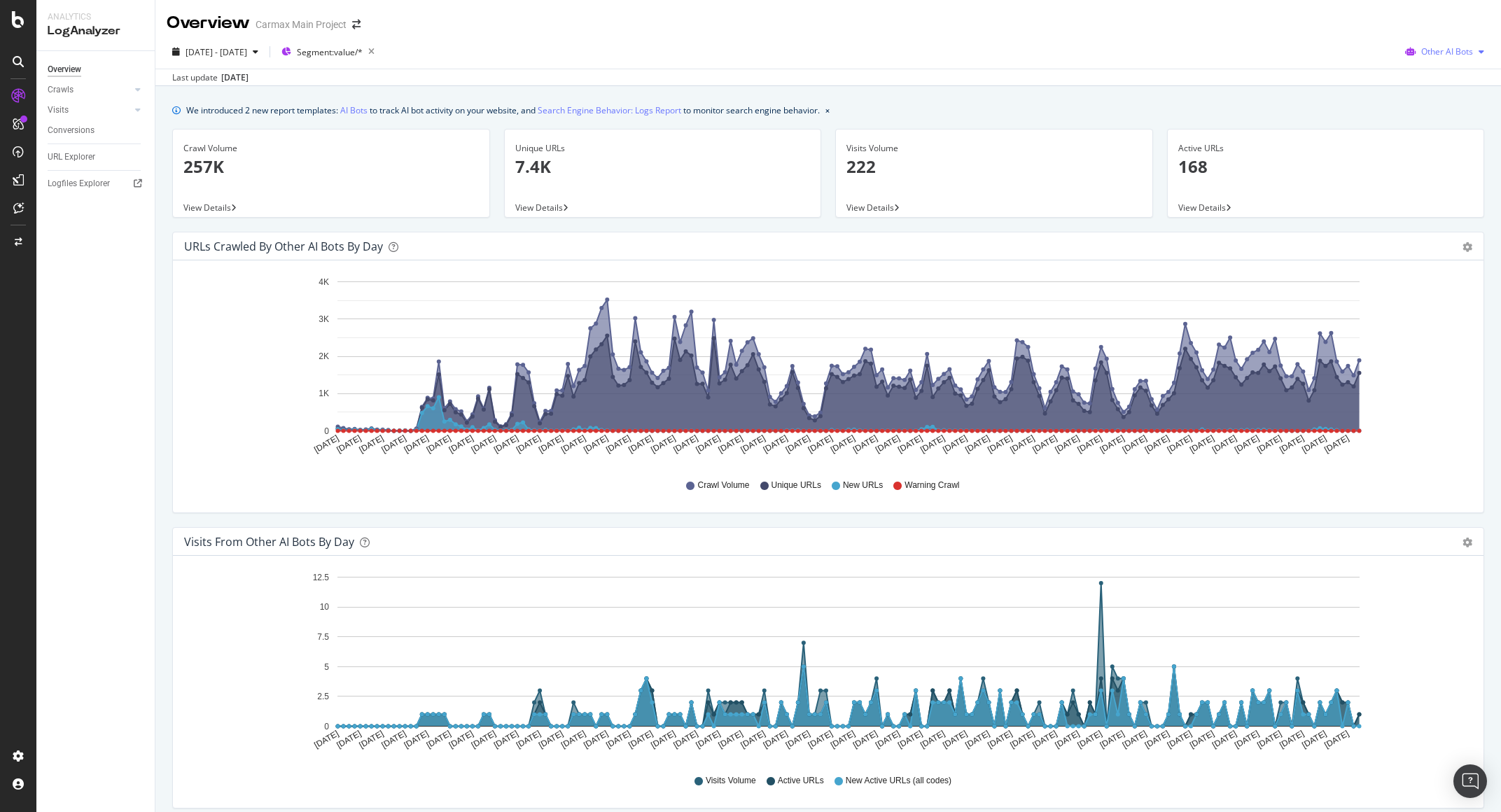
click at [1449, 52] on span "Other AI Bots" at bounding box center [1447, 51] width 52 height 12
click at [1436, 129] on span "OpenAI" at bounding box center [1451, 131] width 55 height 13
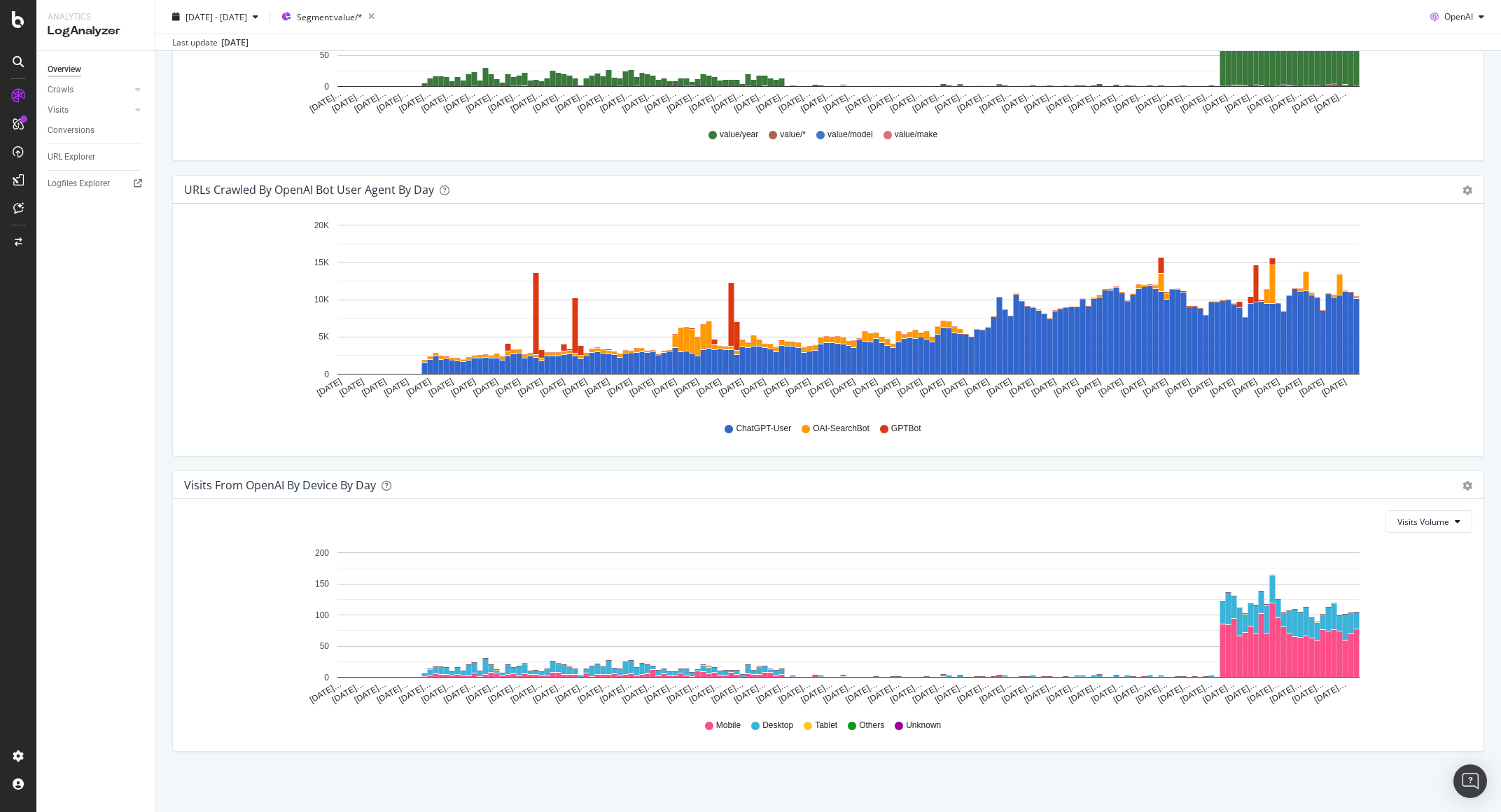
scroll to position [1241, 0]
